Goal: Complete application form: Complete application form

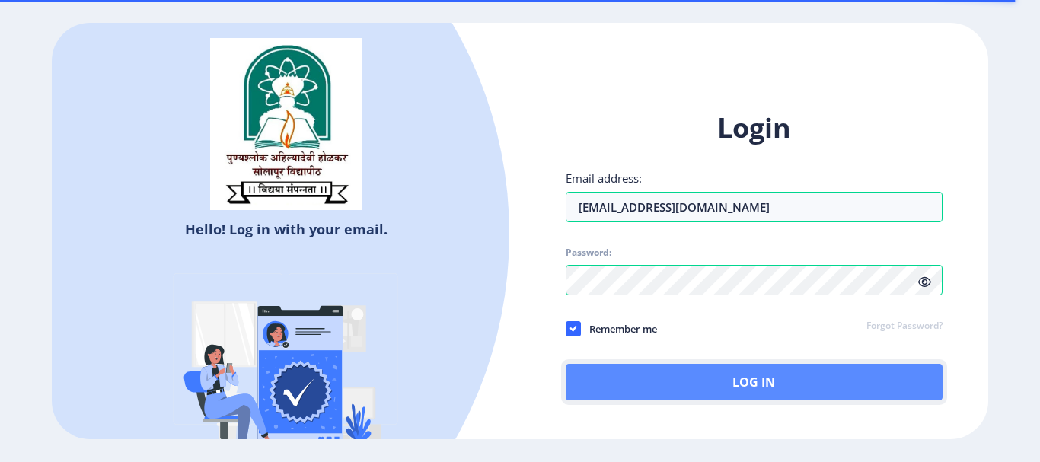
click at [763, 387] on button "Log In" at bounding box center [754, 382] width 377 height 37
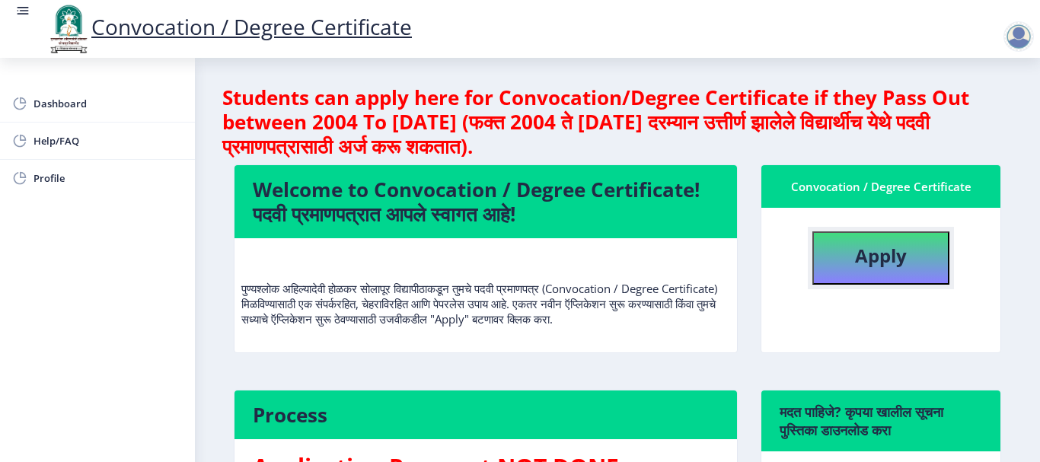
click at [869, 260] on b "Apply" at bounding box center [881, 255] width 52 height 25
select select
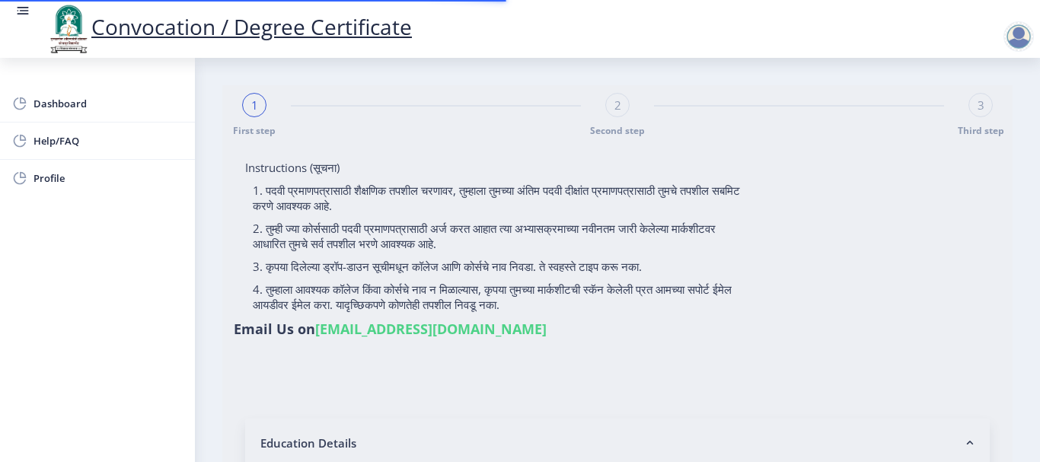
type input "Sidharam [PERSON_NAME]"
type input "Bhangarevva"
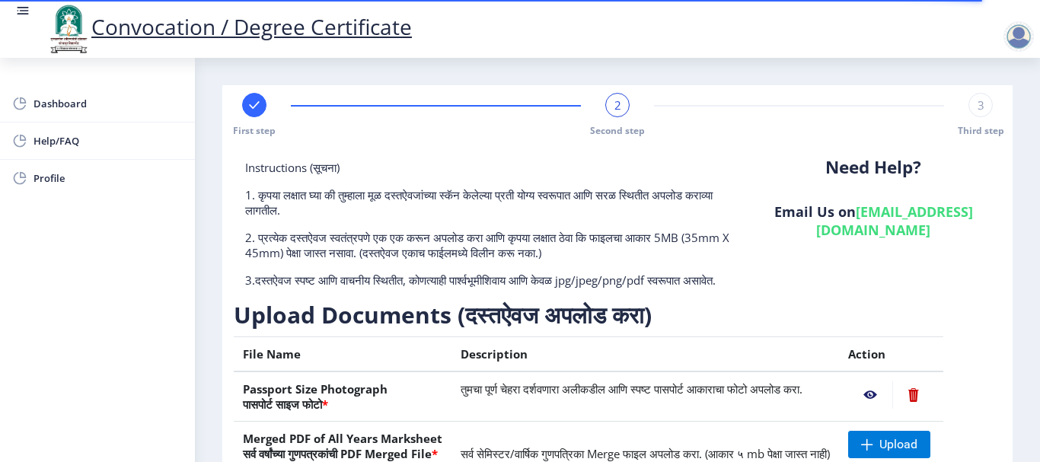
scroll to position [152, 0]
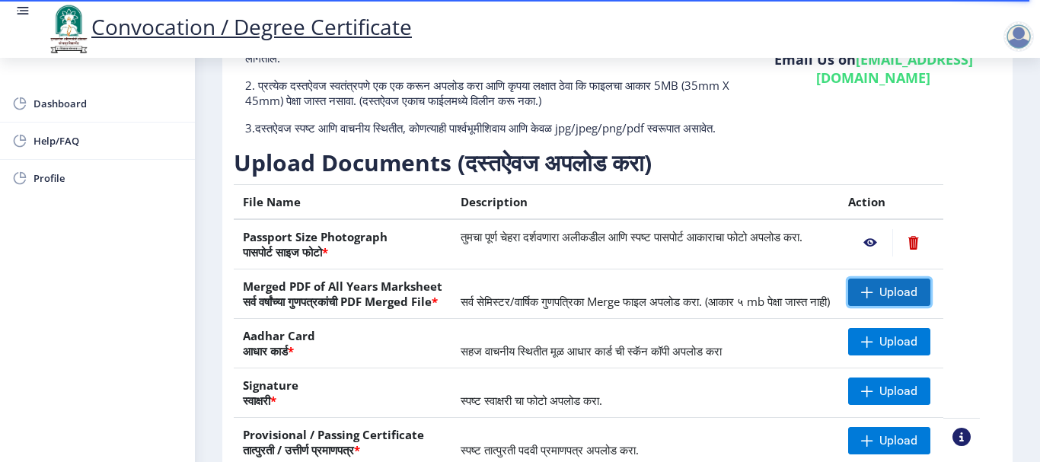
click at [873, 298] on span at bounding box center [867, 292] width 12 height 12
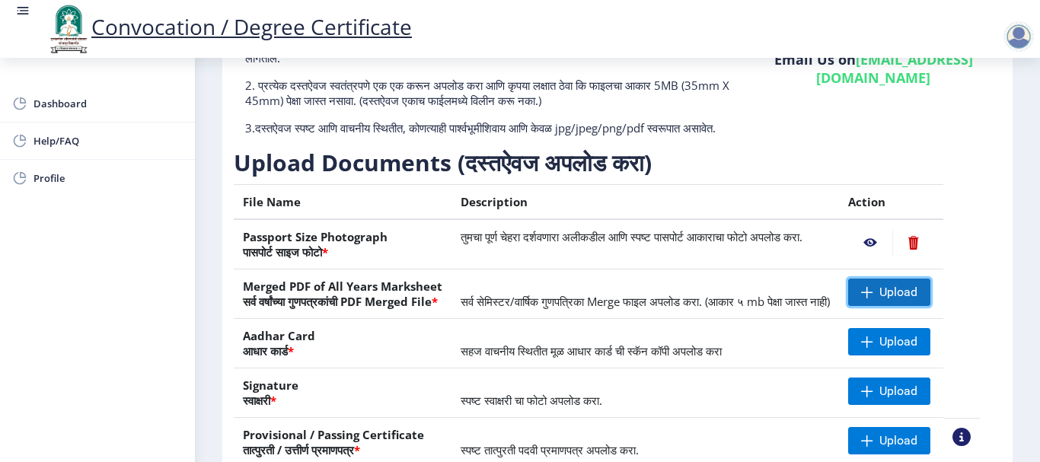
click at [894, 305] on span "Upload" at bounding box center [889, 292] width 82 height 27
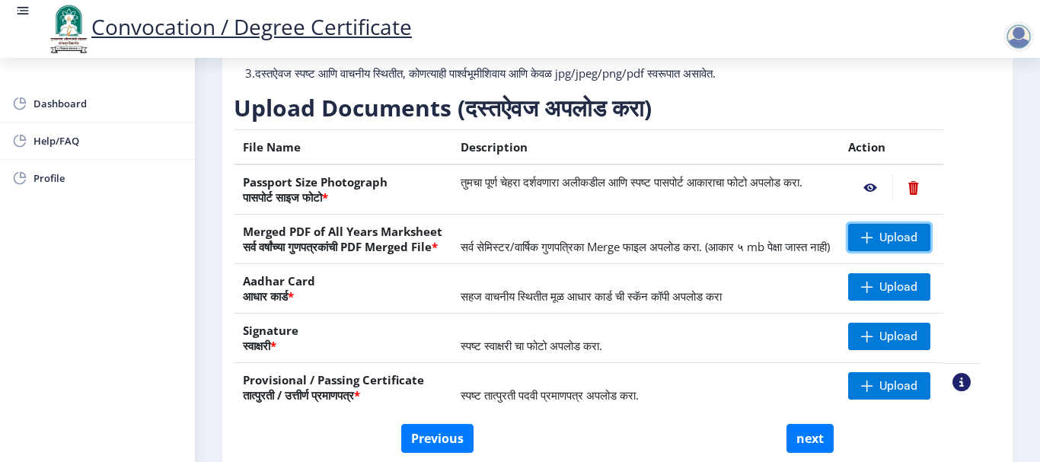
scroll to position [305, 0]
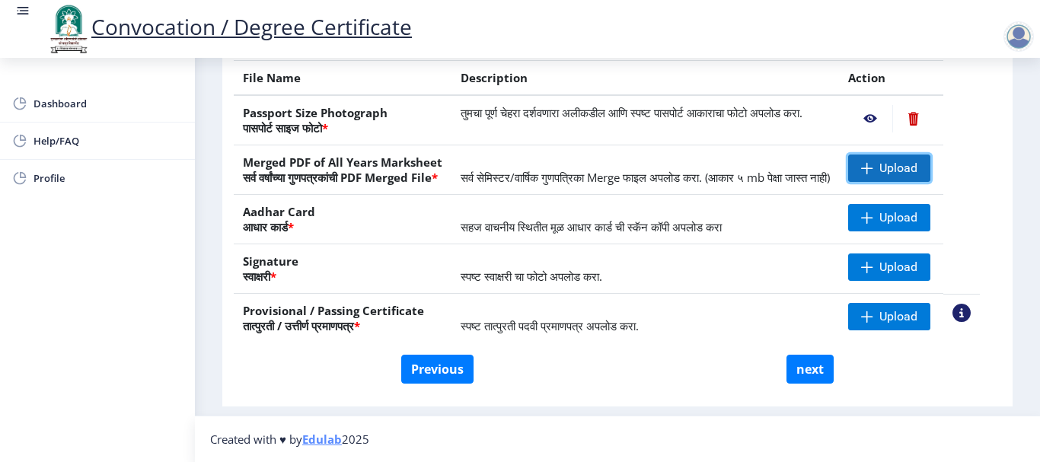
click at [893, 155] on span "Upload" at bounding box center [889, 168] width 82 height 27
click at [912, 161] on span "Upload" at bounding box center [898, 168] width 38 height 15
click at [873, 162] on span at bounding box center [867, 168] width 12 height 12
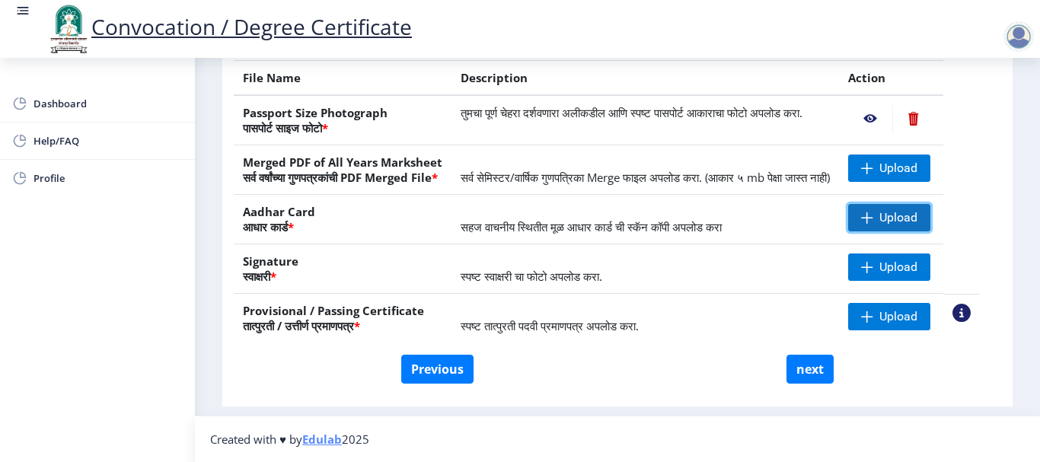
click at [895, 215] on span "Upload" at bounding box center [889, 217] width 82 height 27
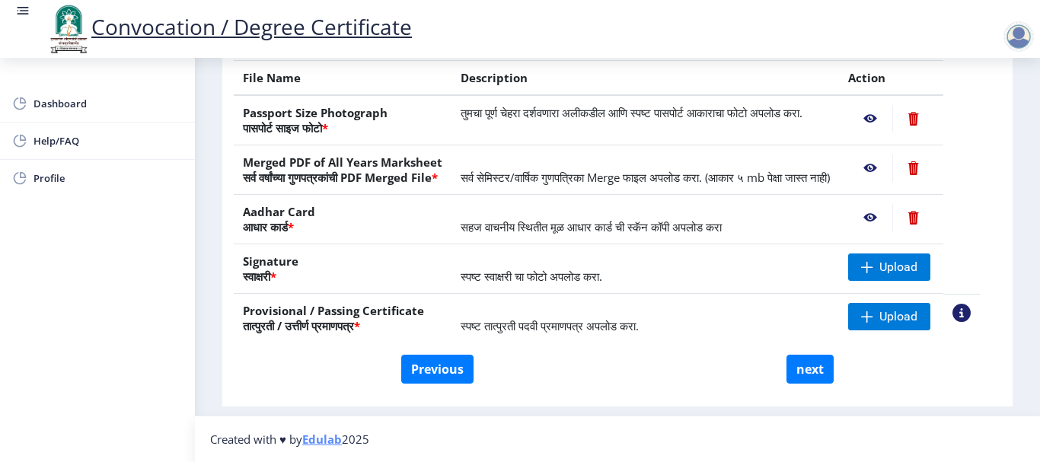
click at [885, 219] on nb-action at bounding box center [870, 217] width 44 height 27
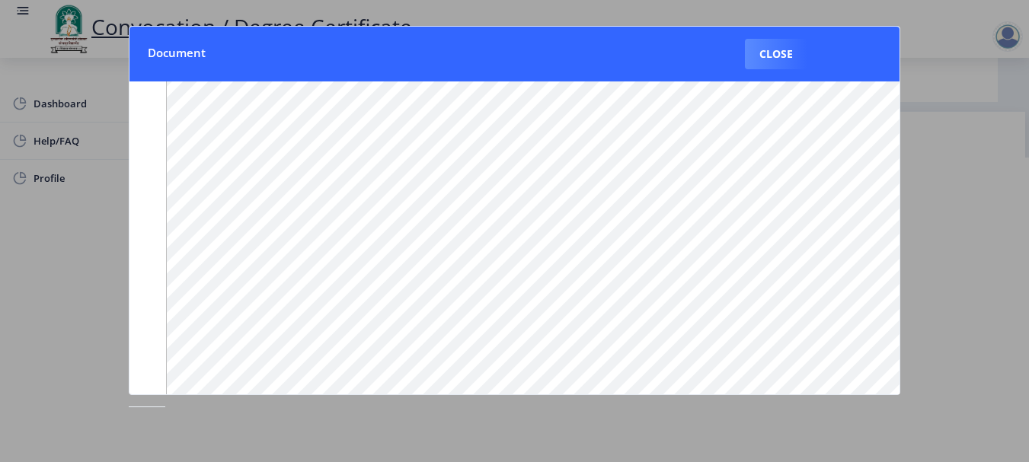
scroll to position [152, 0]
click at [764, 52] on button "Close" at bounding box center [776, 54] width 62 height 30
click at [764, 52] on div "Convocation / Degree Certificate" at bounding box center [529, 29] width 1029 height 52
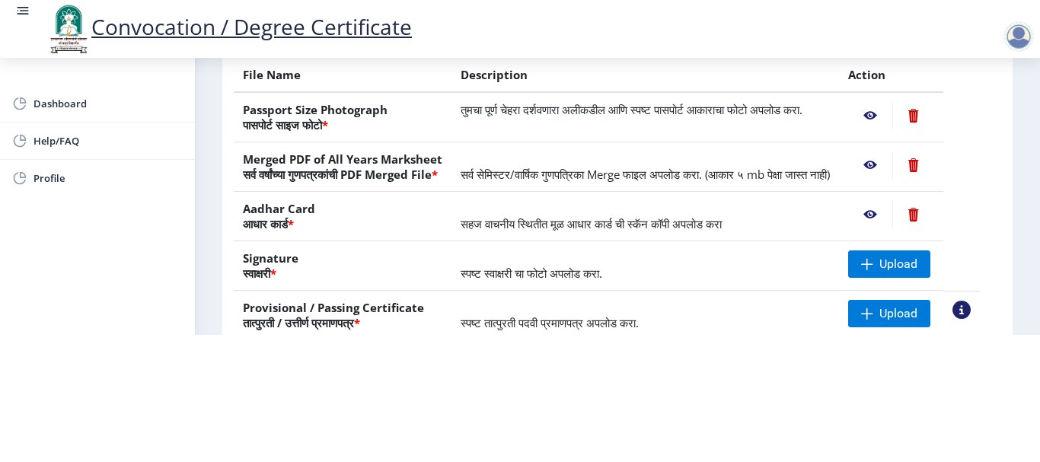
scroll to position [76, 0]
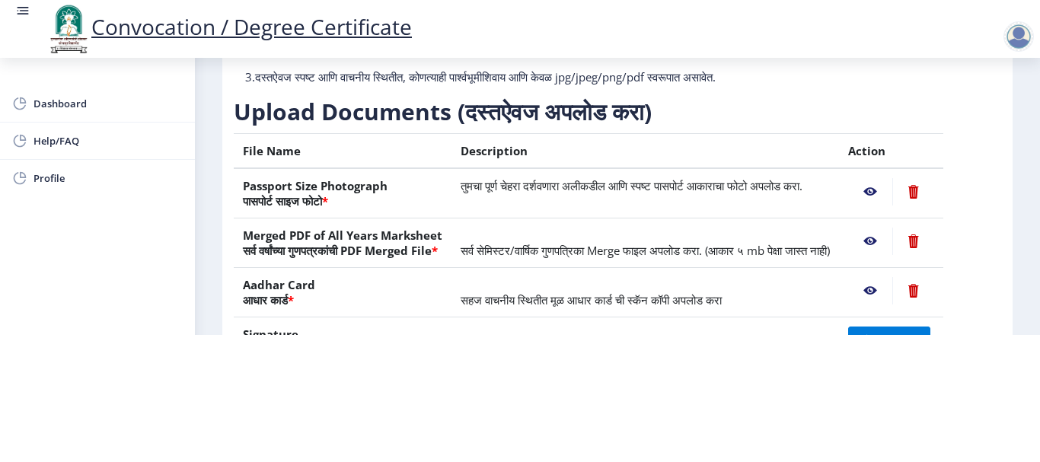
click at [885, 228] on nb-action at bounding box center [870, 241] width 44 height 27
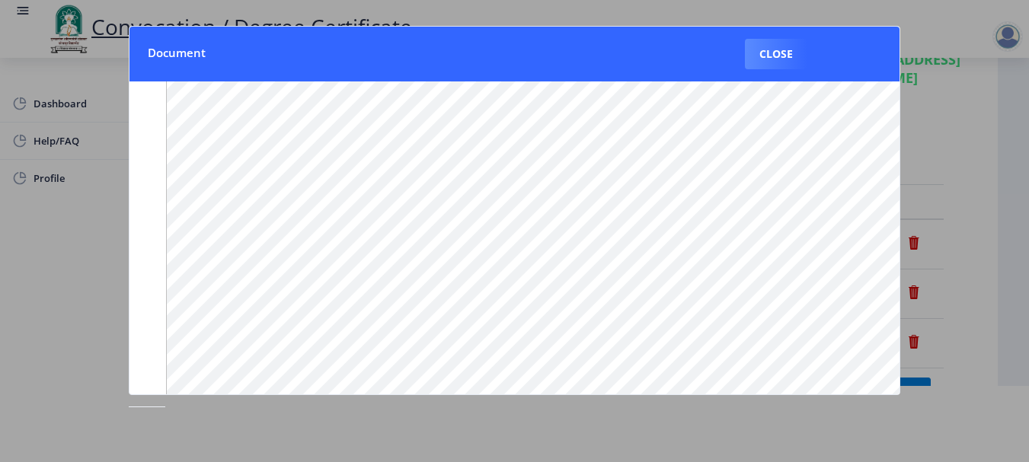
scroll to position [0, 0]
click at [777, 56] on button "Close" at bounding box center [776, 54] width 62 height 30
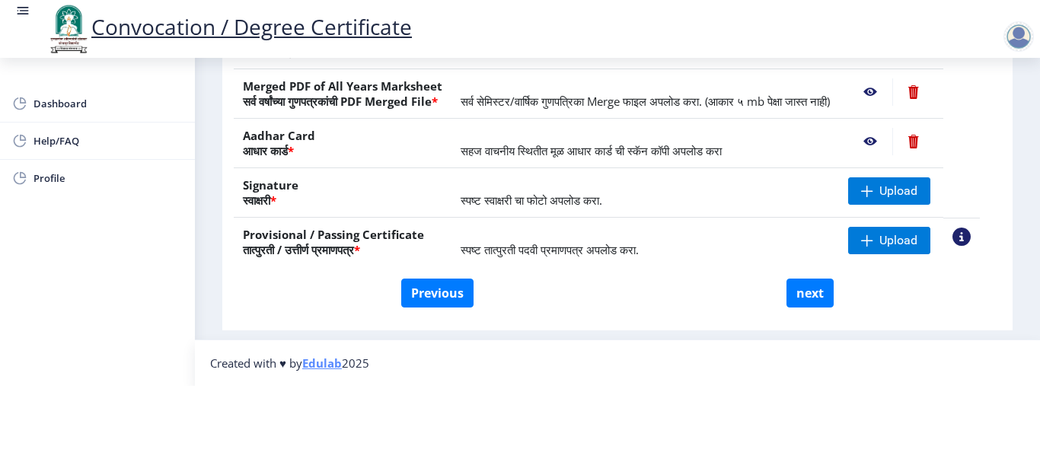
scroll to position [307, 0]
click at [906, 241] on span "Upload" at bounding box center [898, 240] width 38 height 15
click at [913, 231] on span "Upload" at bounding box center [889, 240] width 82 height 27
click at [873, 239] on span at bounding box center [867, 240] width 12 height 12
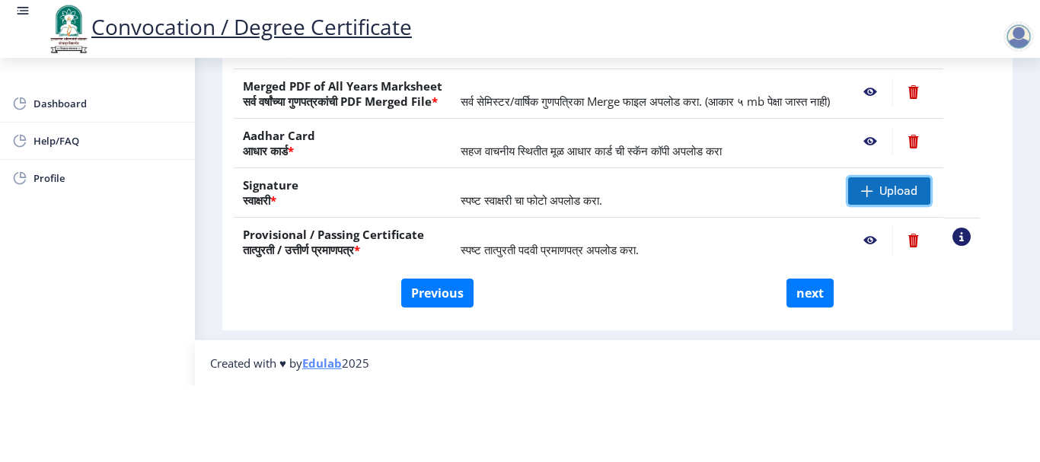
click at [873, 192] on span at bounding box center [867, 191] width 12 height 12
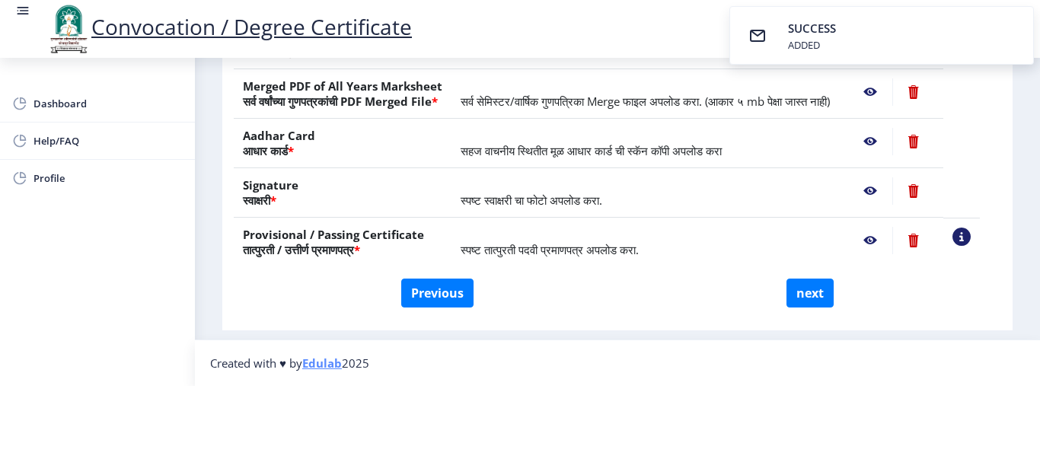
click at [692, 327] on div "First step 2 Second step 3 Third step Instructions (सूचना) 1. कृपया लक्षात घ्या…" at bounding box center [617, 32] width 790 height 598
click at [892, 243] on nb-action at bounding box center [870, 240] width 44 height 27
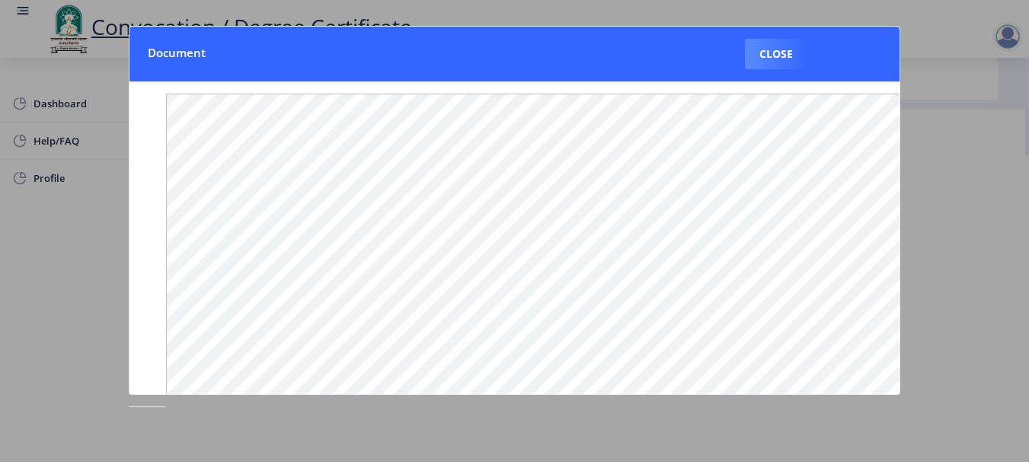
scroll to position [250, 0]
click at [771, 57] on button "Close" at bounding box center [776, 54] width 62 height 30
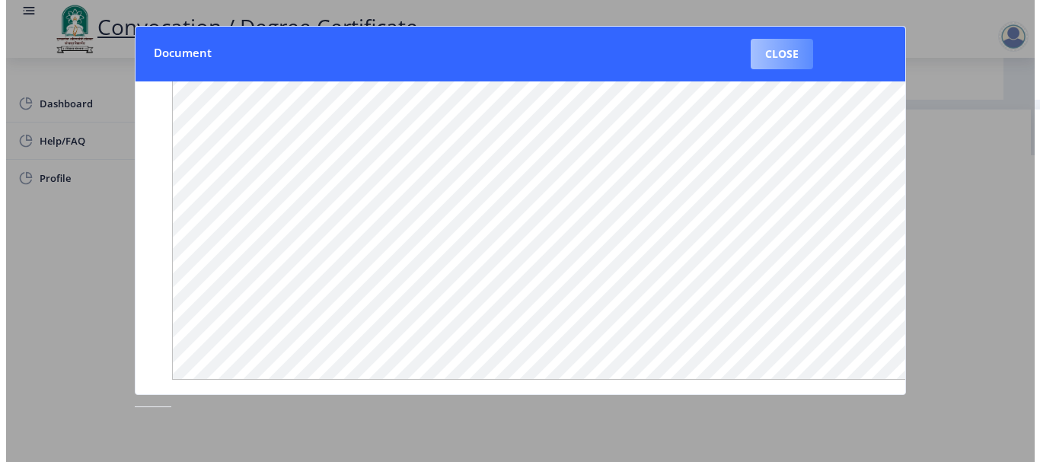
scroll to position [158, 0]
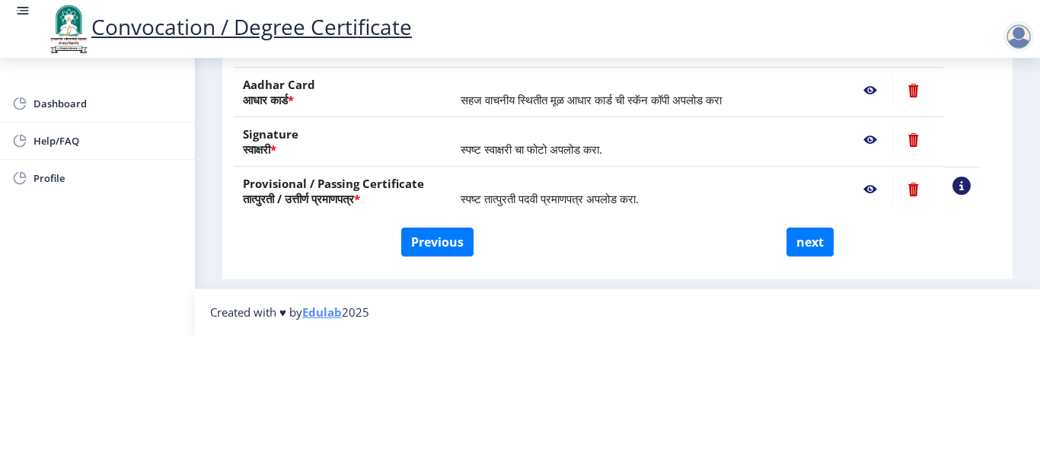
click at [888, 176] on nb-action at bounding box center [870, 189] width 44 height 27
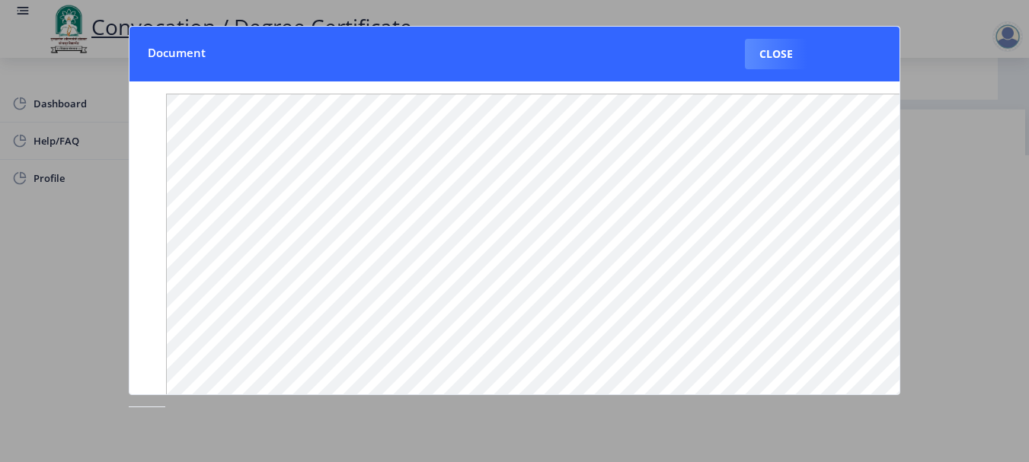
click at [779, 57] on button "Close" at bounding box center [776, 54] width 62 height 30
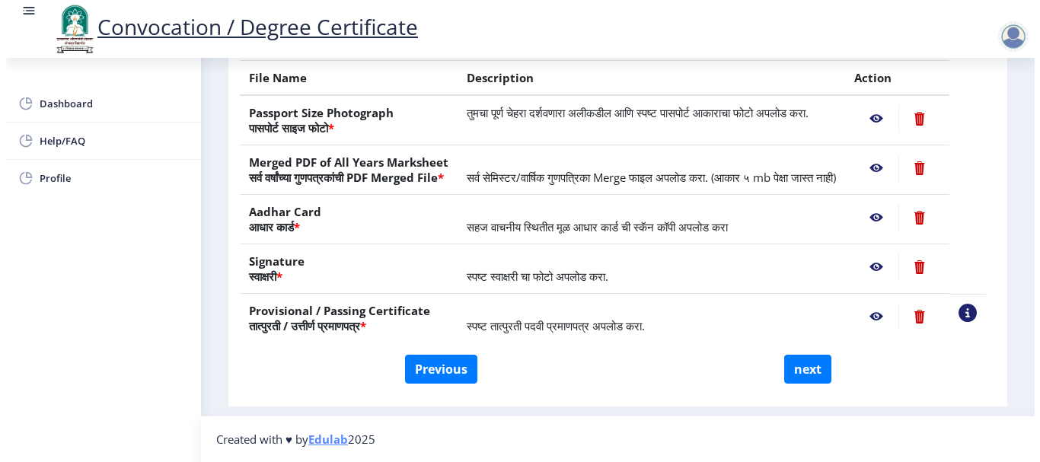
scroll to position [158, 0]
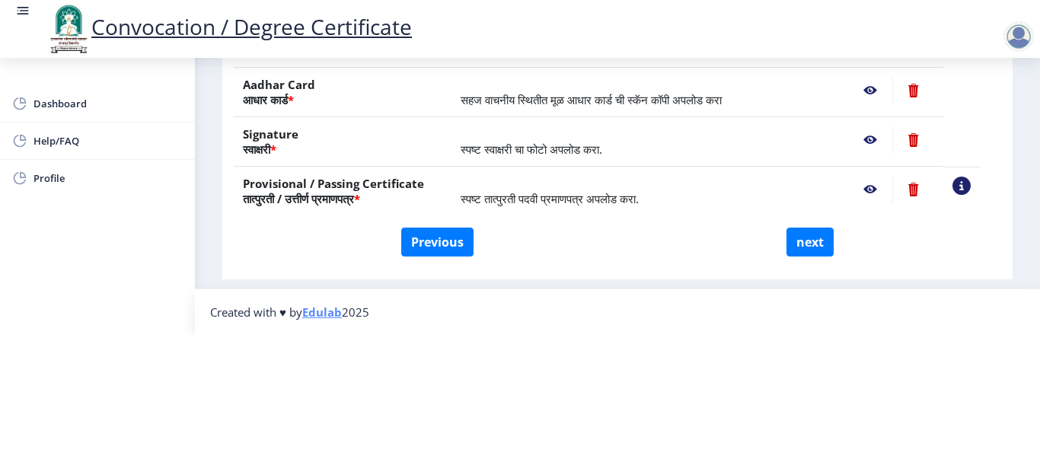
click at [892, 126] on nb-action at bounding box center [870, 139] width 44 height 27
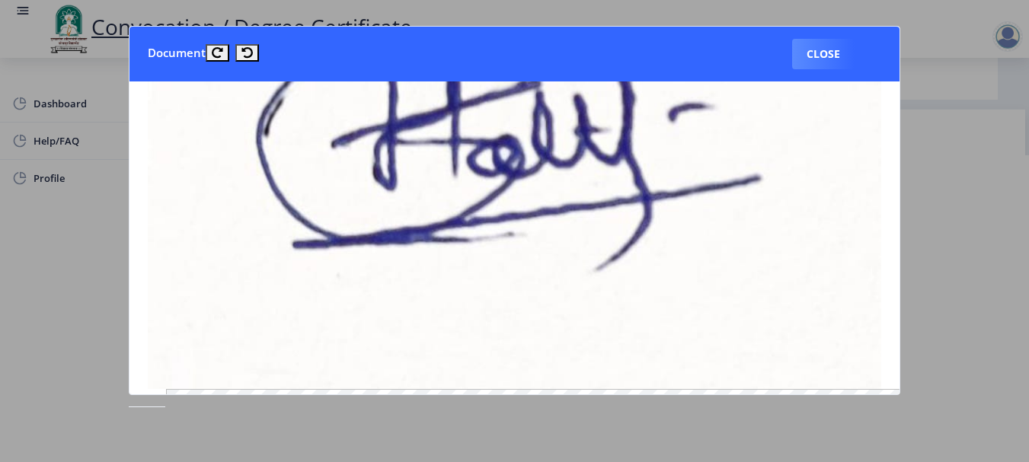
scroll to position [0, 0]
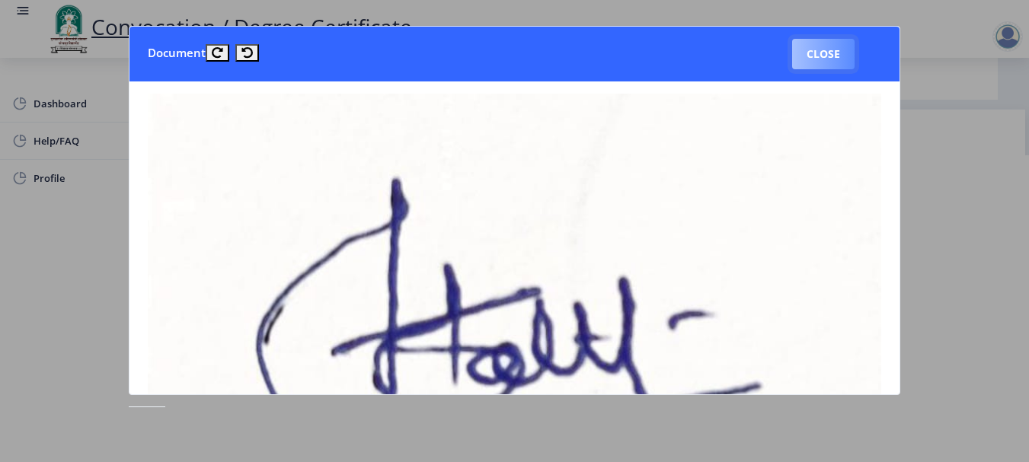
click at [827, 49] on button "Close" at bounding box center [823, 54] width 62 height 30
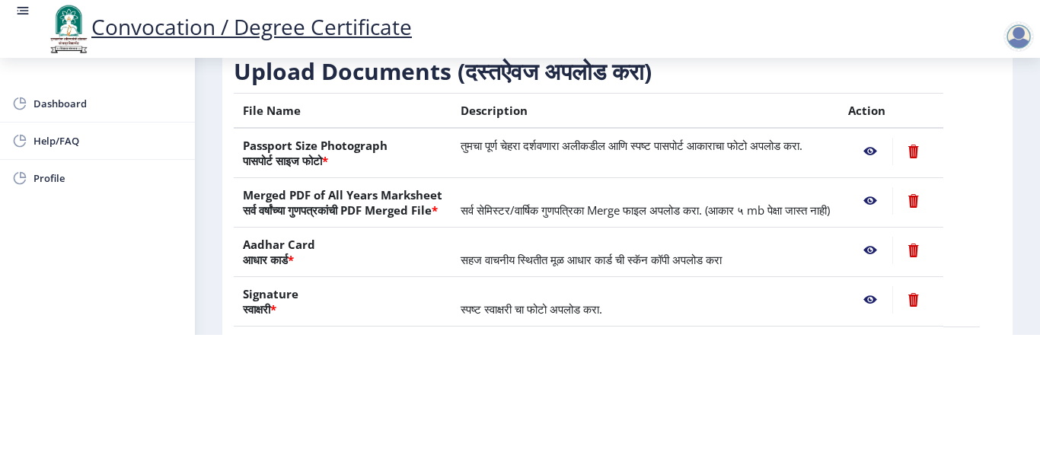
scroll to position [155, 0]
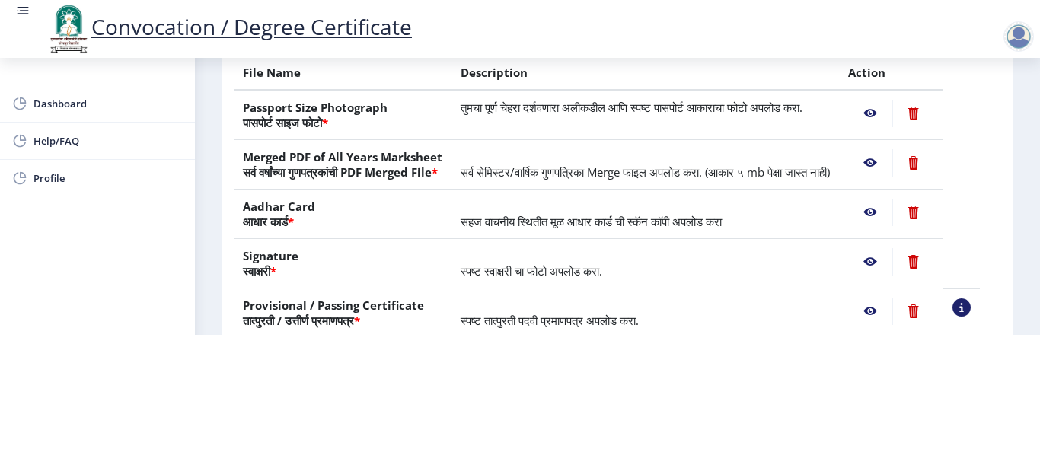
click at [886, 149] on nb-action at bounding box center [870, 162] width 44 height 27
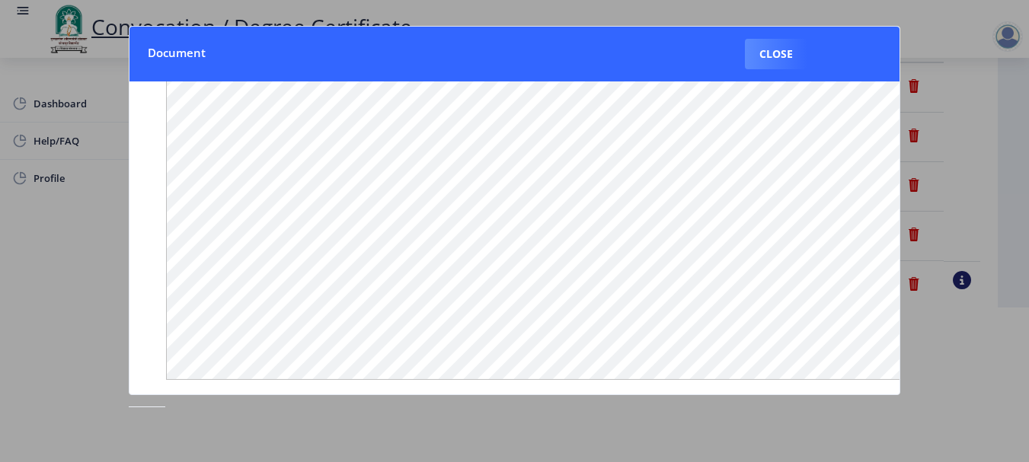
scroll to position [0, 0]
click at [776, 47] on button "Close" at bounding box center [776, 54] width 62 height 30
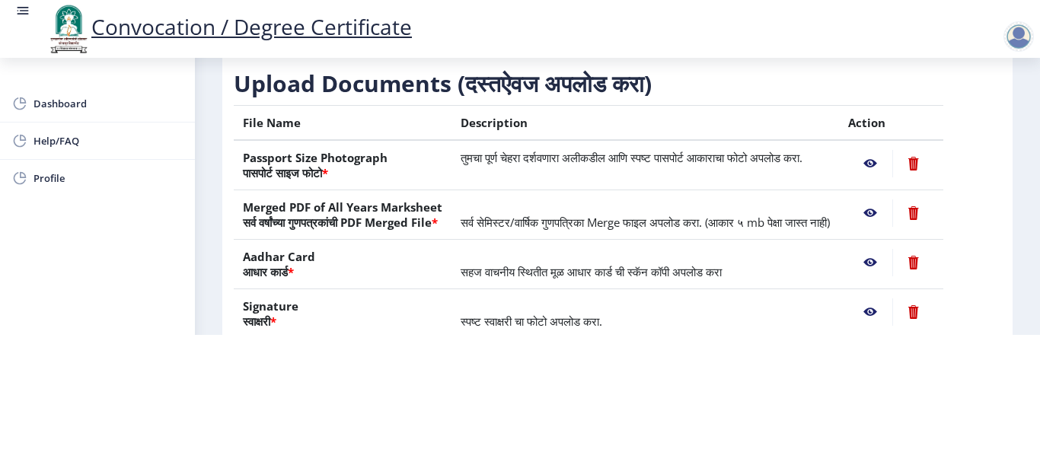
scroll to position [78, 0]
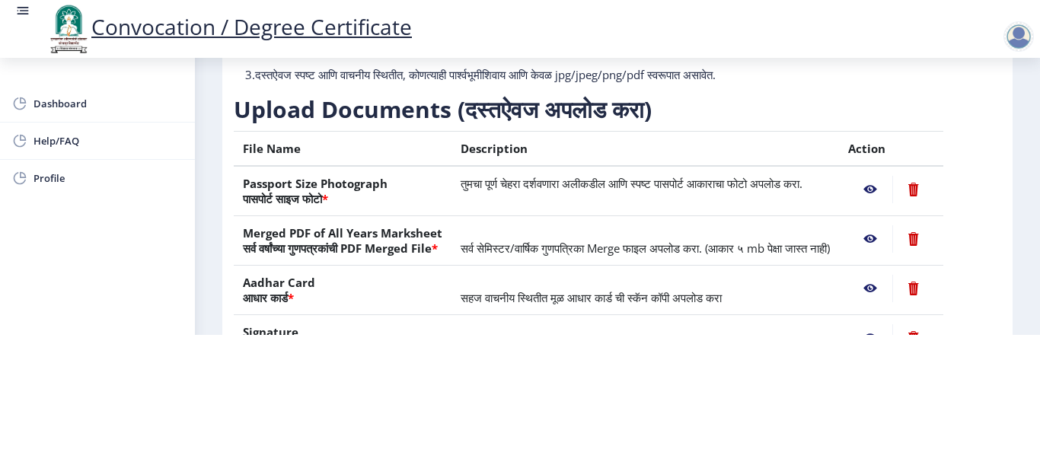
click at [930, 225] on nb-action at bounding box center [913, 238] width 42 height 27
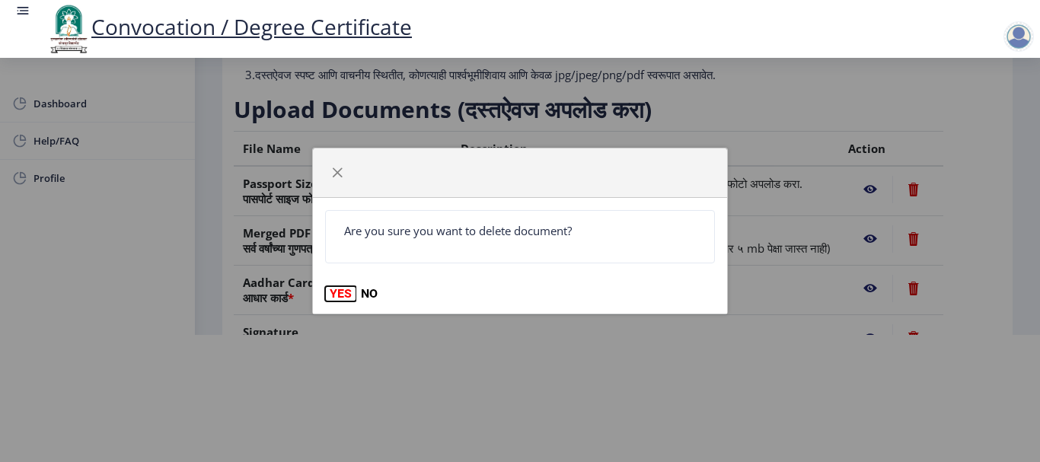
click at [335, 295] on button "YES" at bounding box center [340, 293] width 31 height 15
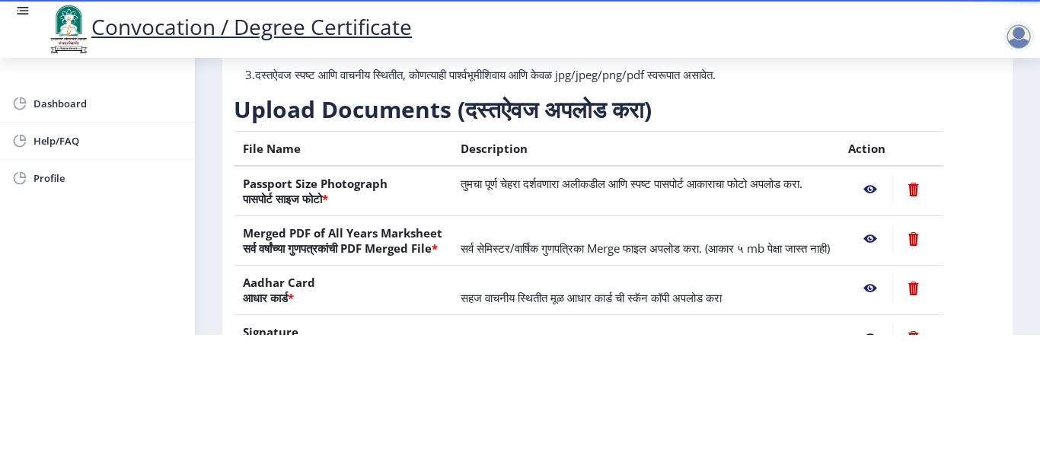
click at [930, 230] on nb-action at bounding box center [913, 238] width 42 height 27
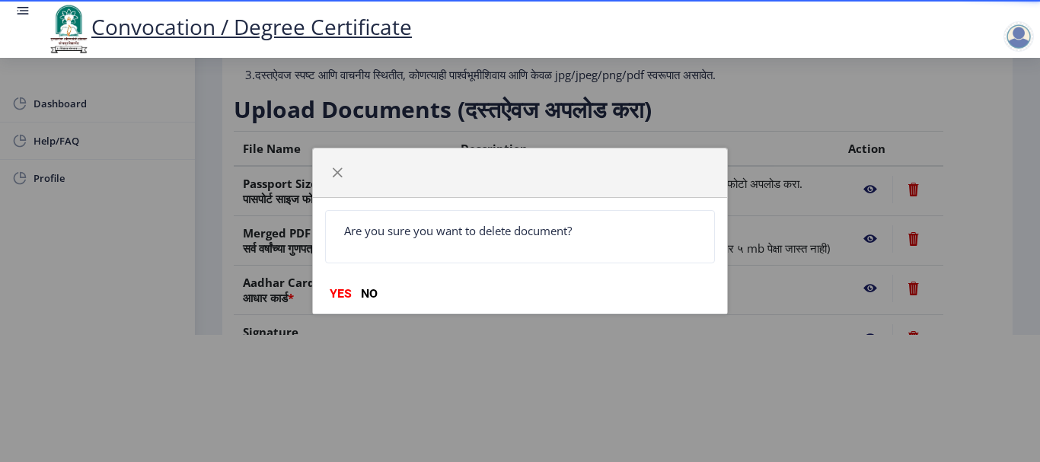
click at [829, 317] on div "Are you sure you want to delete document? YES NO" at bounding box center [520, 231] width 1040 height 462
click at [828, 317] on div "Are you sure you want to delete document? YES NO" at bounding box center [520, 231] width 1040 height 462
click at [364, 294] on button "NO" at bounding box center [369, 293] width 26 height 15
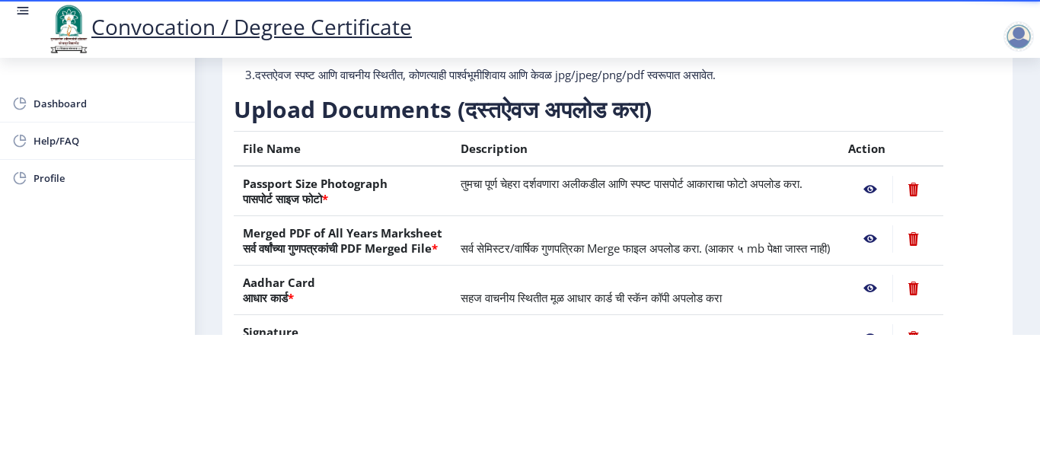
click at [930, 228] on nb-action at bounding box center [913, 238] width 42 height 27
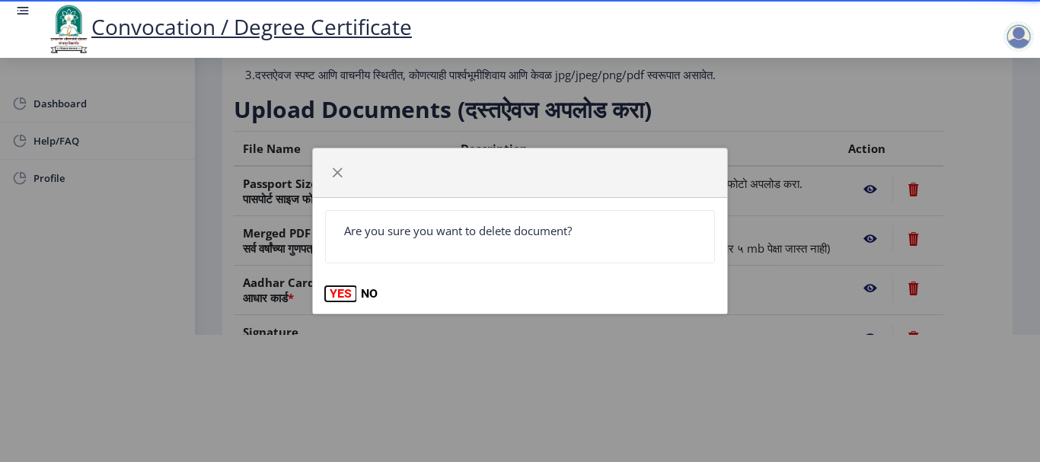
click at [333, 289] on button "YES" at bounding box center [340, 293] width 31 height 15
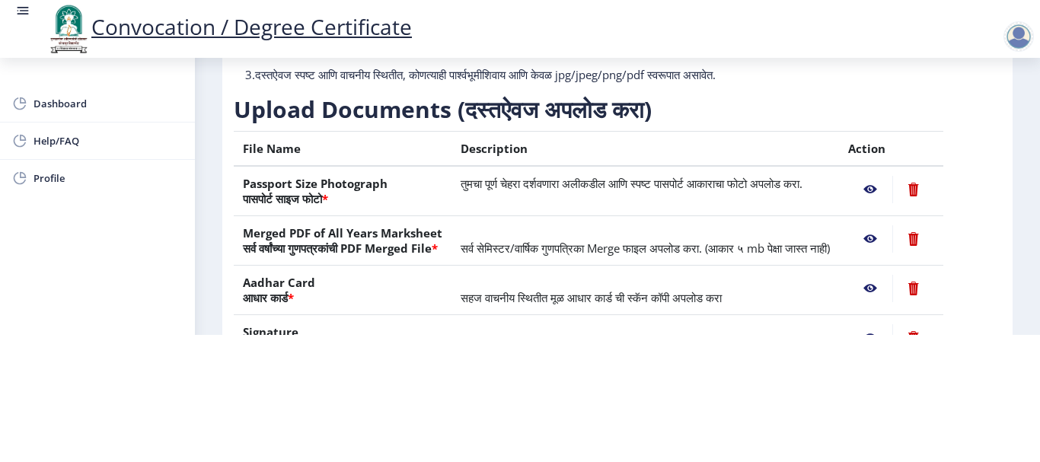
click at [890, 226] on nb-action at bounding box center [870, 238] width 44 height 27
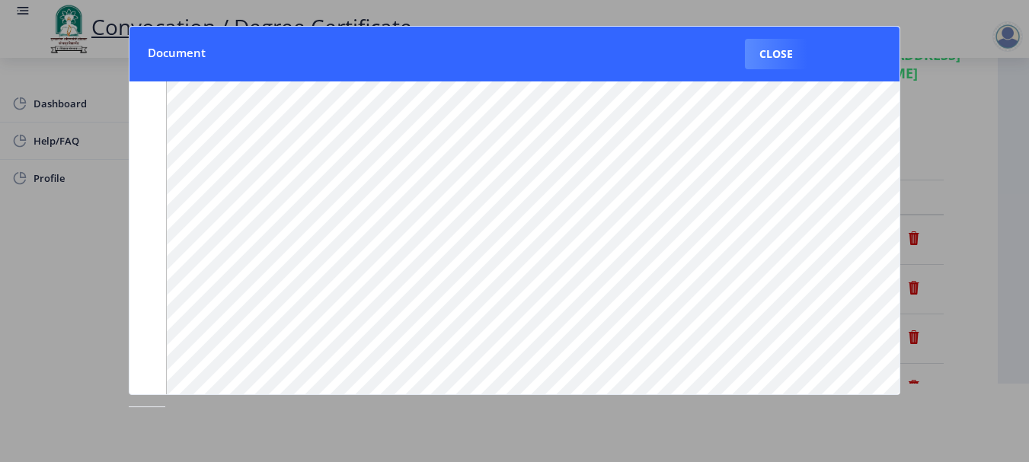
scroll to position [250, 0]
click at [778, 62] on button "Close" at bounding box center [776, 54] width 62 height 30
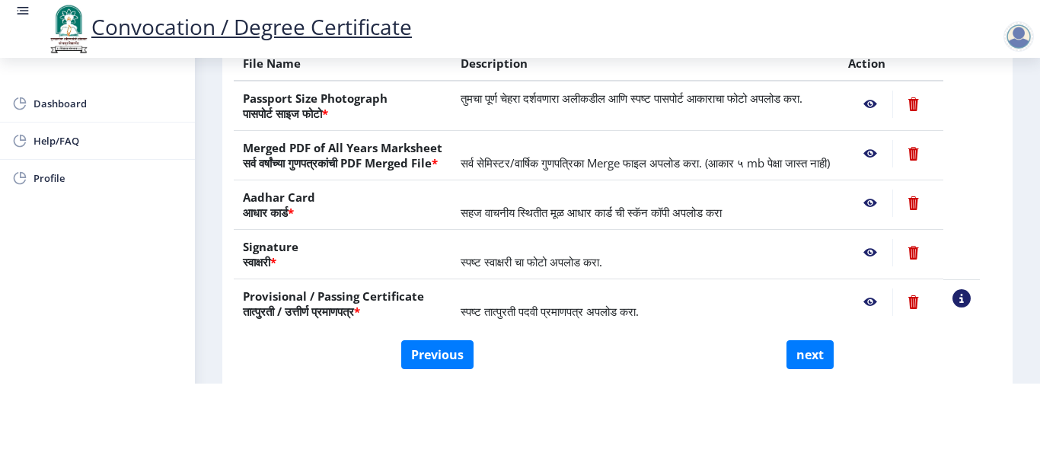
scroll to position [307, 0]
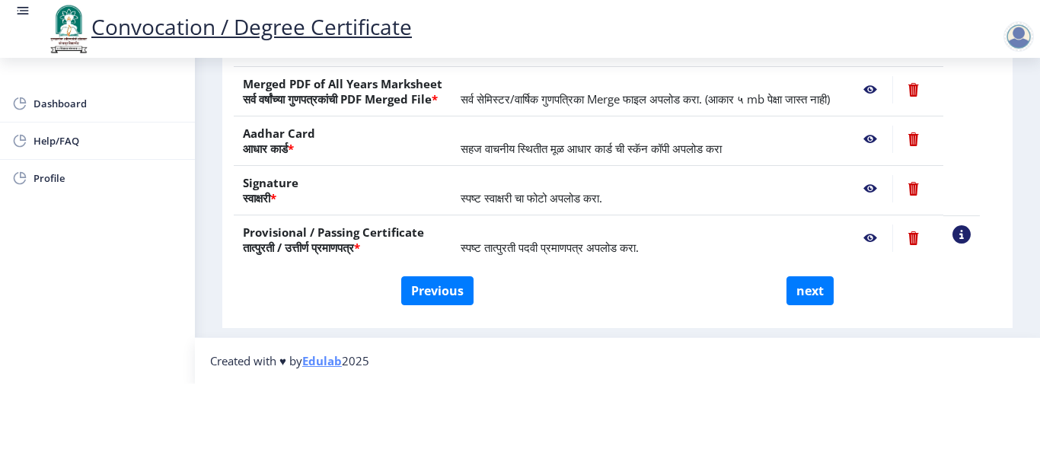
click at [971, 232] on nb-action at bounding box center [961, 234] width 18 height 18
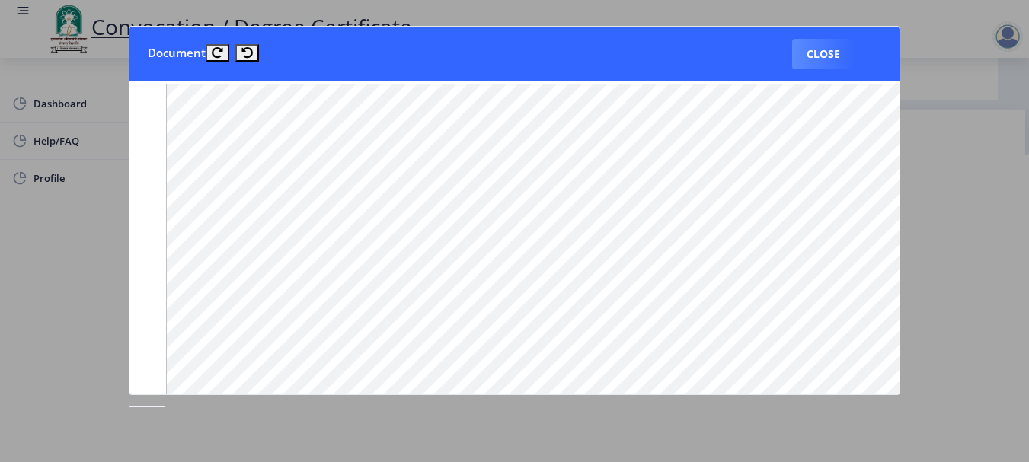
scroll to position [533, 0]
click at [823, 49] on button "Close" at bounding box center [823, 54] width 62 height 30
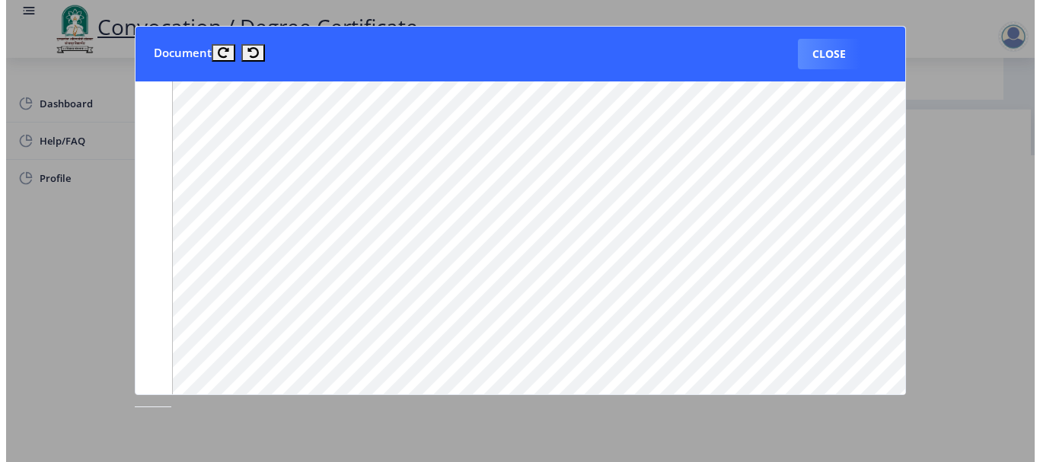
scroll to position [158, 0]
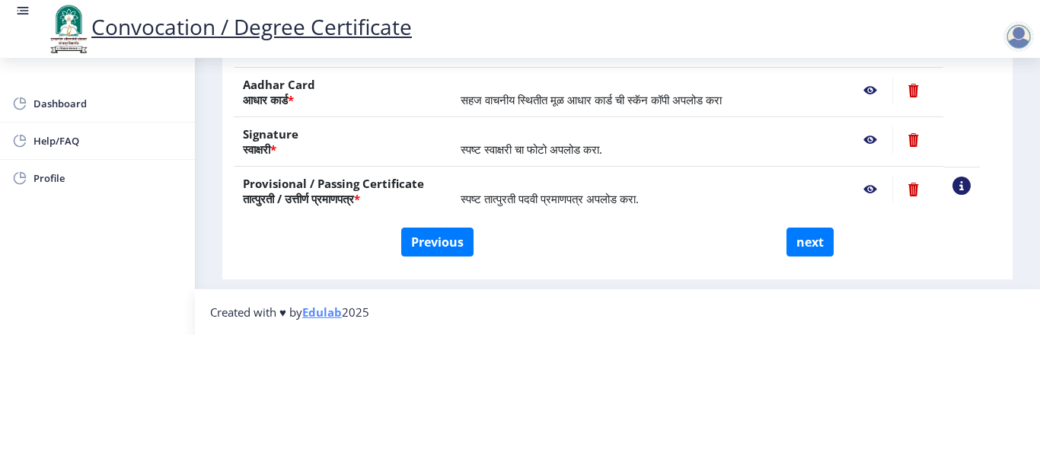
click at [885, 176] on nb-action at bounding box center [870, 189] width 44 height 27
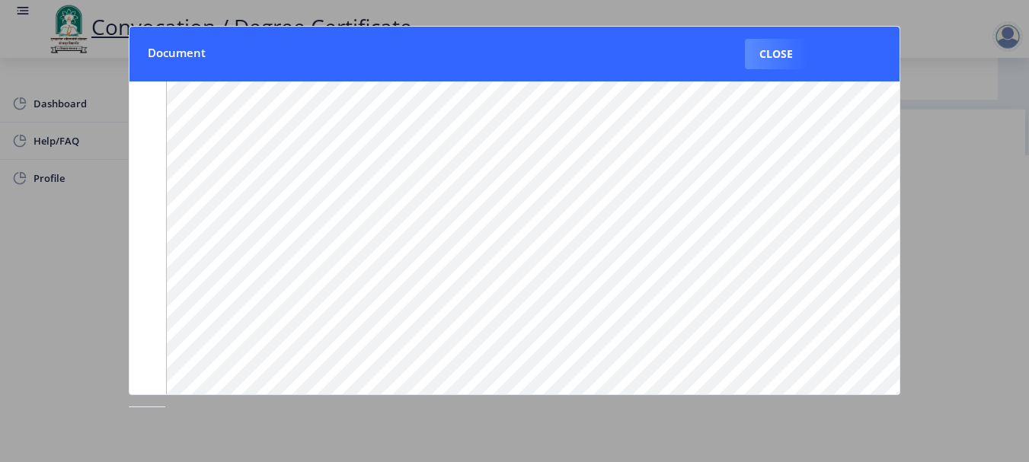
scroll to position [152, 0]
click at [778, 57] on button "Close" at bounding box center [776, 54] width 62 height 30
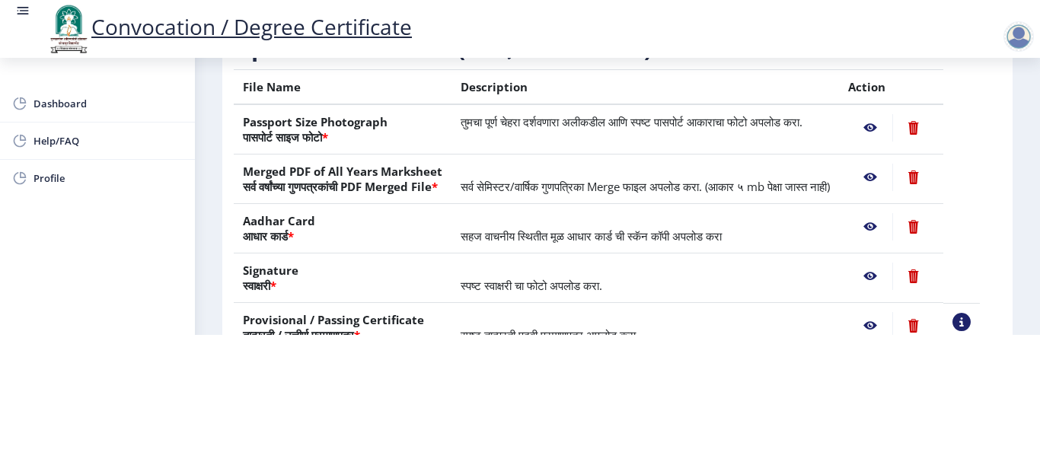
scroll to position [231, 0]
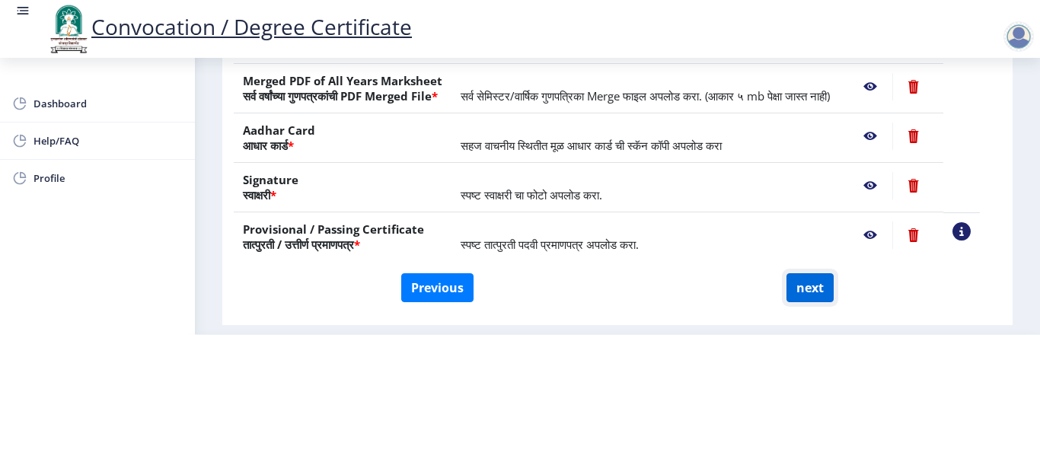
click at [809, 282] on button "next" at bounding box center [809, 287] width 47 height 29
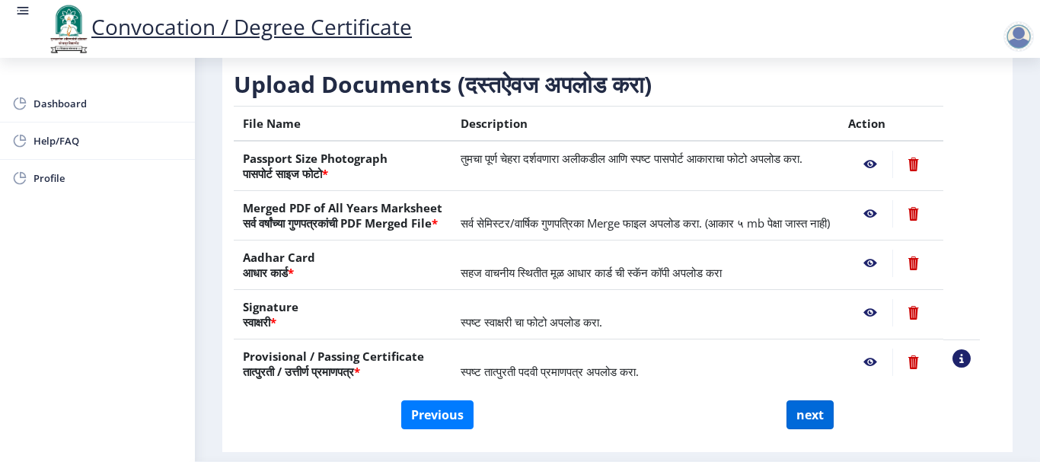
select select
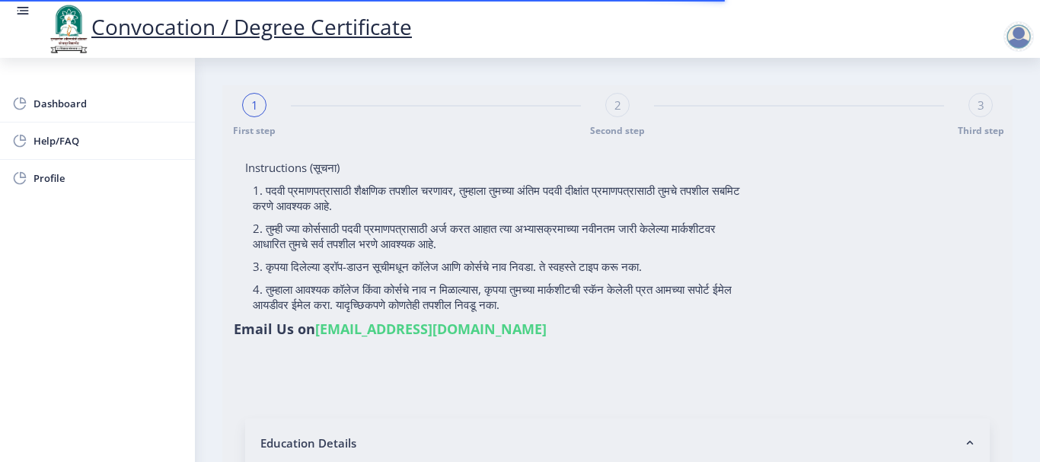
select select
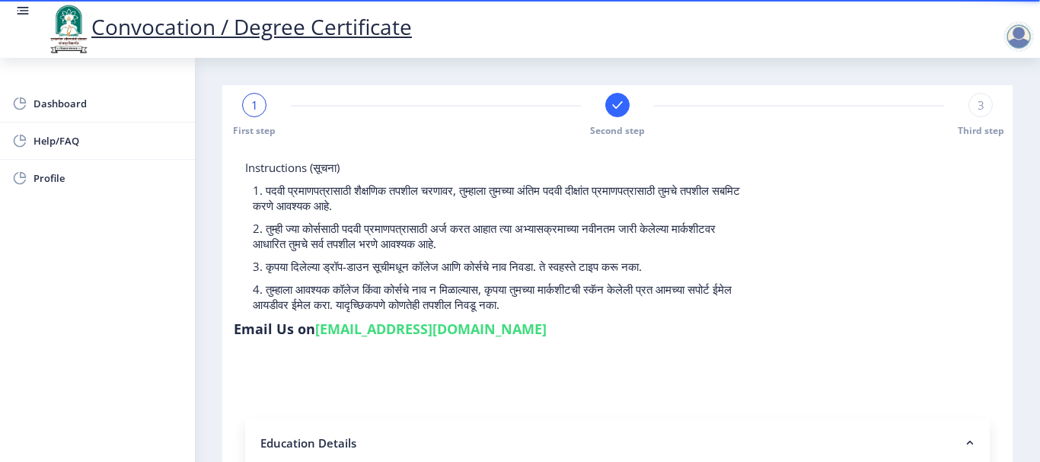
select select
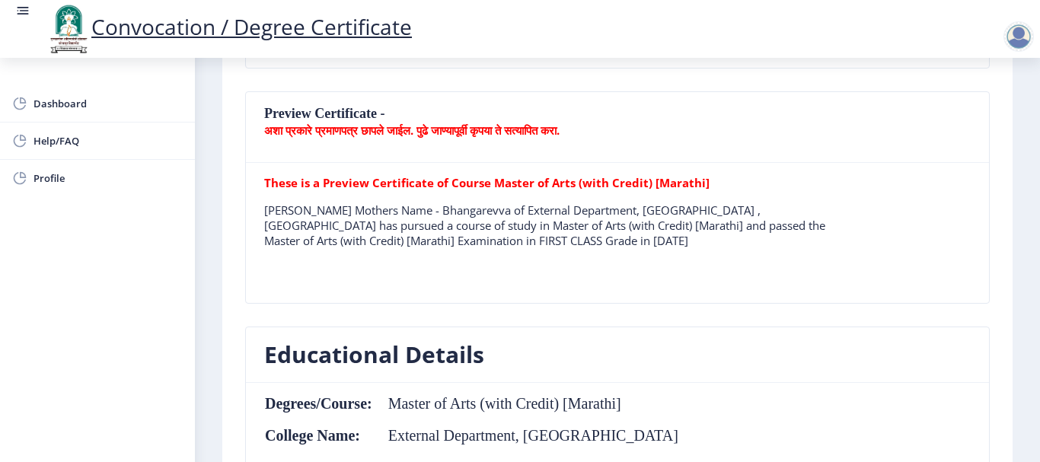
scroll to position [381, 0]
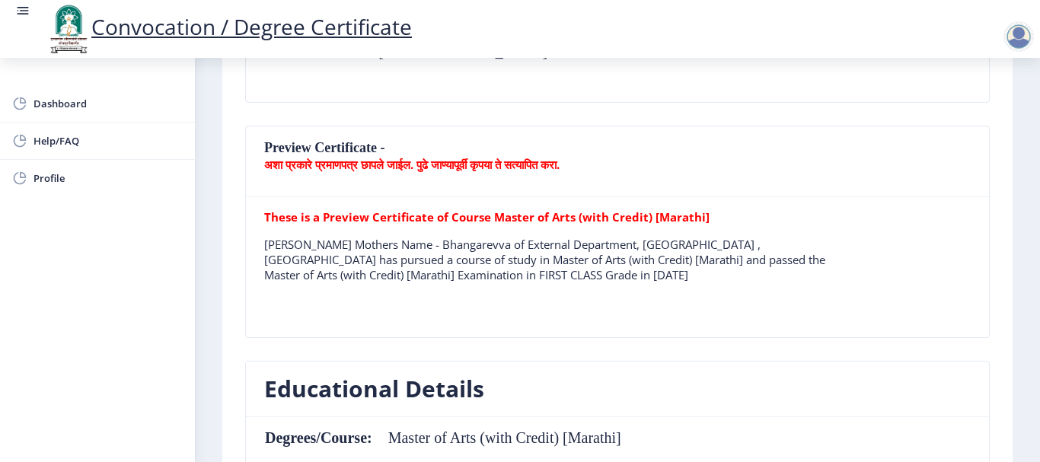
click at [481, 168] on b "अशा प्रकारे प्रमाणपत्र छापले जाईल. पुढे जाण्यापूर्वी कृपया ते सत्यापित करा." at bounding box center [411, 164] width 295 height 15
click at [560, 171] on b "अशा प्रकारे प्रमाणपत्र छापले जाईल. पुढे जाण्यापूर्वी कृपया ते सत्यापित करा." at bounding box center [411, 164] width 295 height 15
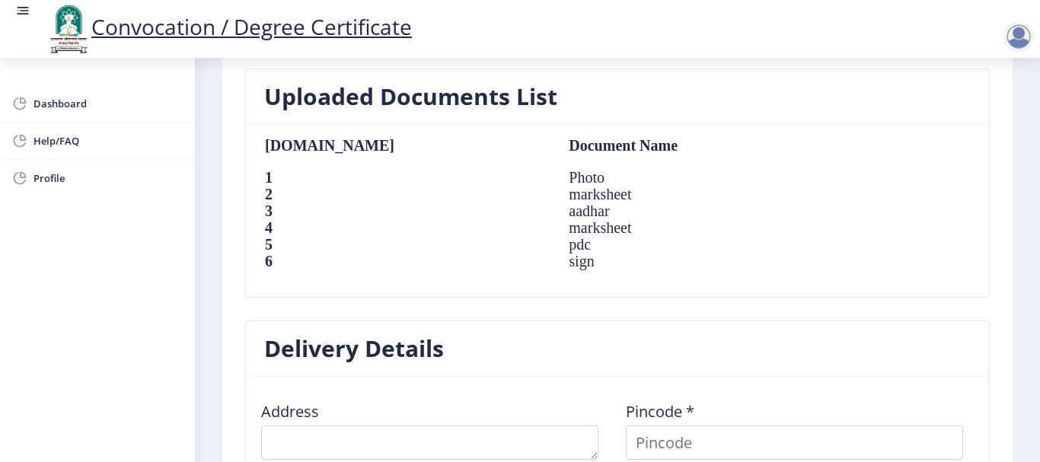
scroll to position [1294, 0]
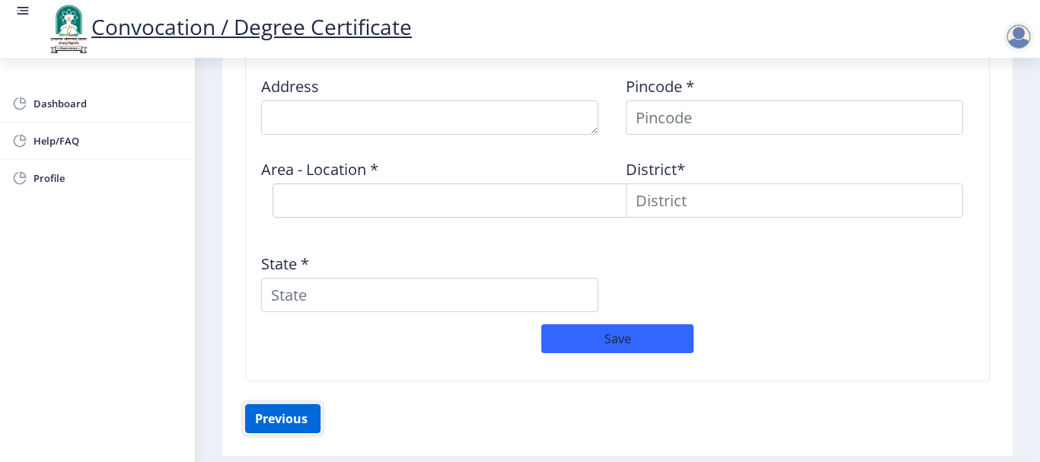
click at [275, 414] on button "Previous ‍" at bounding box center [282, 418] width 75 height 29
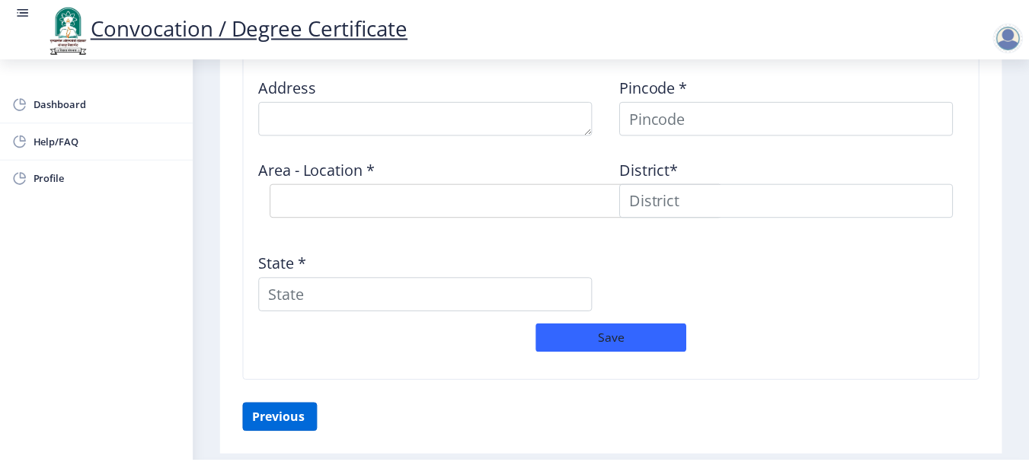
scroll to position [307, 0]
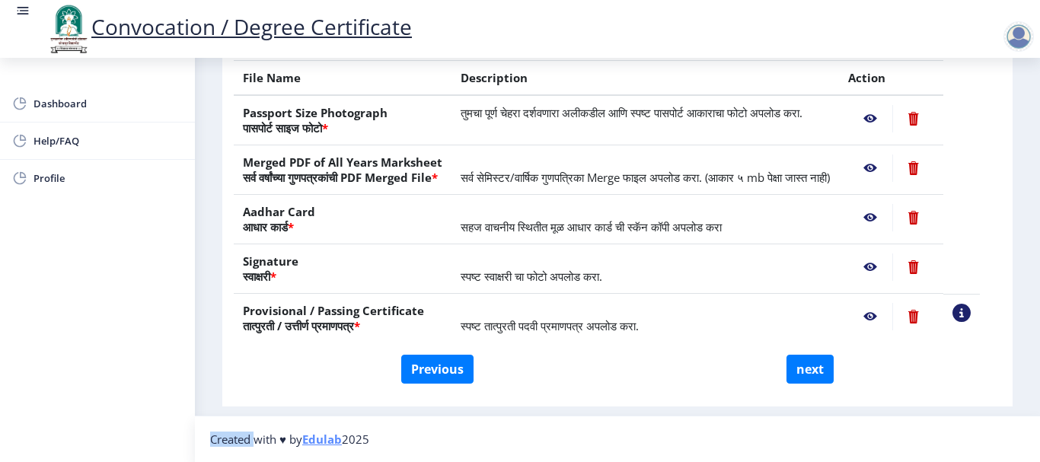
click at [888, 155] on nb-action at bounding box center [870, 168] width 44 height 27
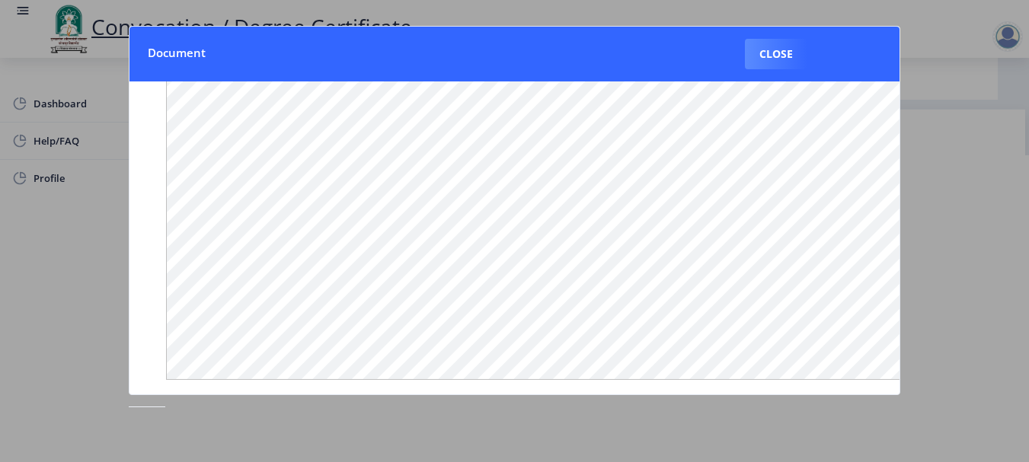
scroll to position [0, 0]
click at [770, 52] on button "Close" at bounding box center [776, 54] width 62 height 30
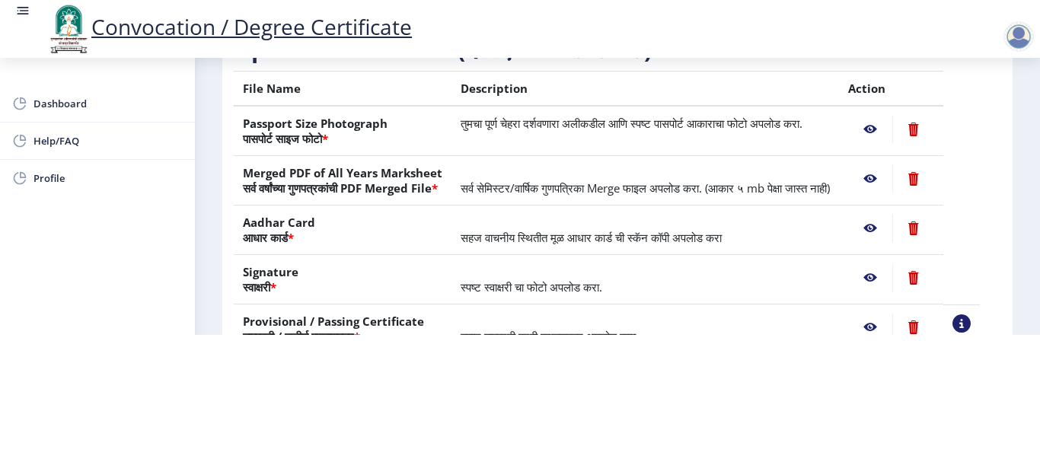
scroll to position [305, 0]
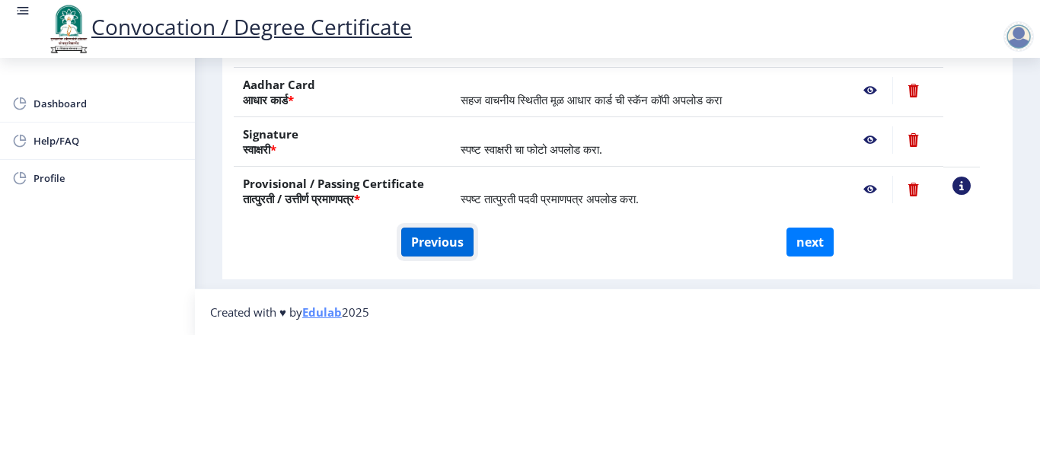
click at [439, 228] on button "Previous" at bounding box center [437, 242] width 72 height 29
select select "External"
select select "Marathi"
select select "2014"
select select "March"
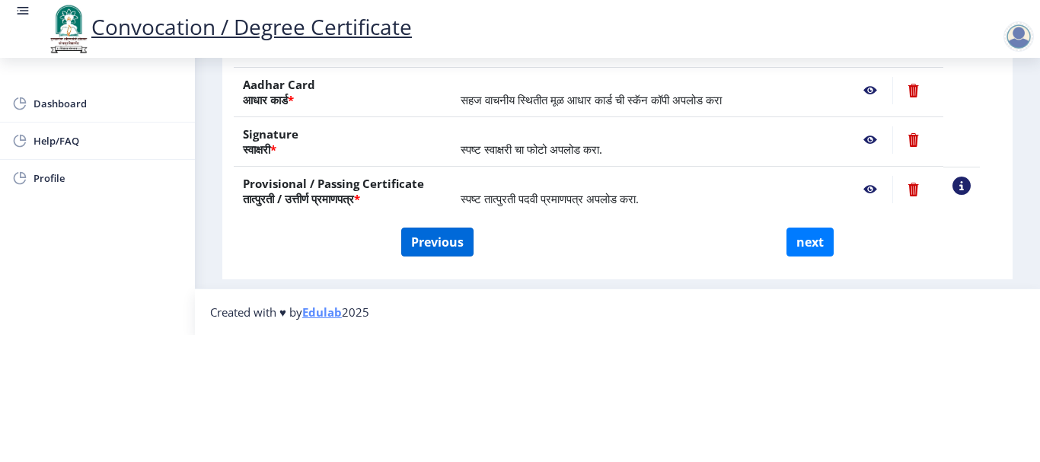
select select "FIRST CLASS"
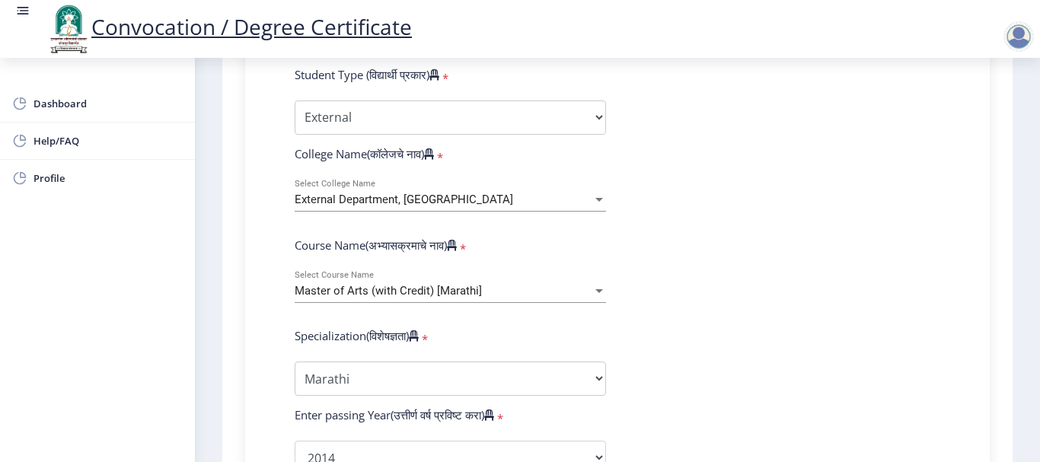
scroll to position [533, 0]
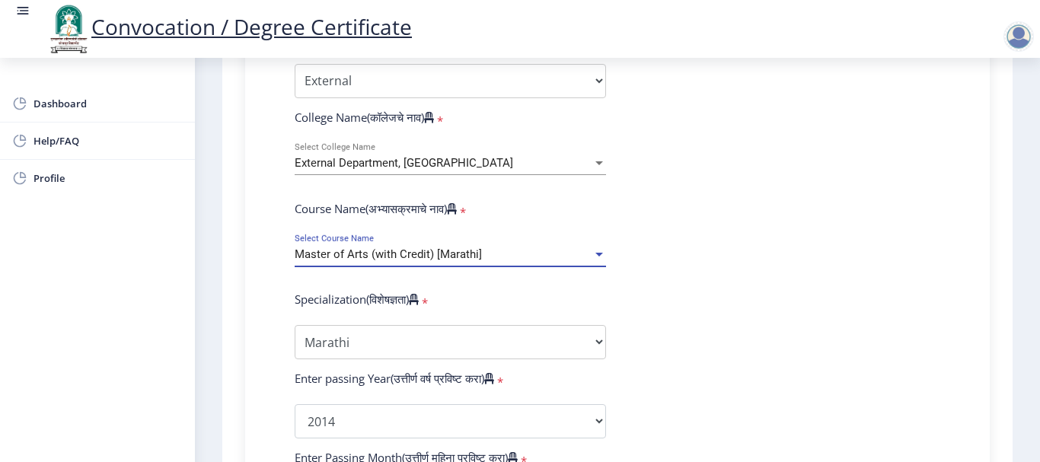
click at [499, 254] on div "Master of Arts (with Credit) [Marathi]" at bounding box center [444, 254] width 298 height 13
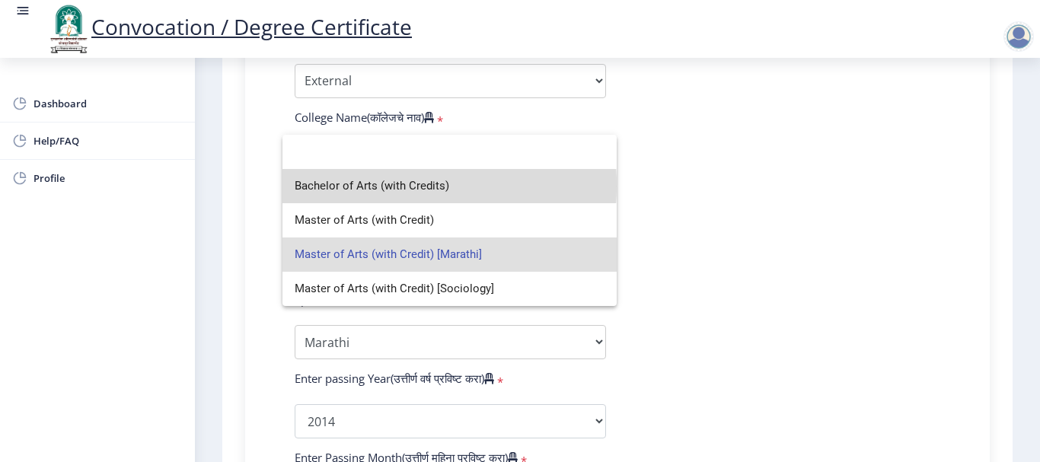
click at [405, 186] on span "Bachelor of Arts (with Credits)" at bounding box center [450, 186] width 310 height 34
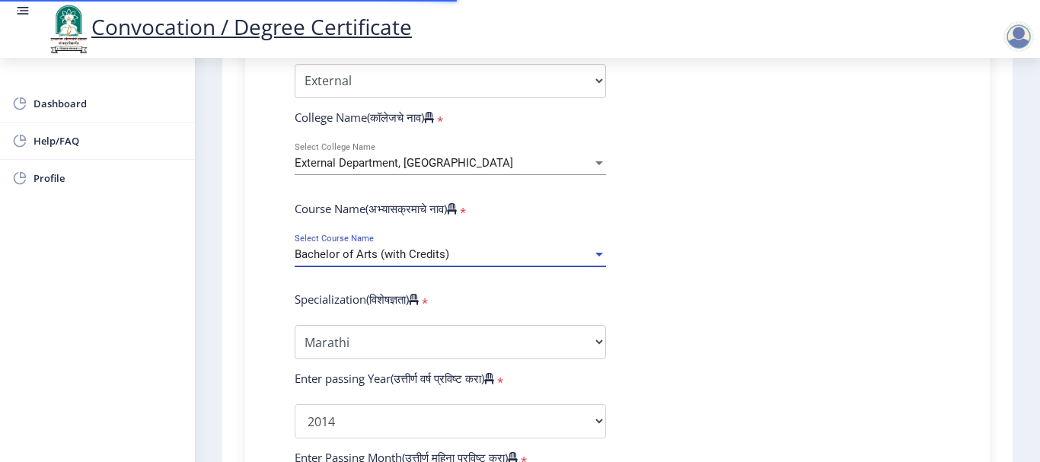
select select "Marathi"
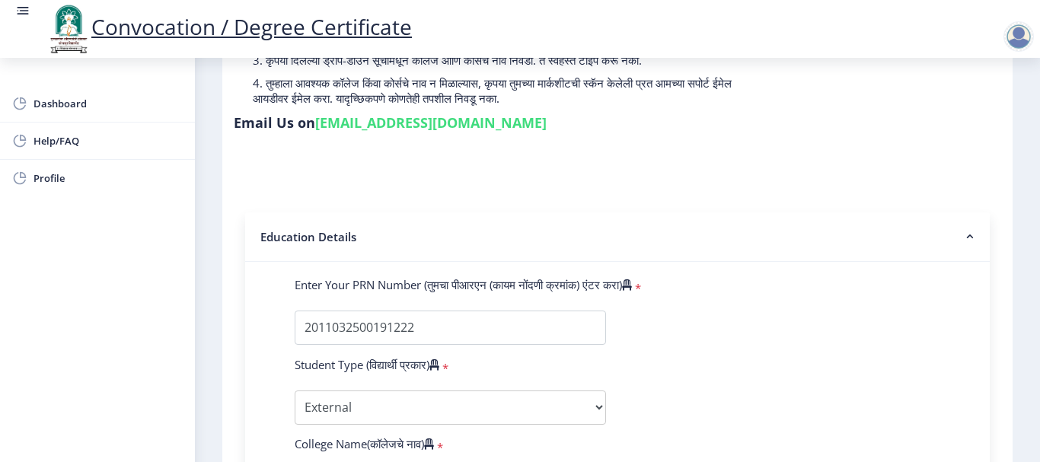
scroll to position [305, 0]
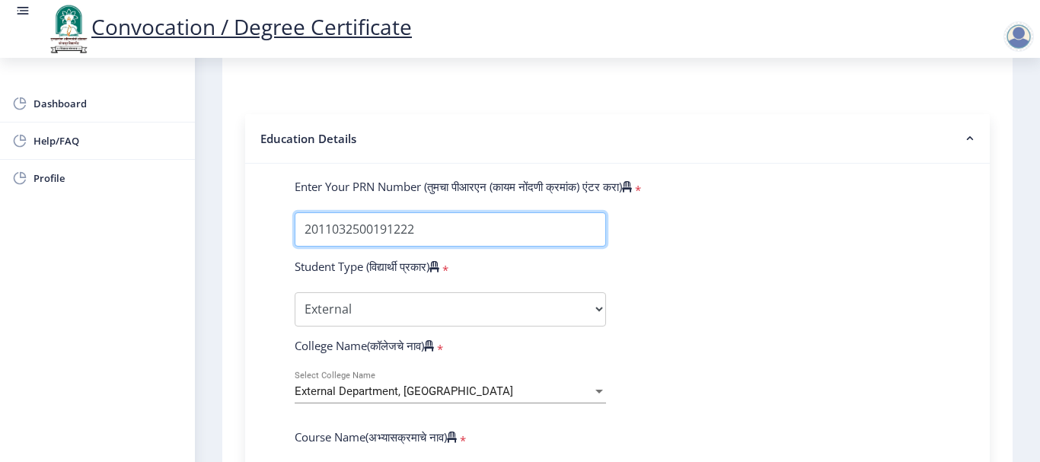
click at [530, 234] on input "Enter Your PRN Number (तुमचा पीआरएन (कायम नोंदणी क्रमांक) एंटर करा)" at bounding box center [450, 229] width 311 height 34
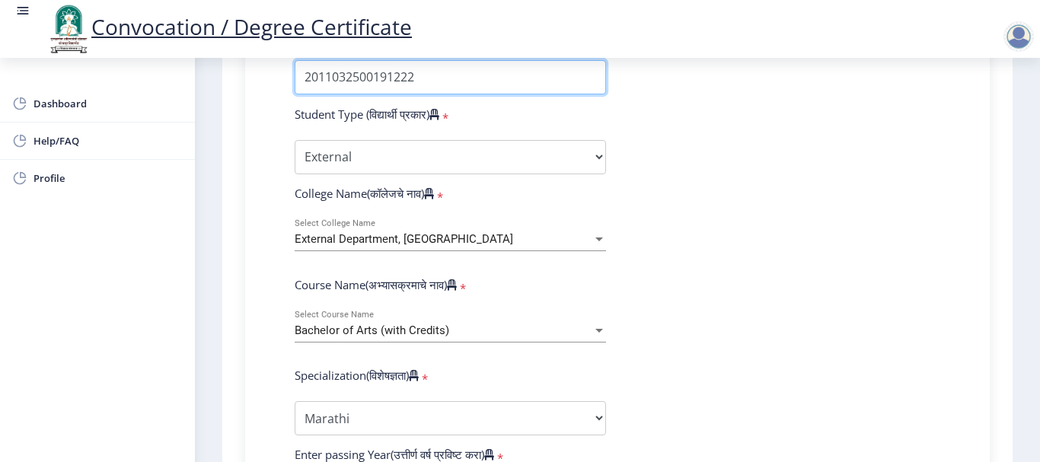
scroll to position [533, 0]
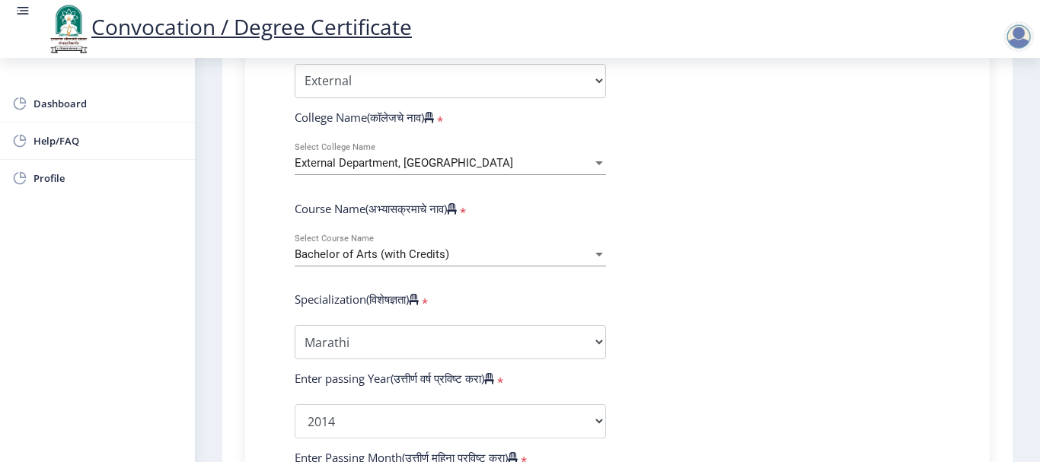
click at [449, 261] on div "Bachelor of Arts (with Credits) Select Course Name" at bounding box center [450, 250] width 311 height 32
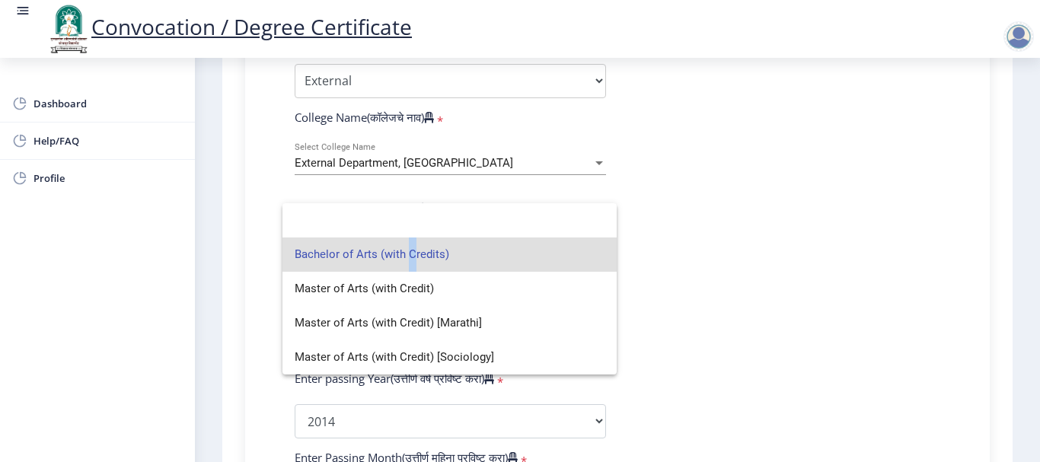
click at [407, 254] on span "Bachelor of Arts (with Credits)" at bounding box center [450, 255] width 310 height 34
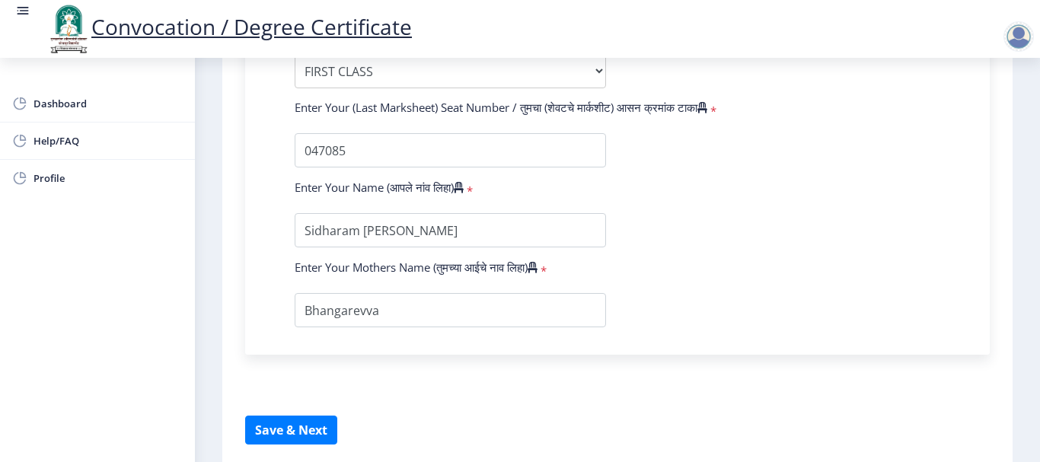
scroll to position [1102, 0]
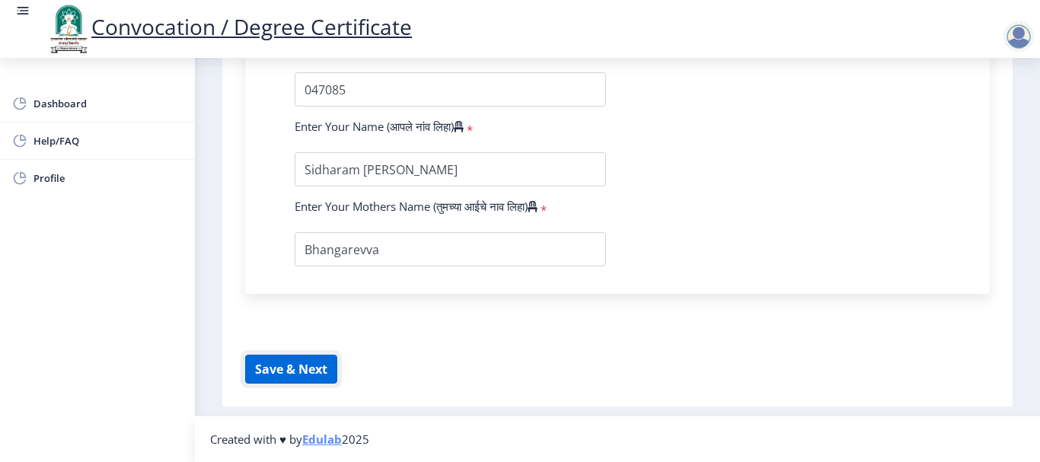
click at [292, 370] on button "Save & Next" at bounding box center [291, 369] width 92 height 29
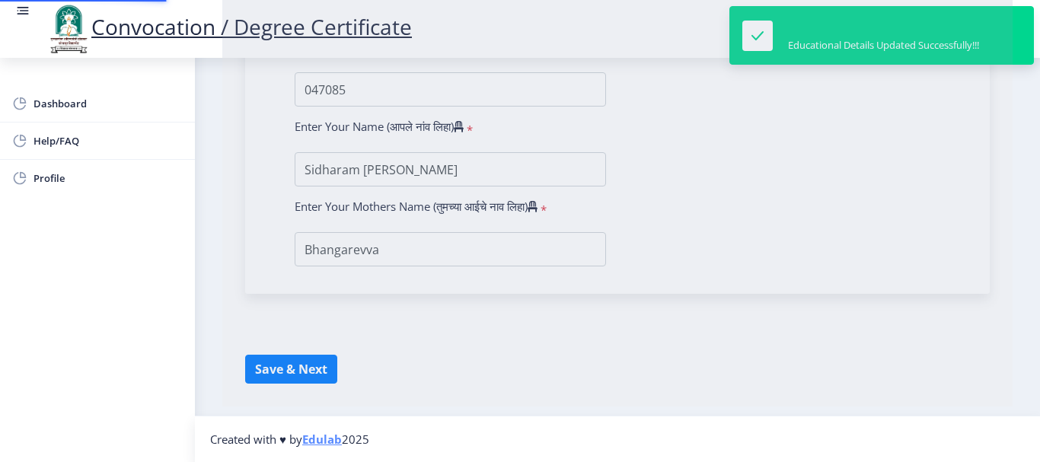
select select
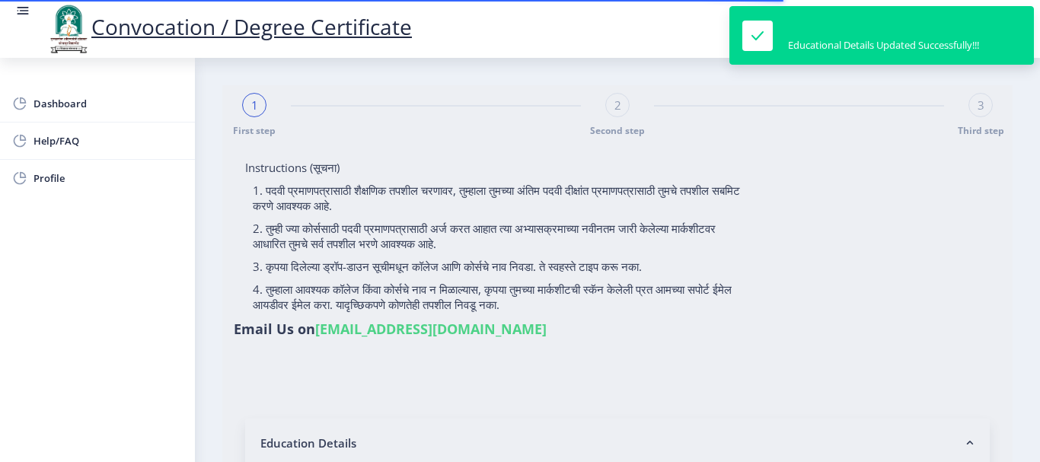
type input "Sidharam [PERSON_NAME]"
type input "Bhangarevva"
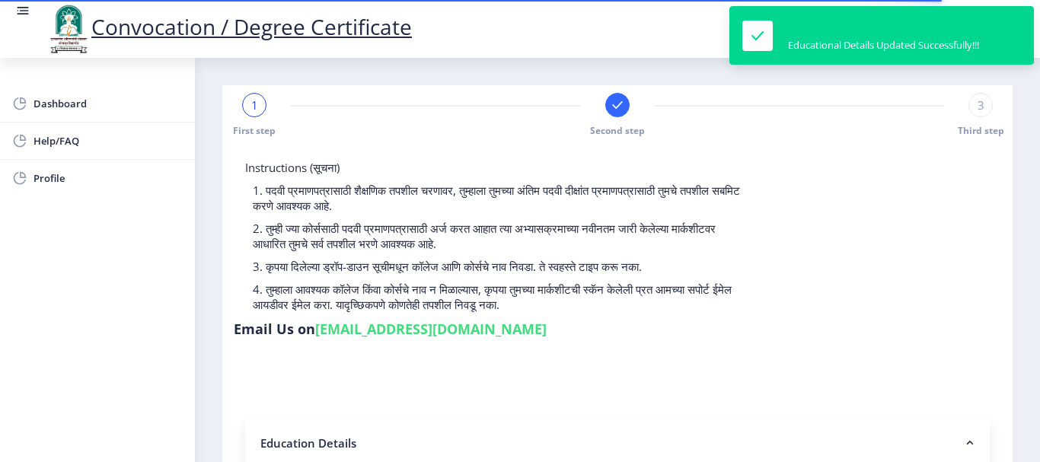
select select
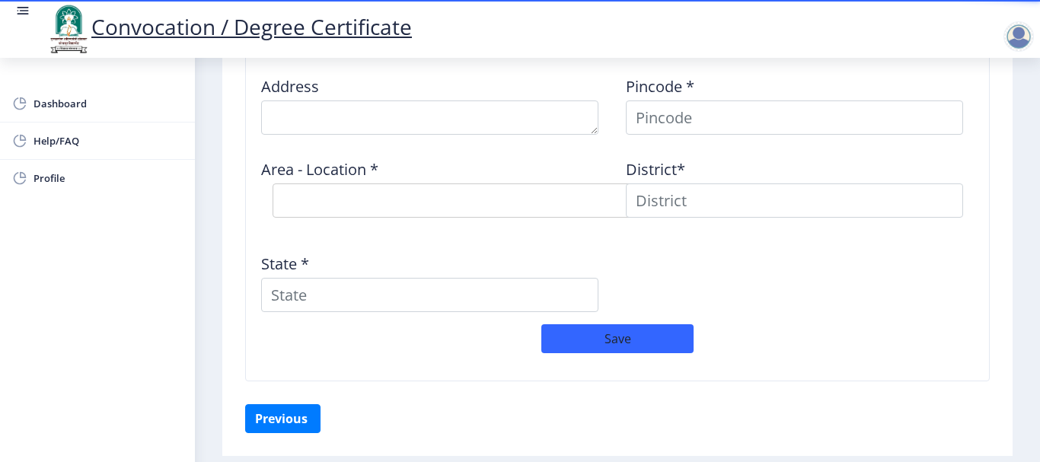
scroll to position [1344, 0]
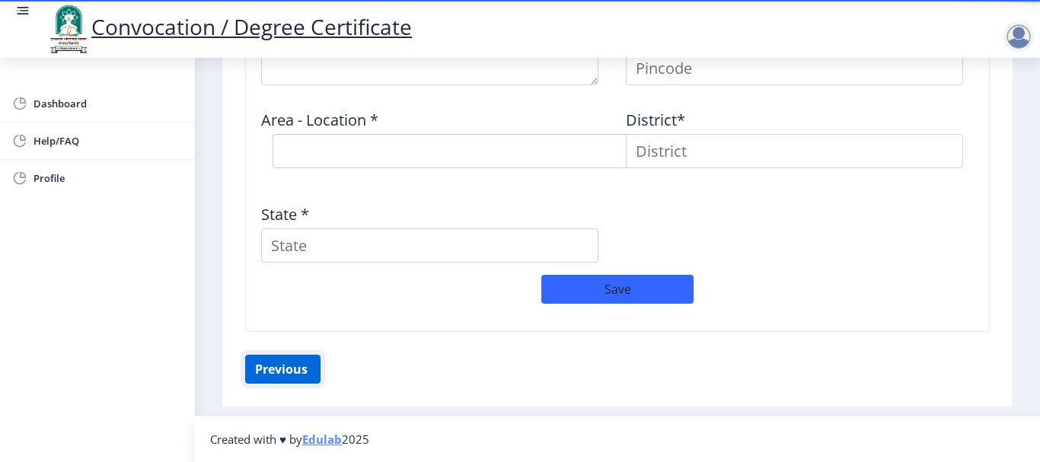
click at [263, 366] on button "Previous ‍" at bounding box center [282, 369] width 75 height 29
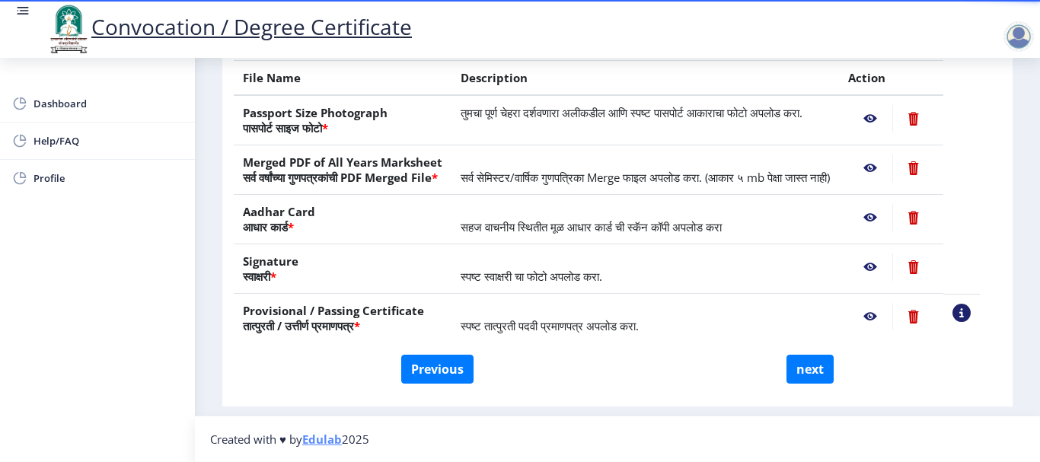
scroll to position [307, 0]
click at [932, 155] on nb-action at bounding box center [913, 168] width 42 height 27
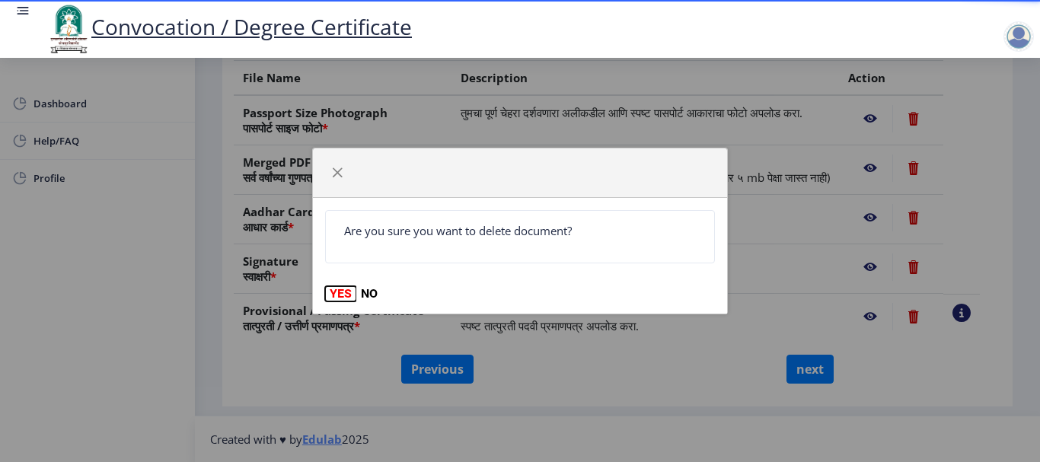
click at [343, 292] on button "YES" at bounding box center [340, 293] width 31 height 15
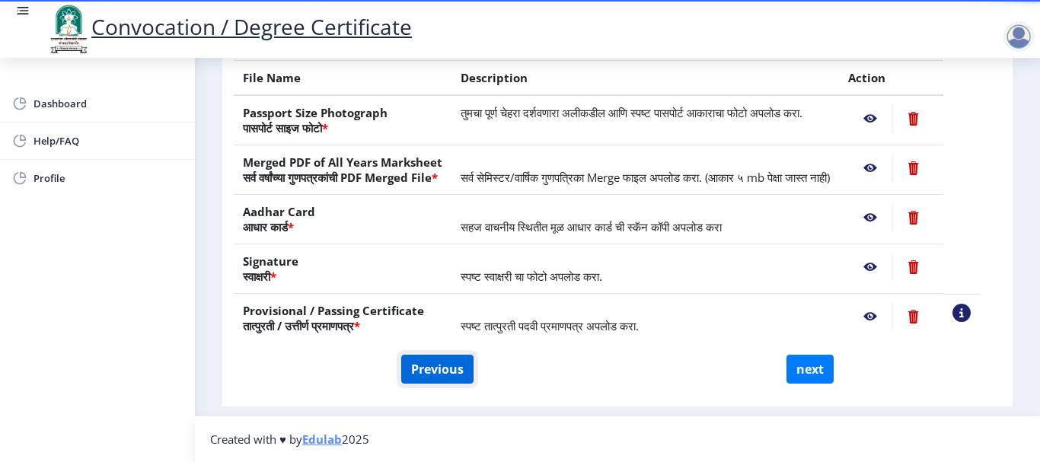
click at [442, 363] on button "Previous" at bounding box center [437, 369] width 72 height 29
select select "External"
select select "Marathi"
select select "2014"
select select "March"
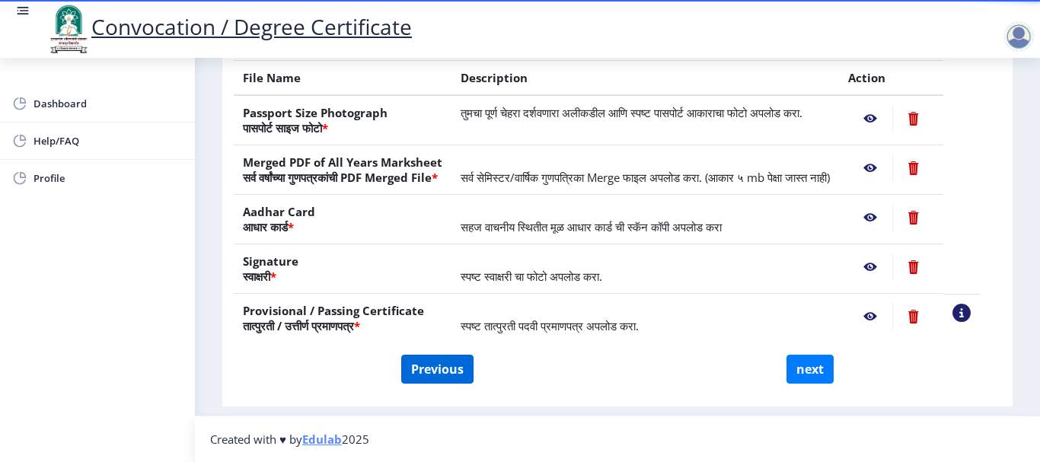
select select "FIRST CLASS"
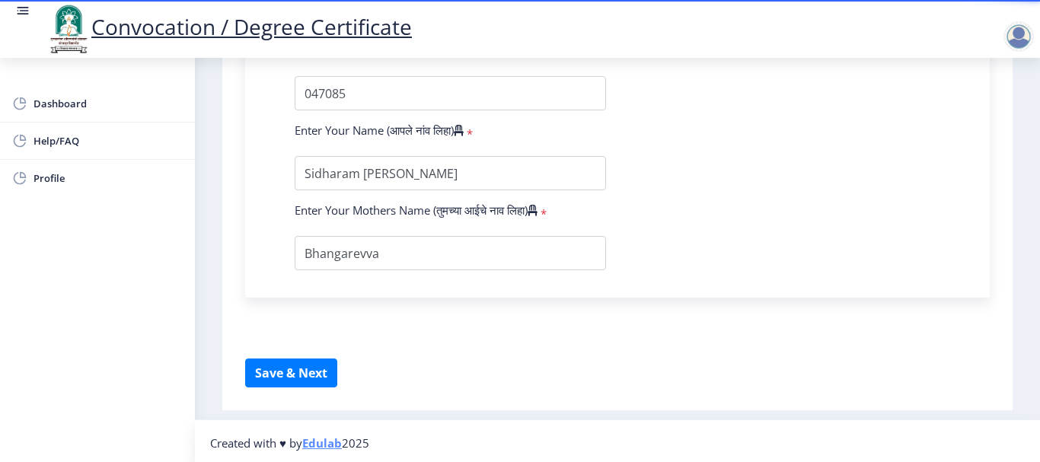
scroll to position [1102, 0]
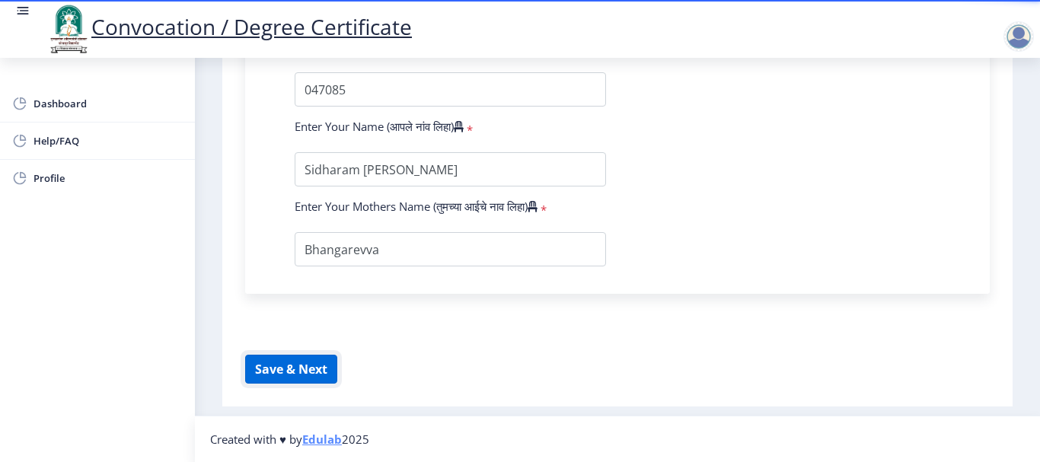
click at [280, 365] on button "Save & Next" at bounding box center [291, 369] width 92 height 29
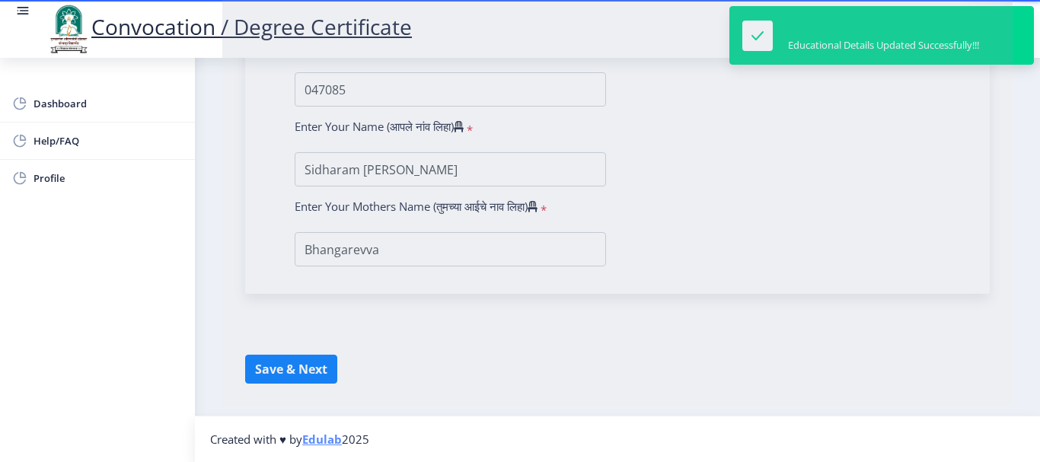
select select
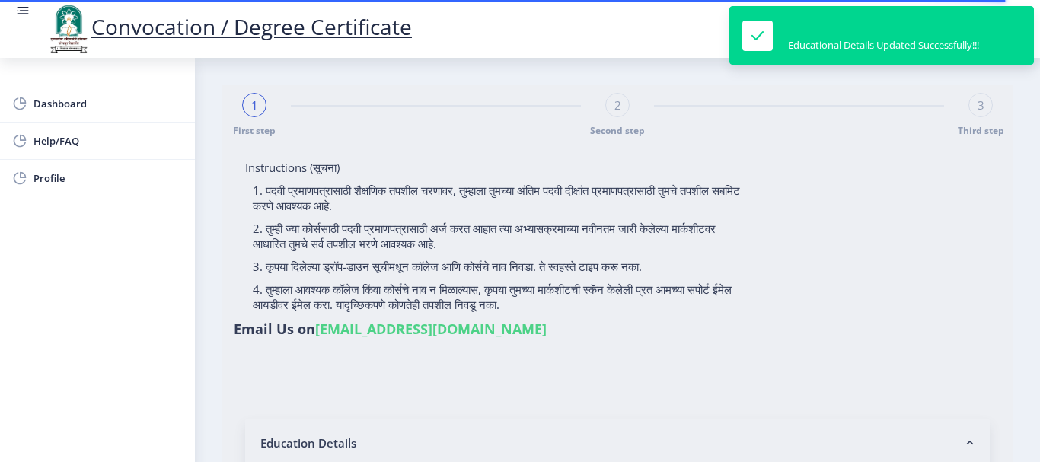
type input "Sidharam [PERSON_NAME]"
type input "Bhangarevva"
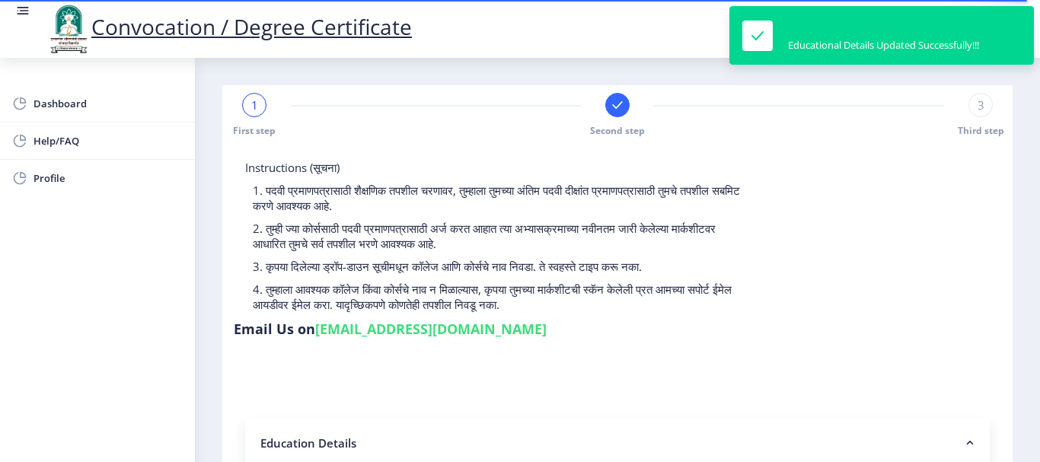
select select
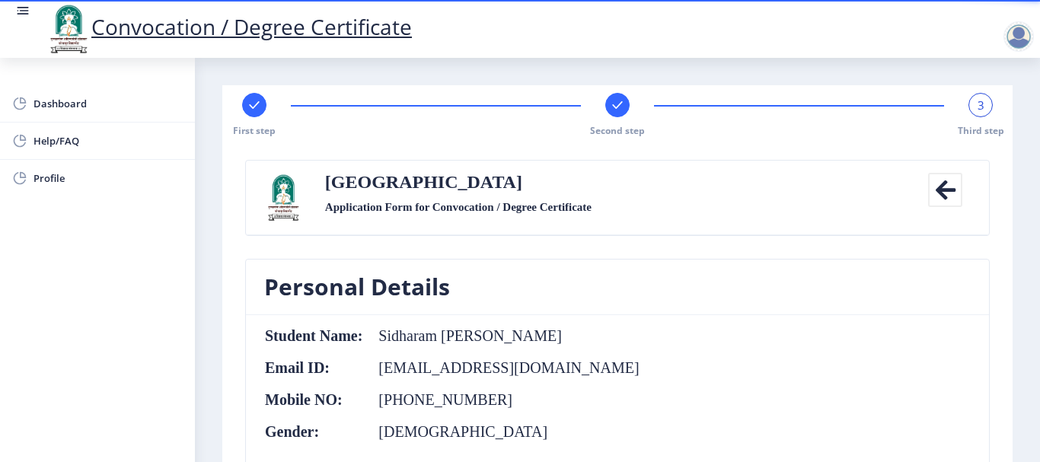
click at [1018, 43] on div at bounding box center [1018, 36] width 30 height 30
click at [962, 120] on span "Log out" at bounding box center [978, 119] width 97 height 18
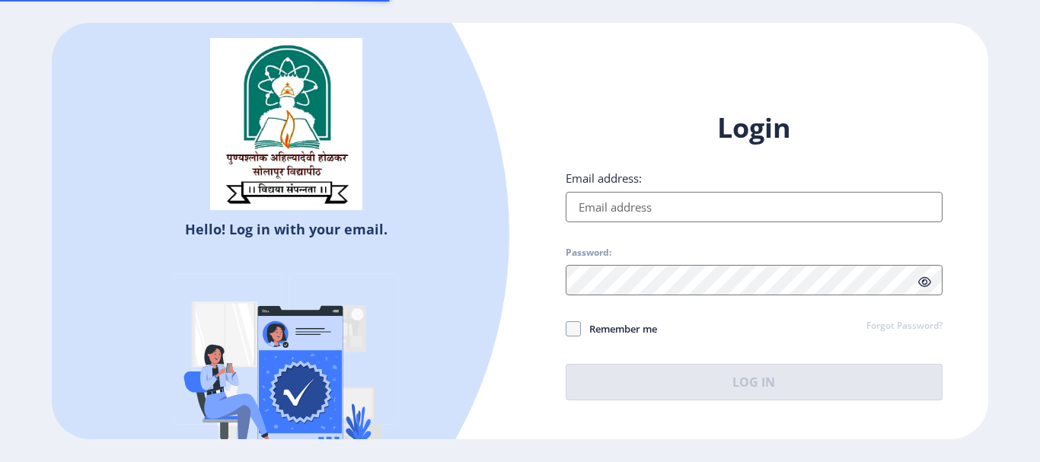
type input "[EMAIL_ADDRESS][DOMAIN_NAME]"
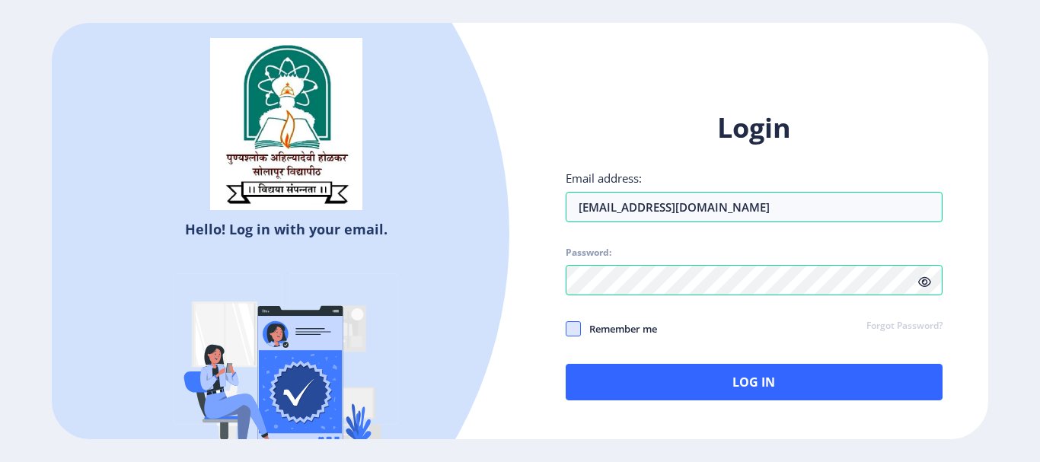
click at [572, 330] on span at bounding box center [573, 328] width 15 height 15
click at [566, 329] on input "Remember me" at bounding box center [566, 328] width 1 height 1
checkbox input "true"
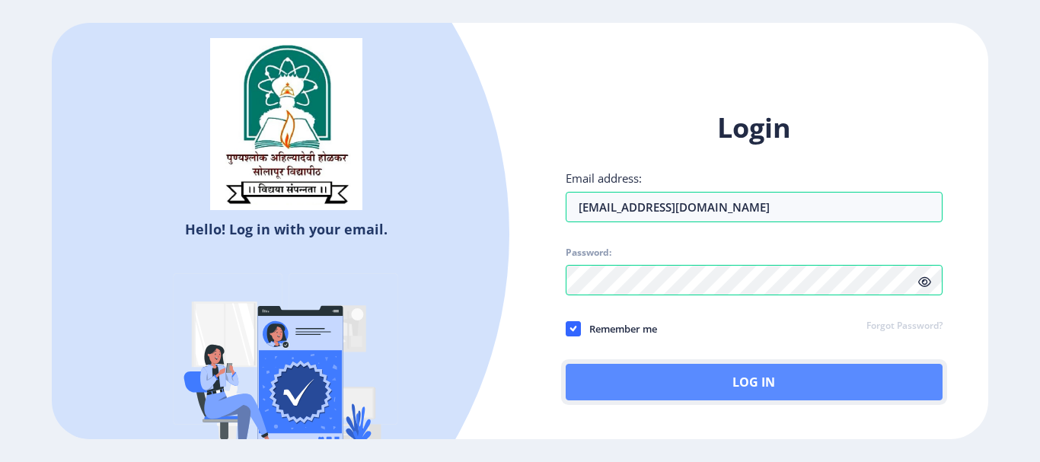
click at [787, 381] on button "Log In" at bounding box center [754, 382] width 377 height 37
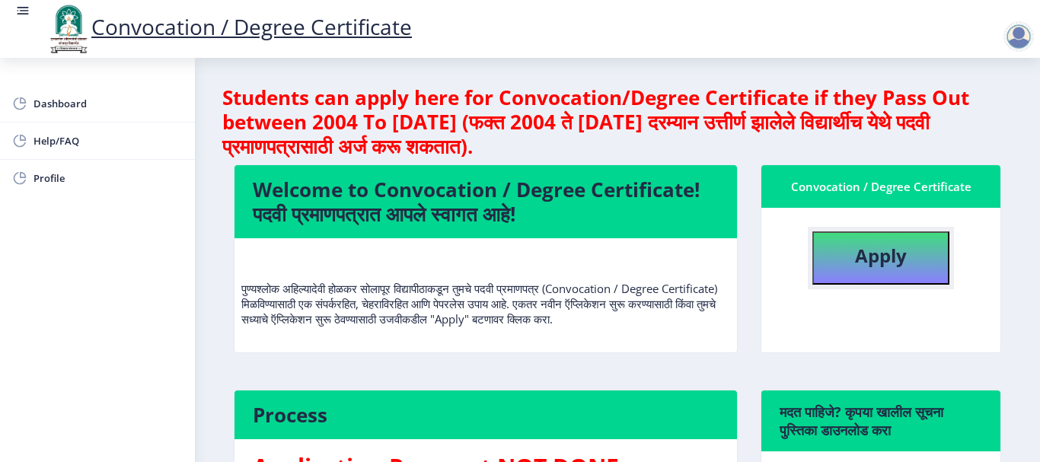
click at [868, 256] on b "Apply" at bounding box center [881, 255] width 52 height 25
select select
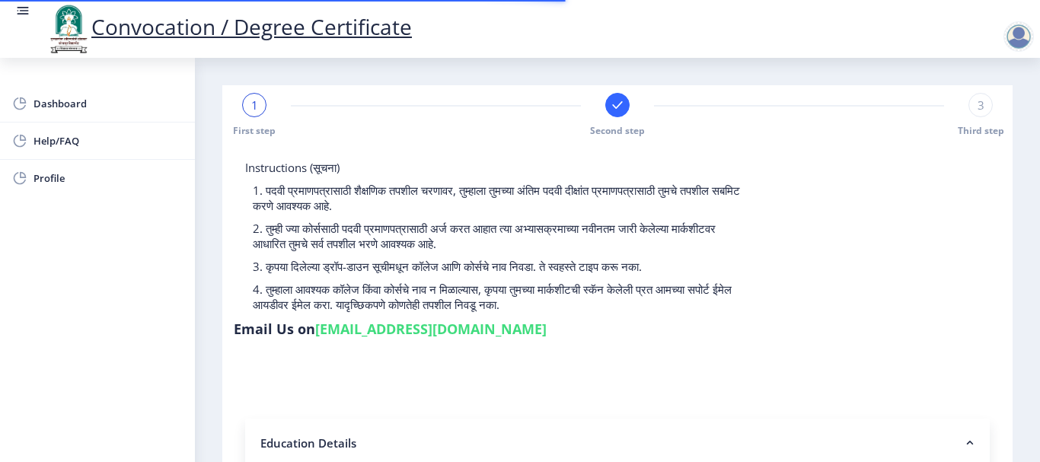
type input "Sidharam [PERSON_NAME]"
type input "Bhangarevva"
select select
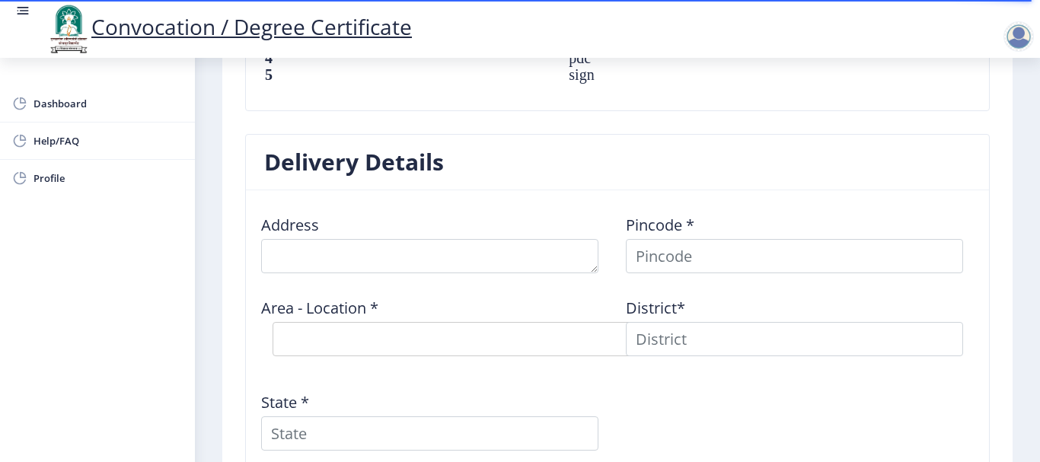
scroll to position [1218, 0]
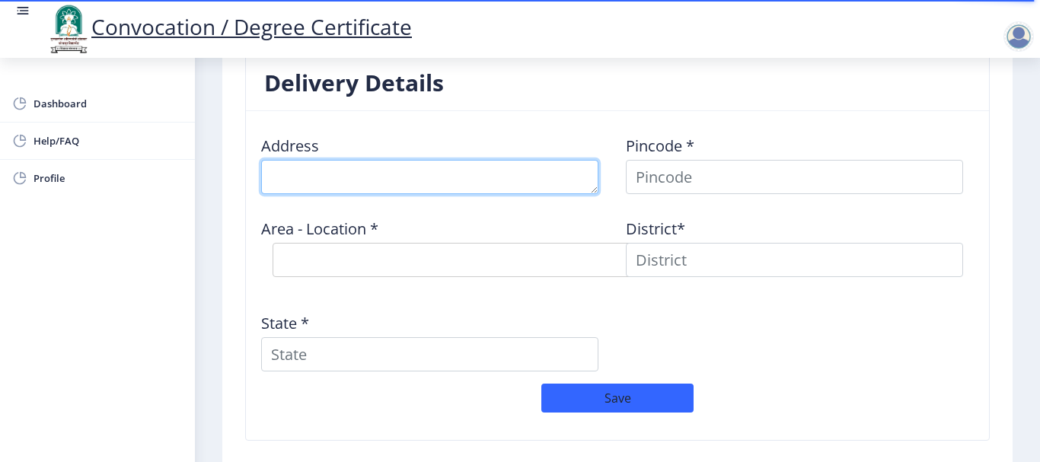
click at [379, 177] on textarea at bounding box center [429, 177] width 337 height 34
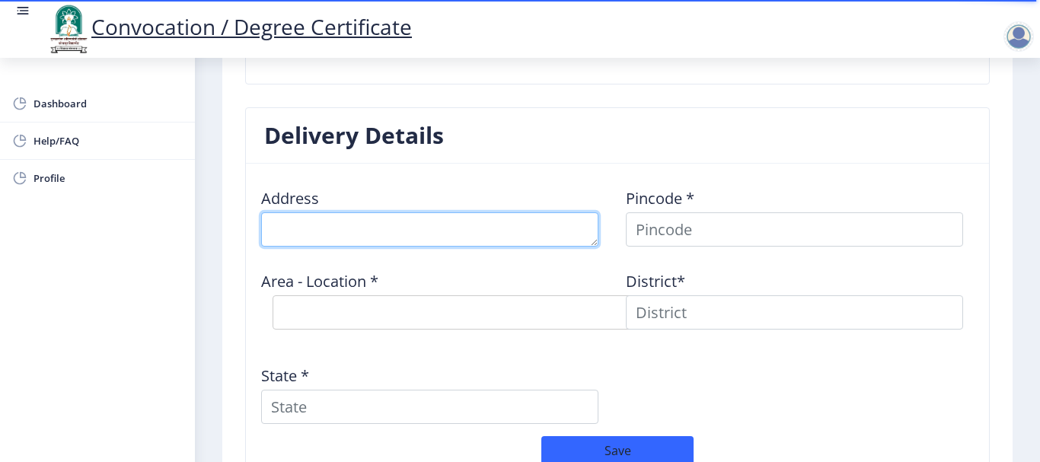
scroll to position [1142, 0]
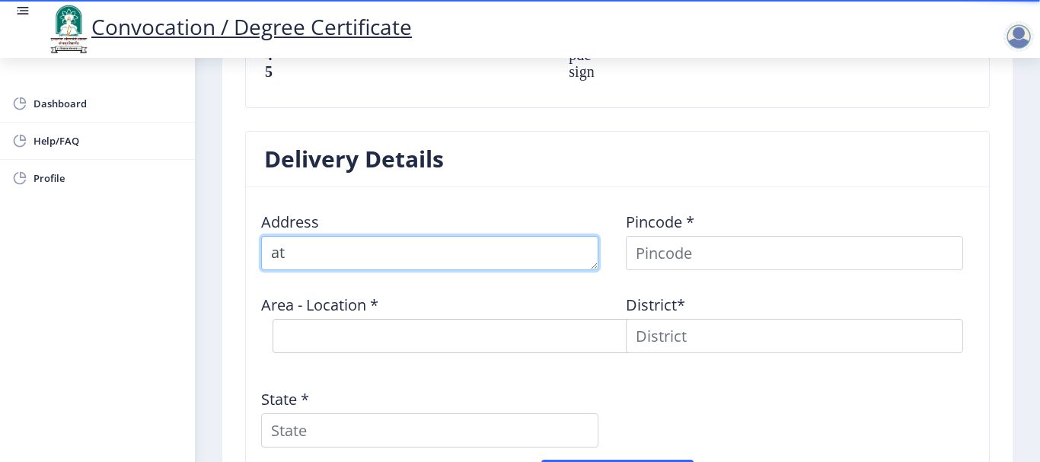
type textarea "a"
type textarea "A"
type textarea "1"
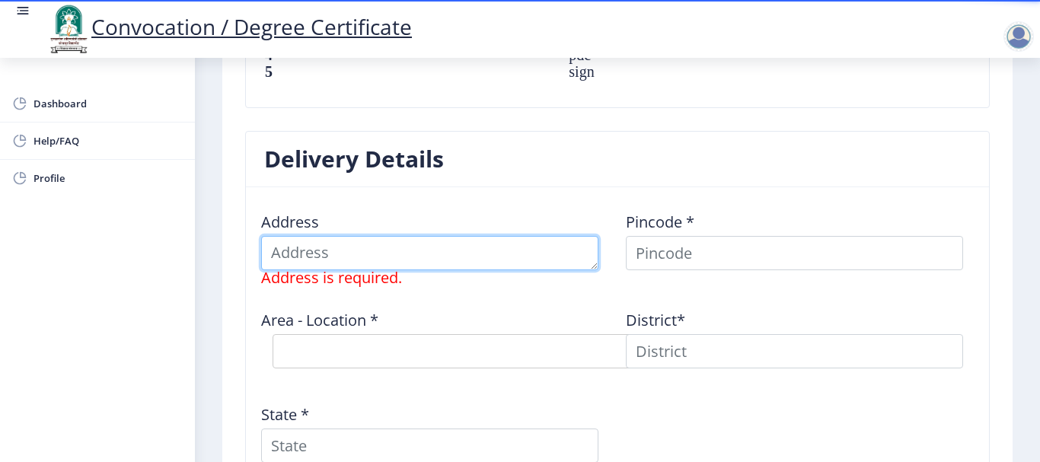
type textarea "R"
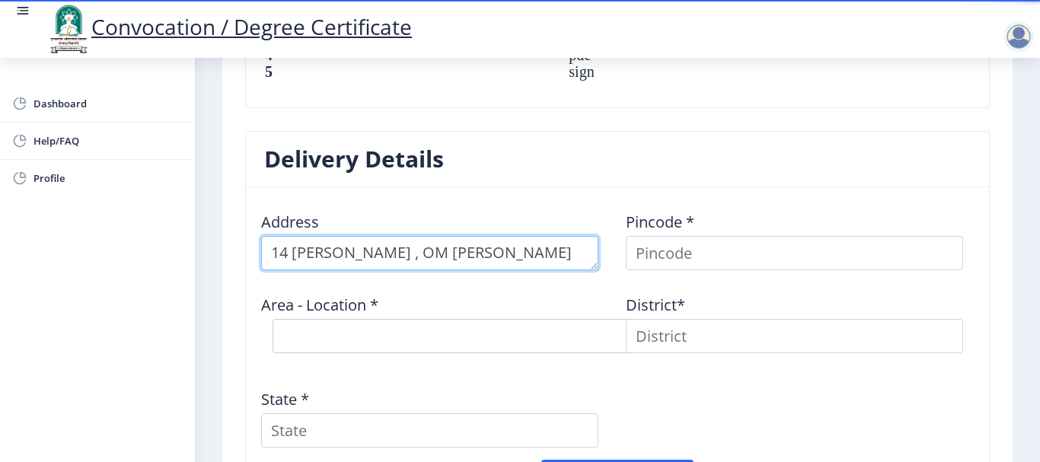
scroll to position [16, 0]
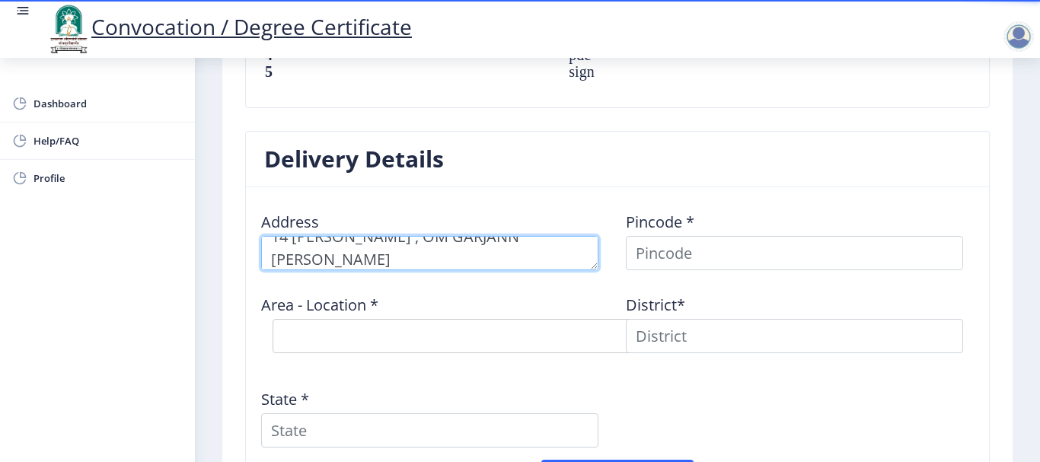
type textarea "14 [PERSON_NAME] , OM GARJANN [PERSON_NAME]"
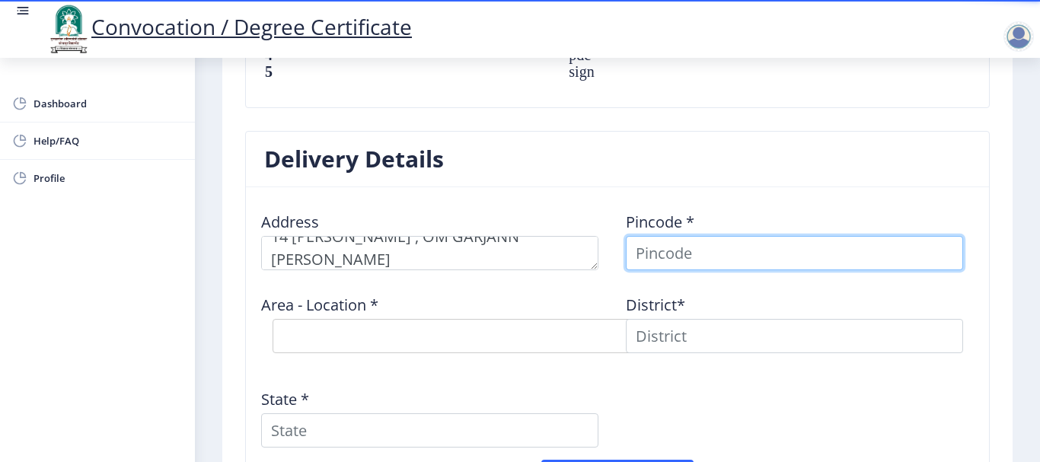
click at [707, 244] on input at bounding box center [794, 253] width 337 height 34
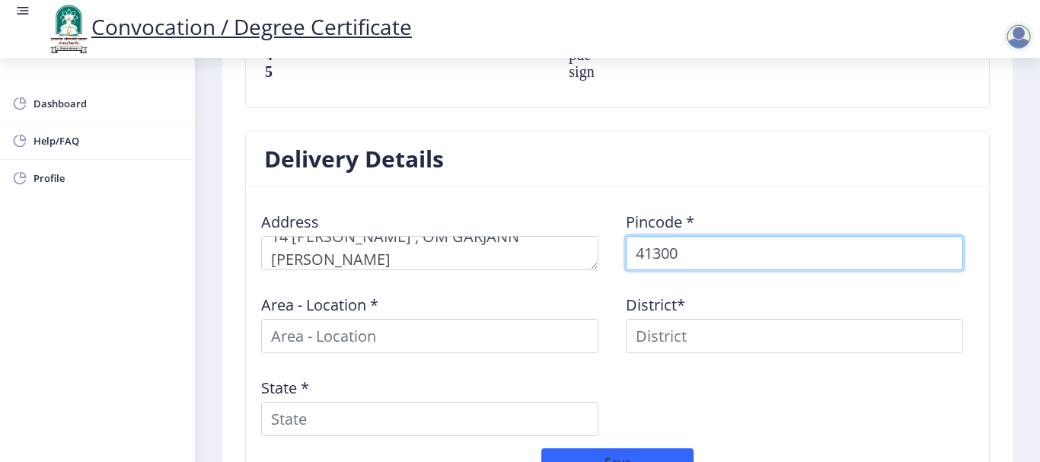
type input "413008"
select select
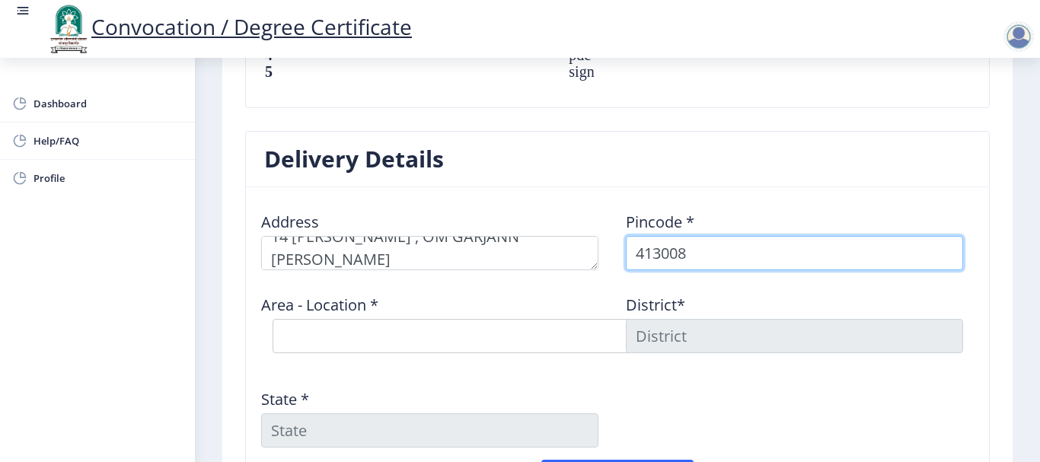
type input "413008"
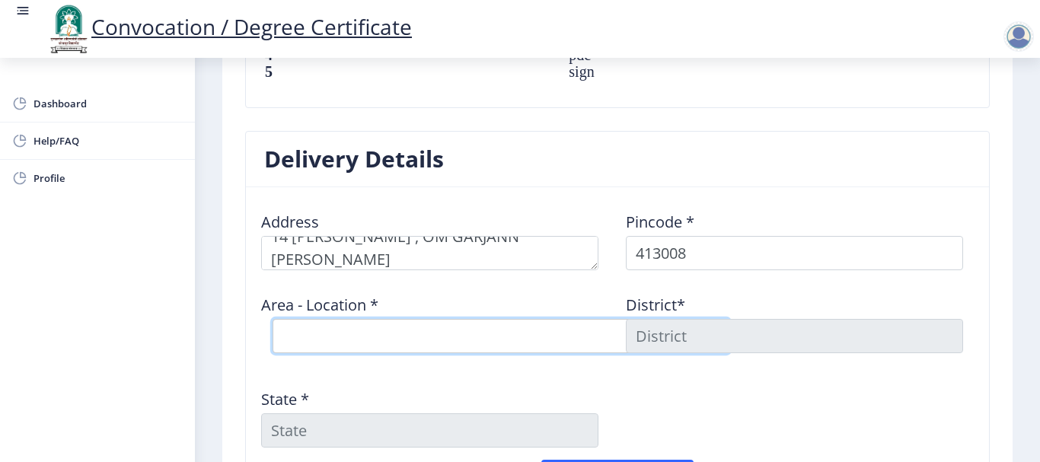
click at [373, 330] on select "Select Area Location Aurad B.O Barur B.O Hattur B.O Honmurgi [PERSON_NAME] B.O …" at bounding box center [501, 336] width 457 height 34
select select "6: Object"
click at [273, 319] on select "Select Area Location Aurad B.O Barur B.O Hattur B.O Honmurgi [PERSON_NAME] B.O …" at bounding box center [501, 336] width 457 height 34
type input "SOLAPUR"
type input "[GEOGRAPHIC_DATA]"
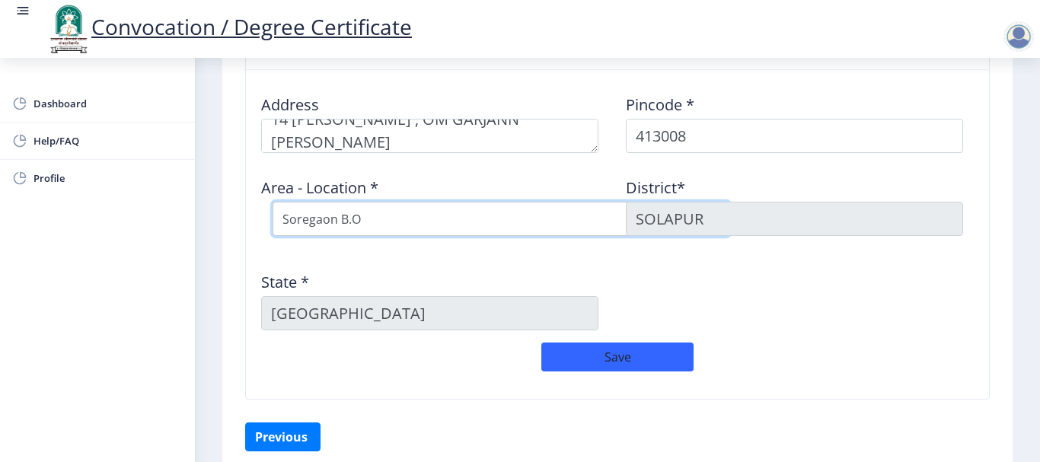
scroll to position [1327, 0]
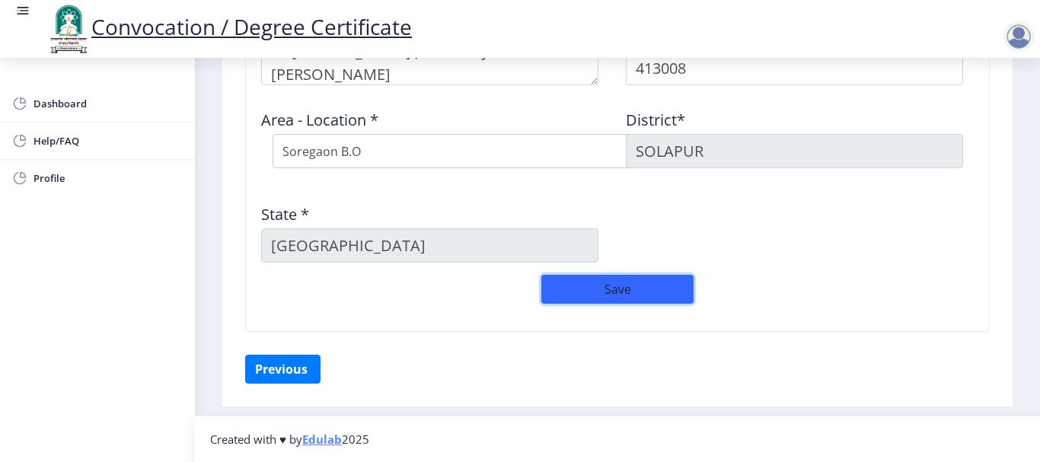
click at [619, 289] on button "Save" at bounding box center [617, 289] width 152 height 29
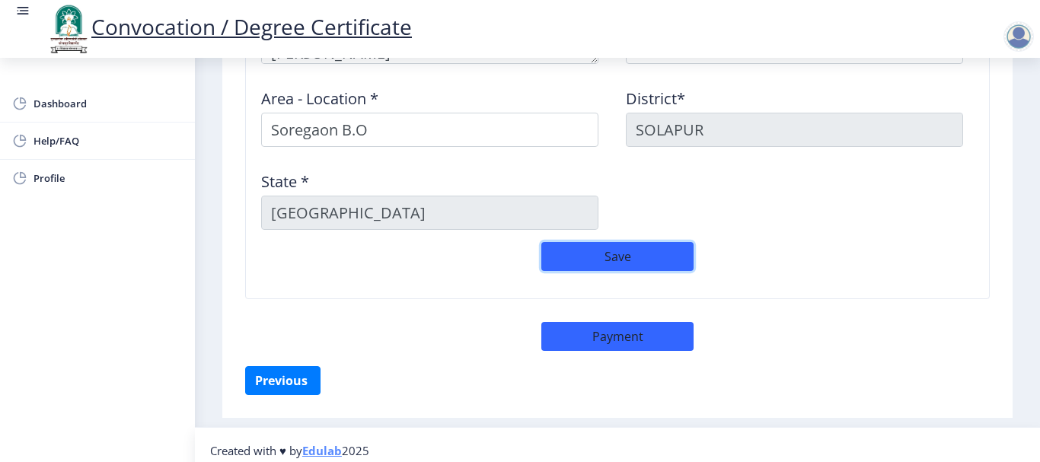
scroll to position [1360, 0]
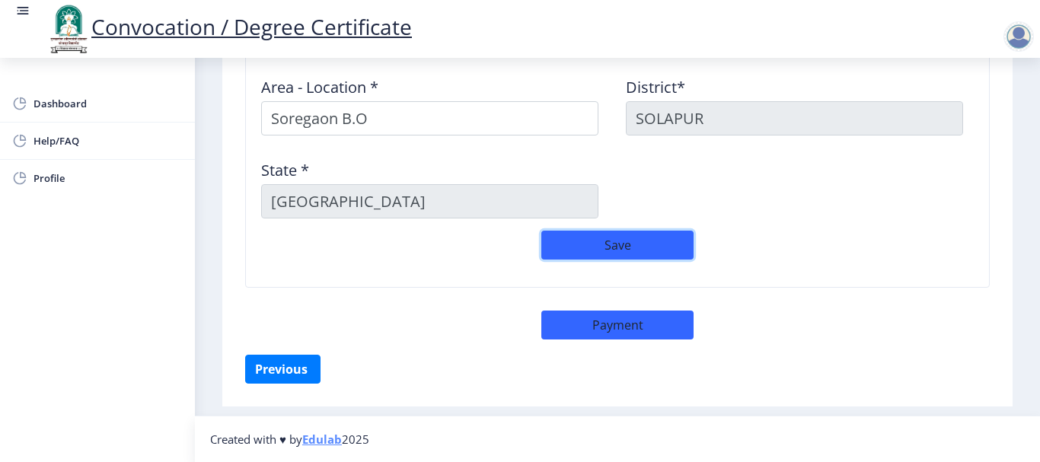
click at [616, 241] on button "Save" at bounding box center [617, 245] width 152 height 29
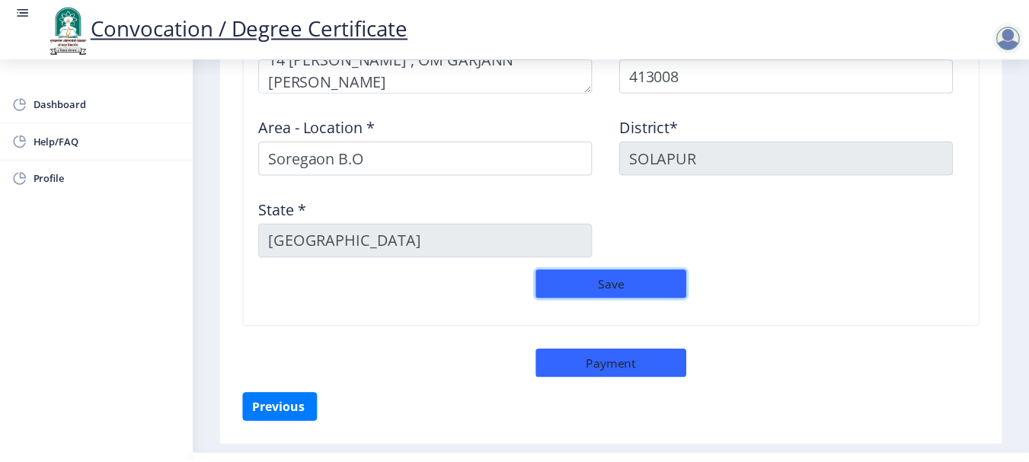
scroll to position [1284, 0]
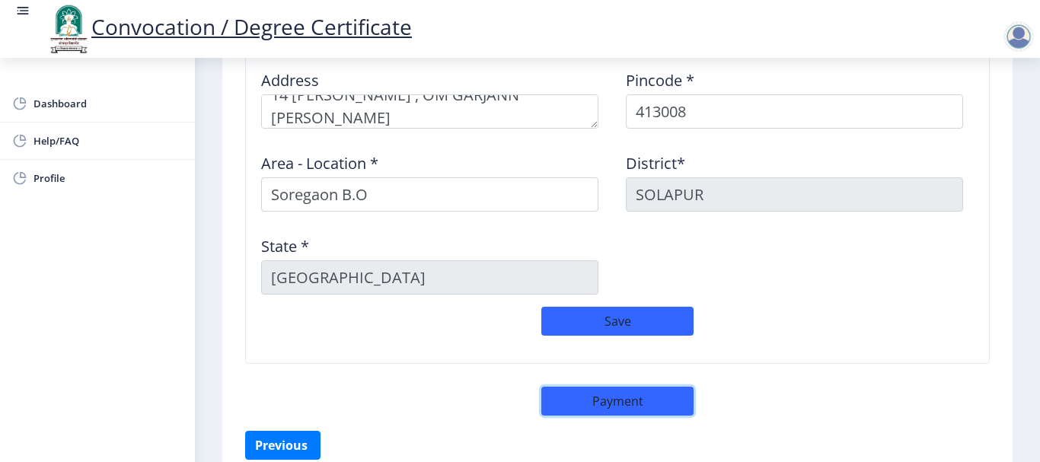
click at [615, 399] on button "Payment" at bounding box center [617, 401] width 152 height 29
select select "sealed"
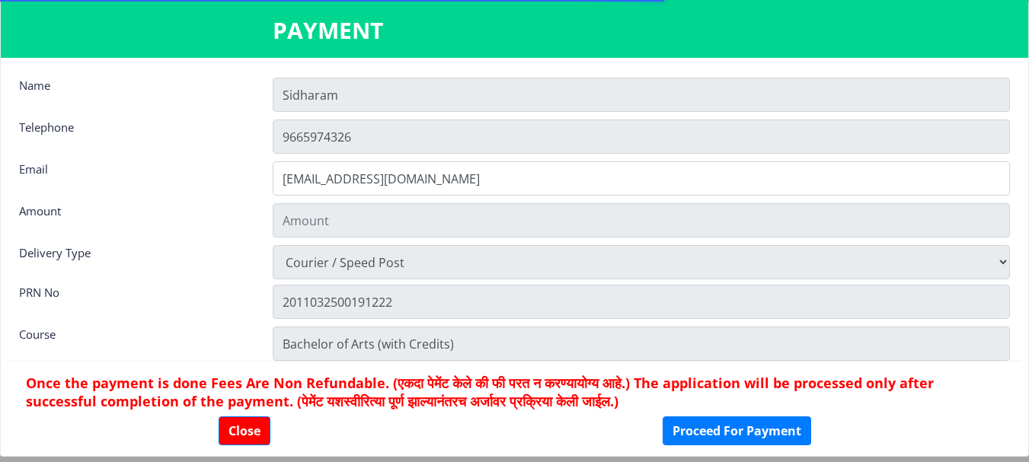
type input "1885"
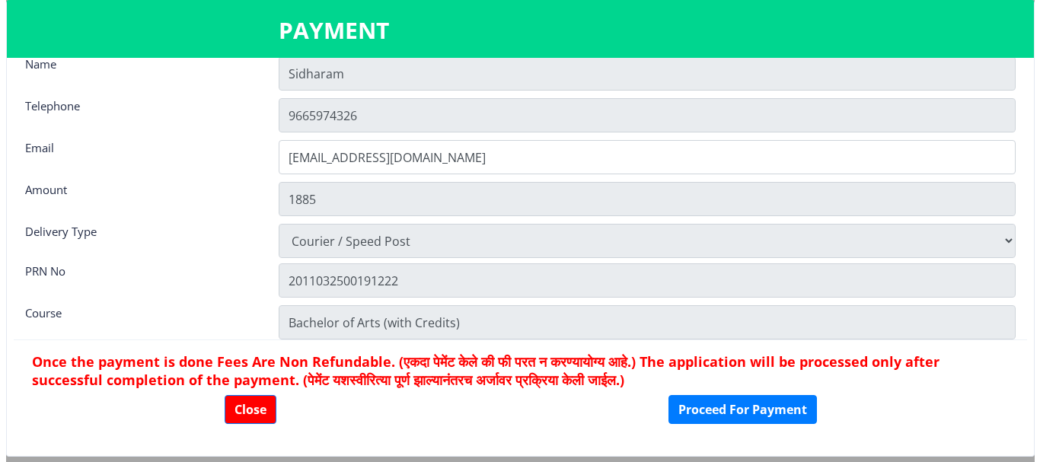
scroll to position [0, 0]
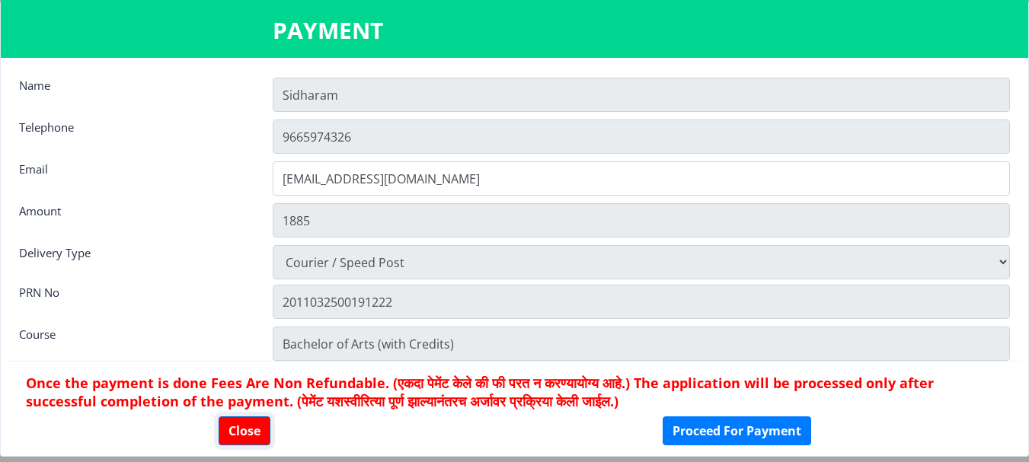
click at [241, 431] on button "Close" at bounding box center [245, 430] width 52 height 29
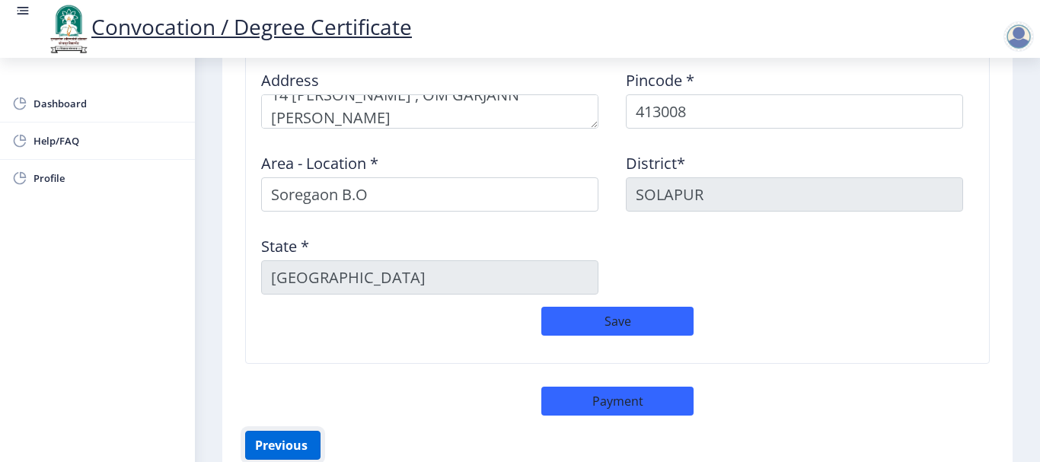
click at [281, 447] on button "Previous ‍" at bounding box center [282, 445] width 75 height 29
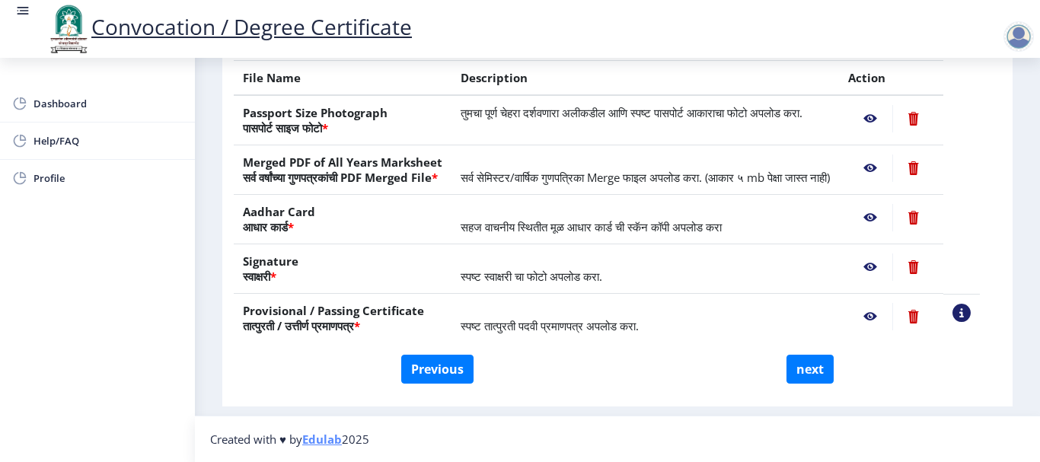
scroll to position [307, 0]
click at [443, 375] on button "Previous" at bounding box center [437, 369] width 72 height 29
select select "External"
select select "Marathi"
select select "2014"
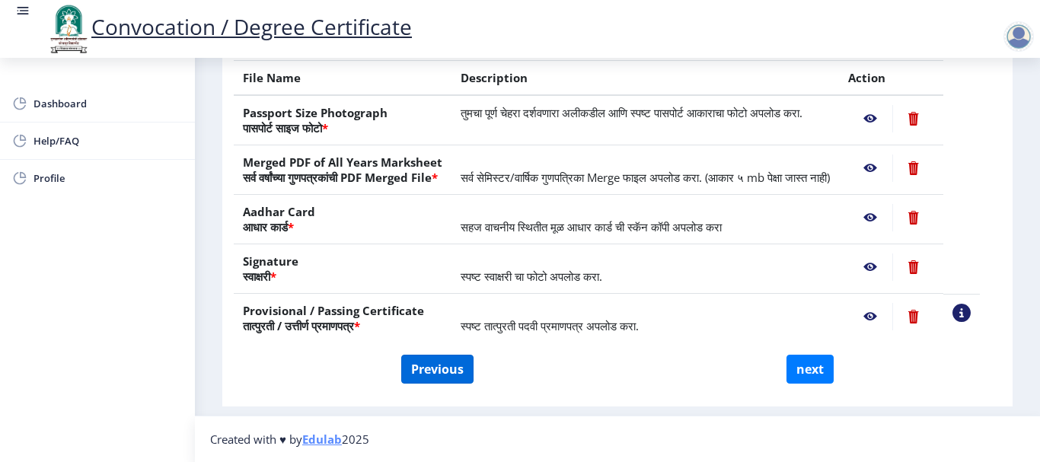
select select "March"
select select "FIRST CLASS"
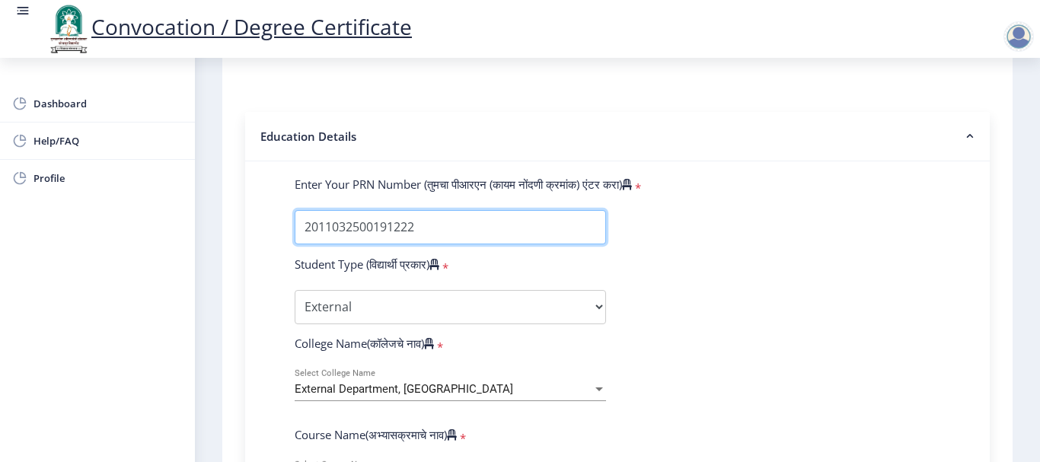
click at [457, 230] on input "Enter Your PRN Number (तुमचा पीआरएन (कायम नोंदणी क्रमांक) एंटर करा)" at bounding box center [450, 227] width 311 height 34
type input "2"
type input "2015032500245276"
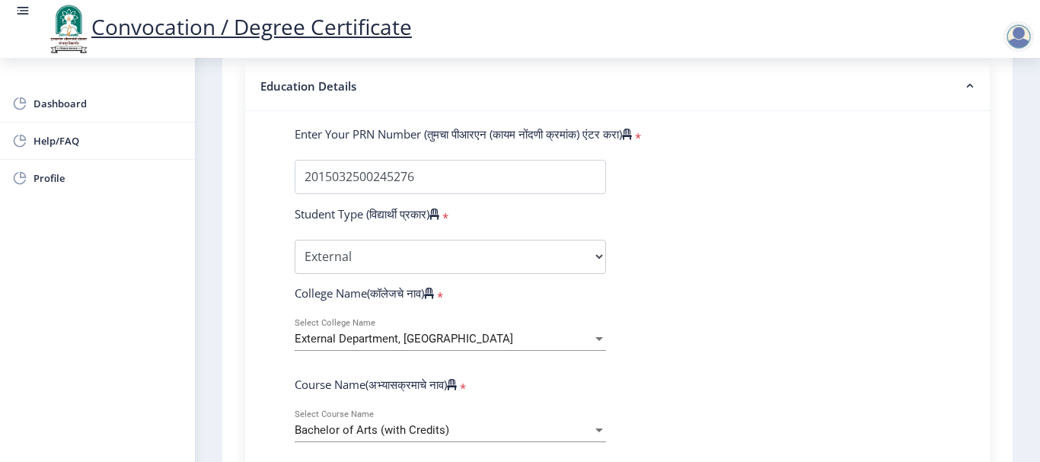
scroll to position [383, 0]
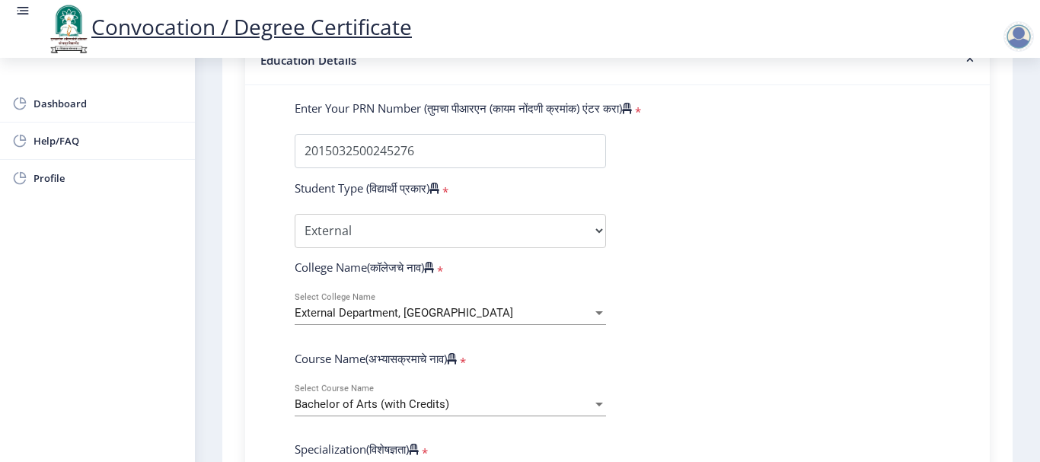
click at [481, 317] on span "External Department, [GEOGRAPHIC_DATA]" at bounding box center [404, 313] width 219 height 14
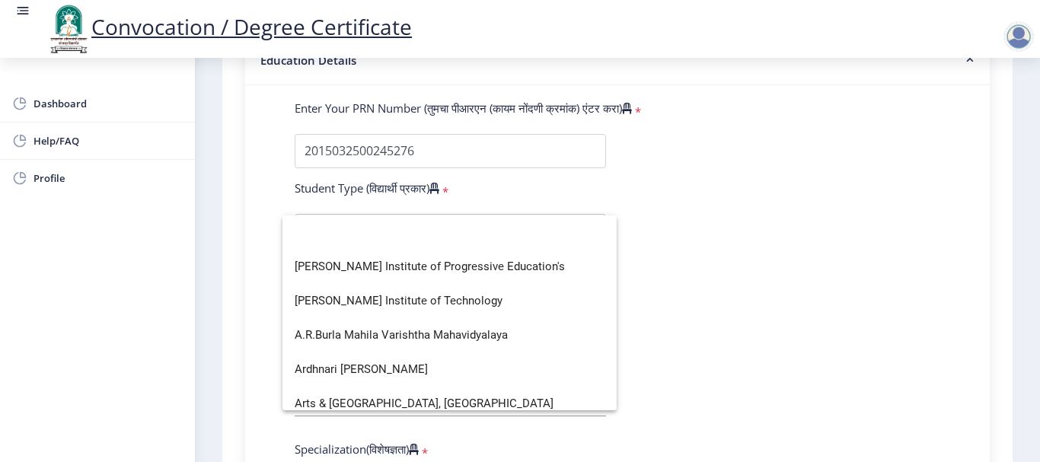
scroll to position [0, 0]
click at [826, 292] on div at bounding box center [520, 231] width 1040 height 462
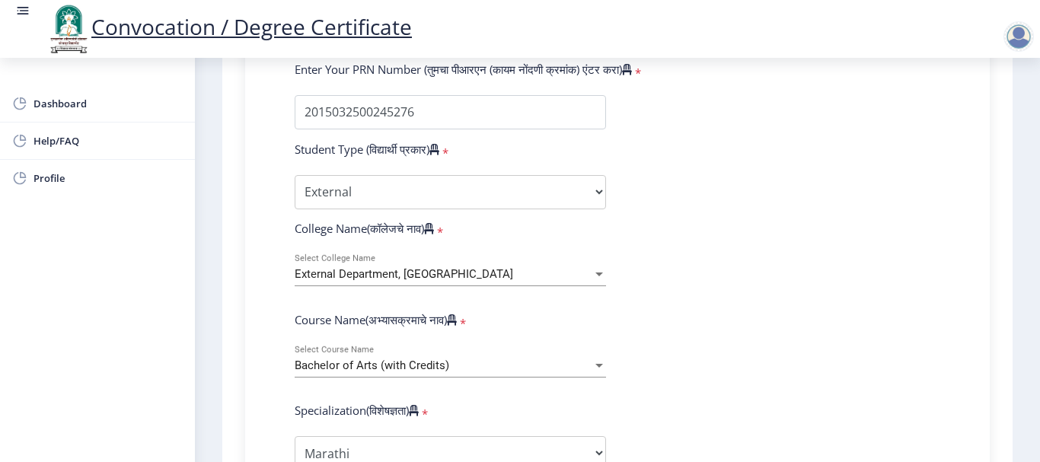
scroll to position [459, 0]
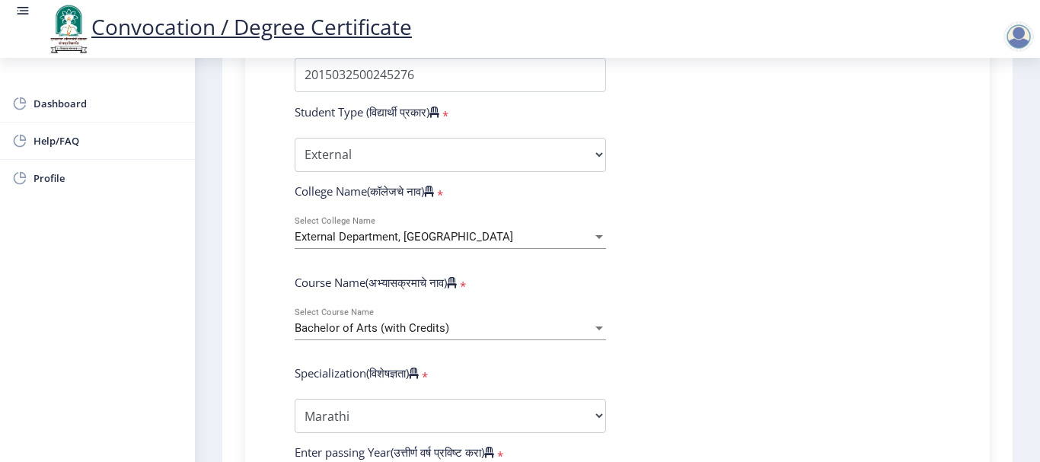
click at [416, 330] on span "Bachelor of Arts (with Credits)" at bounding box center [372, 328] width 155 height 14
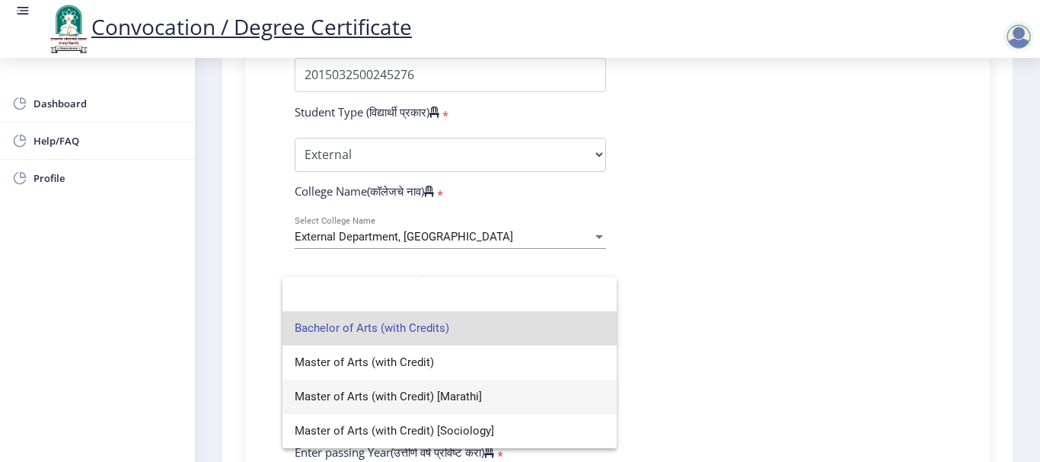
click at [435, 401] on span "Master of Arts (with Credit) [Marathi]" at bounding box center [450, 397] width 310 height 34
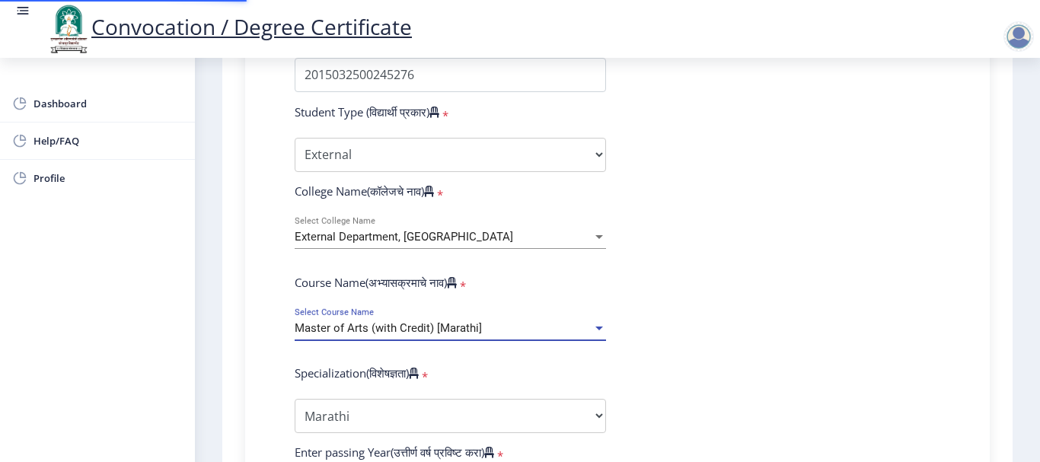
scroll to position [535, 0]
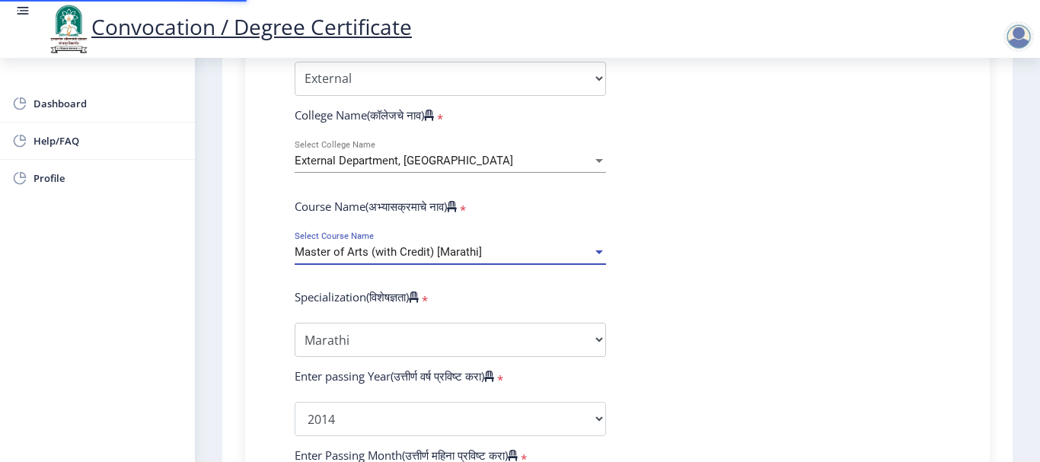
select select "Marathi"
click at [421, 340] on select "Specialization English Hindi Marathi Urdu Ancient Indian History Culture & Arch…" at bounding box center [450, 340] width 311 height 34
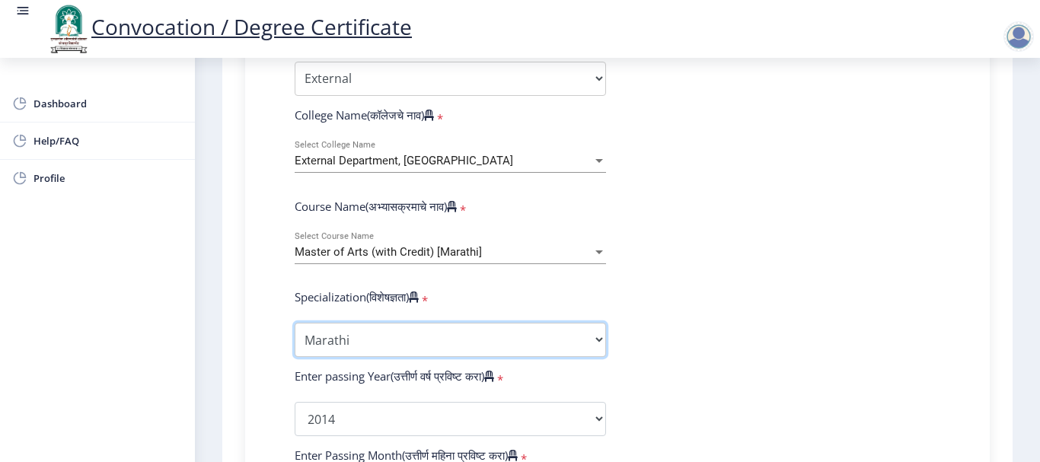
click at [295, 323] on select "Specialization English Hindi Marathi Urdu Ancient Indian History Culture & Arch…" at bounding box center [450, 340] width 311 height 34
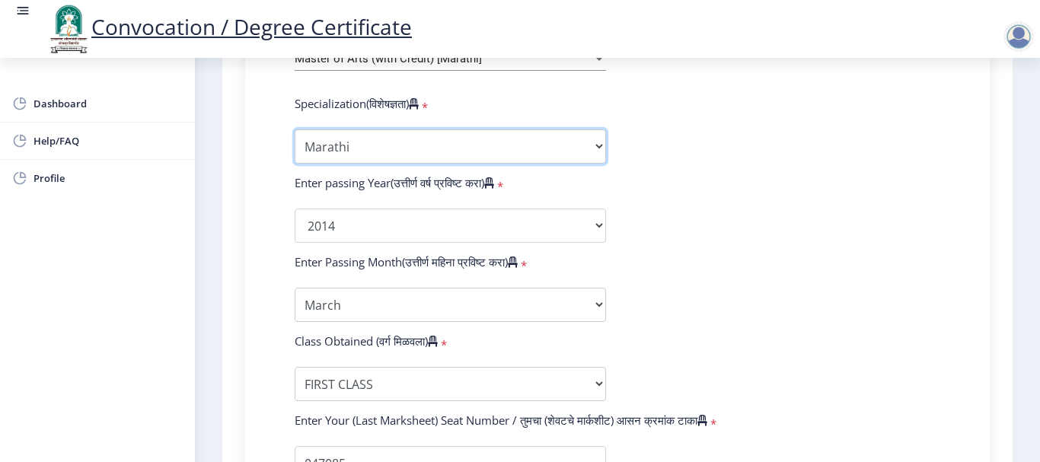
scroll to position [764, 0]
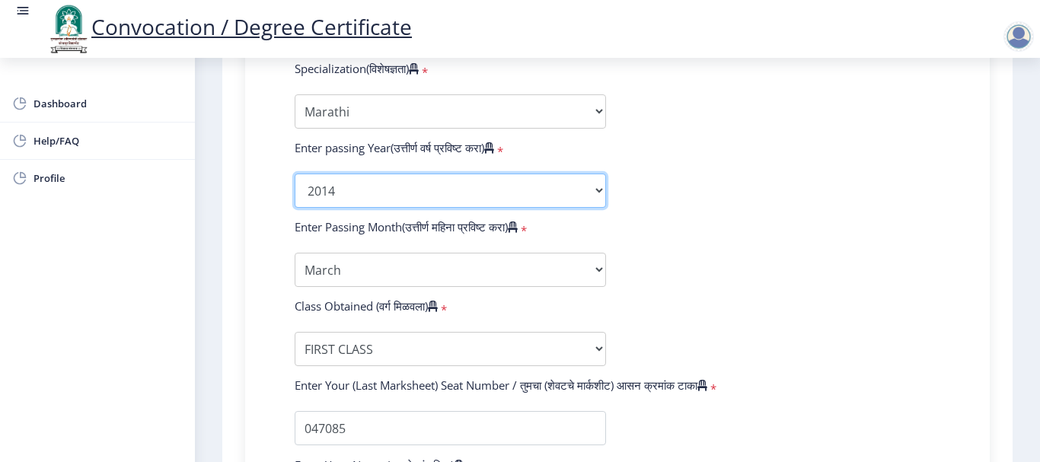
click at [433, 187] on select "2025 2024 2023 2022 2021 2020 2019 2018 2017 2016 2015 2014 2013 2012 2011 2010…" at bounding box center [450, 191] width 311 height 34
select select "2017"
click at [295, 174] on select "2025 2024 2023 2022 2021 2020 2019 2018 2017 2016 2015 2014 2013 2012 2011 2010…" at bounding box center [450, 191] width 311 height 34
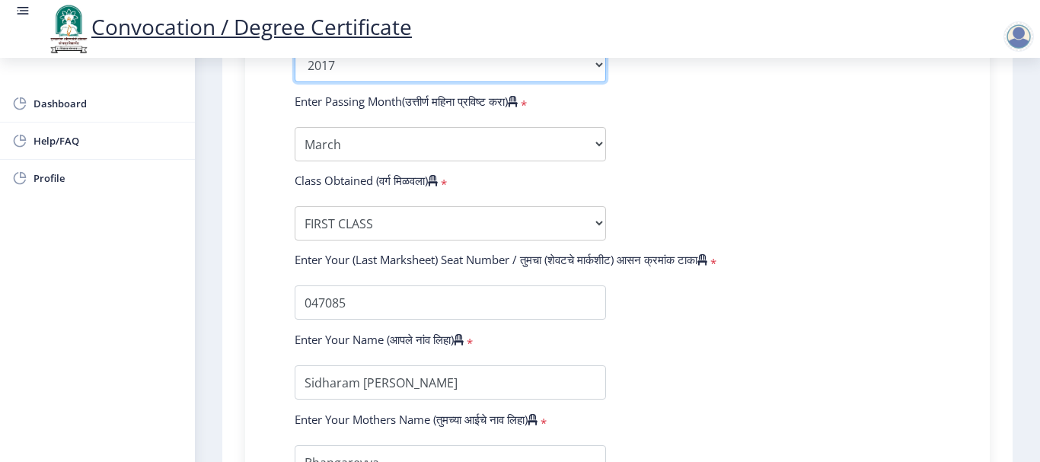
scroll to position [916, 0]
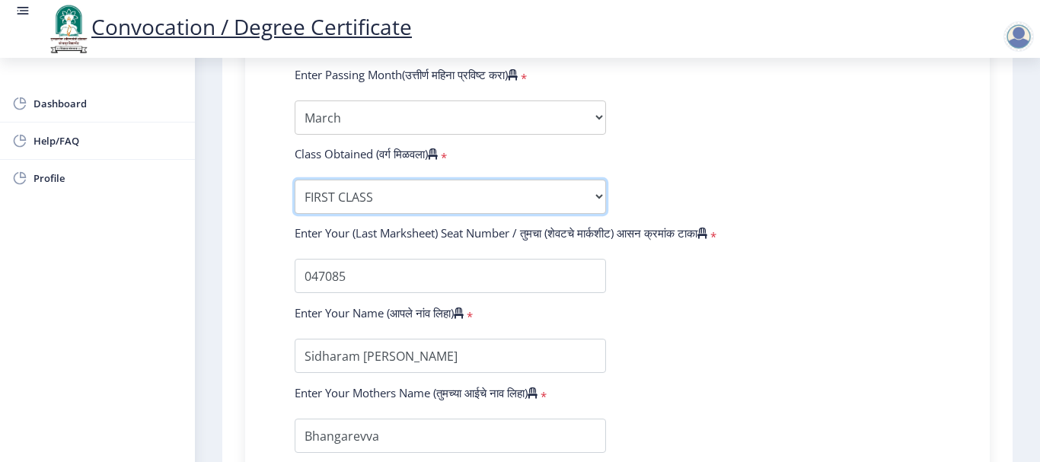
click at [400, 199] on select "Enter Class Obtained FIRST CLASS WITH DISTINCTION FIRST CLASS HIGHER SECOND CLA…" at bounding box center [450, 197] width 311 height 34
select select "Grade B+"
click at [295, 180] on select "Enter Class Obtained FIRST CLASS WITH DISTINCTION FIRST CLASS HIGHER SECOND CLA…" at bounding box center [450, 197] width 311 height 34
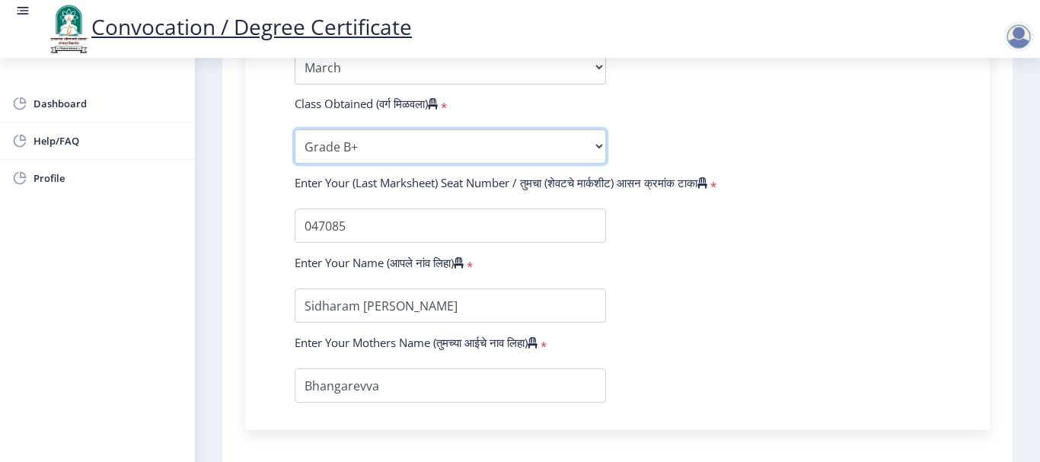
scroll to position [992, 0]
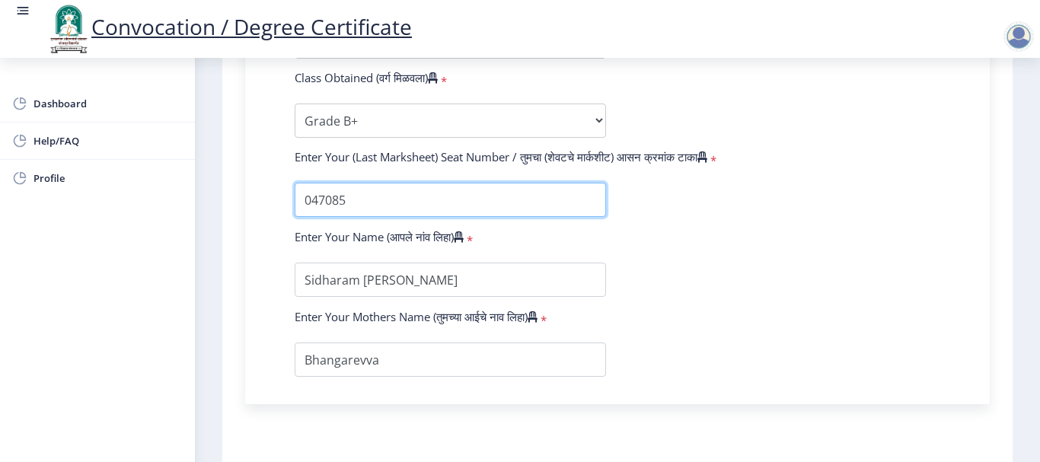
click at [428, 206] on input "textarea" at bounding box center [450, 200] width 311 height 34
type input "0"
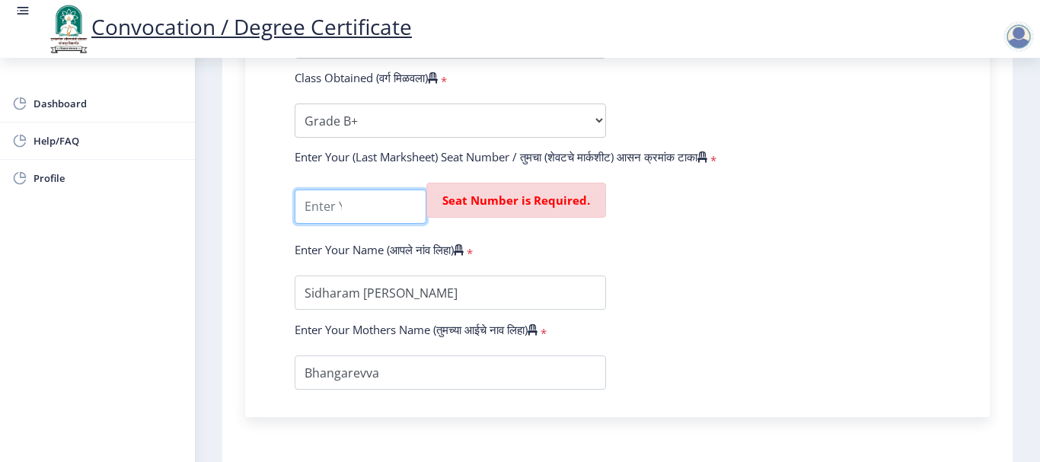
scroll to position [0, 0]
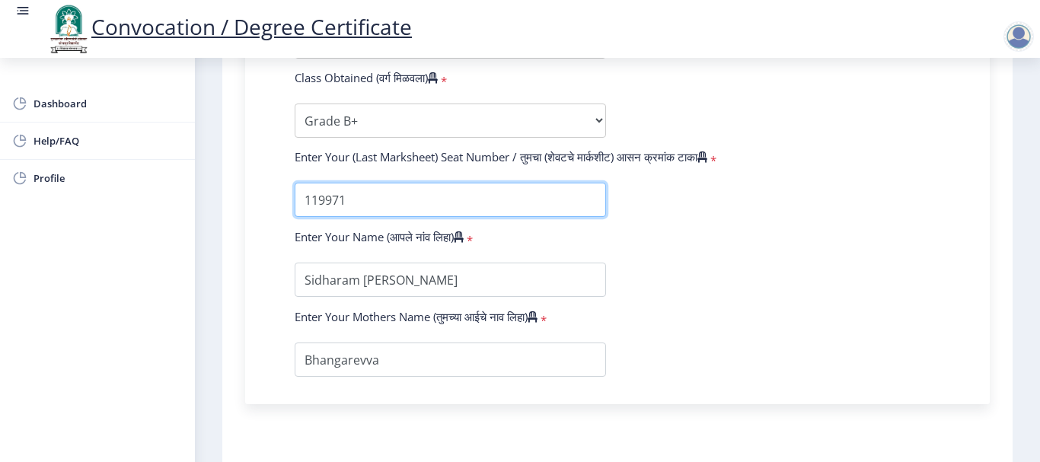
type input "119971"
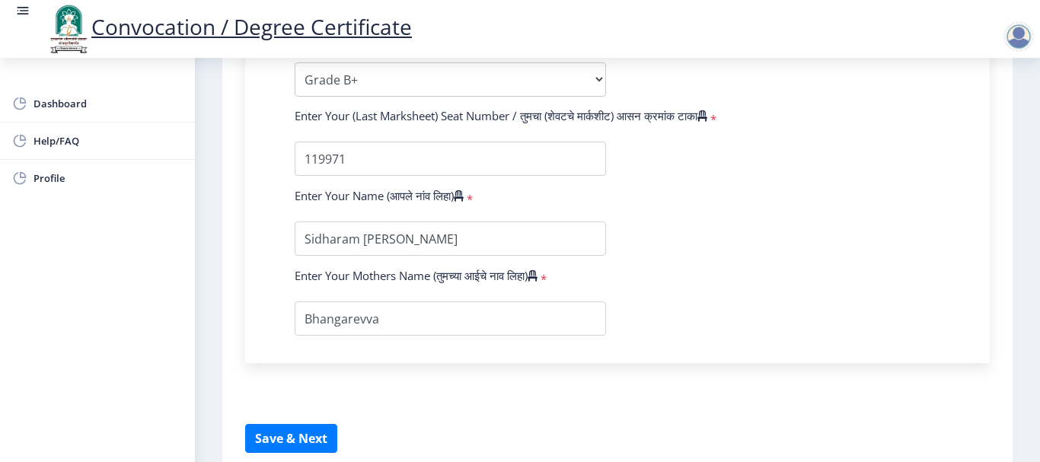
scroll to position [1068, 0]
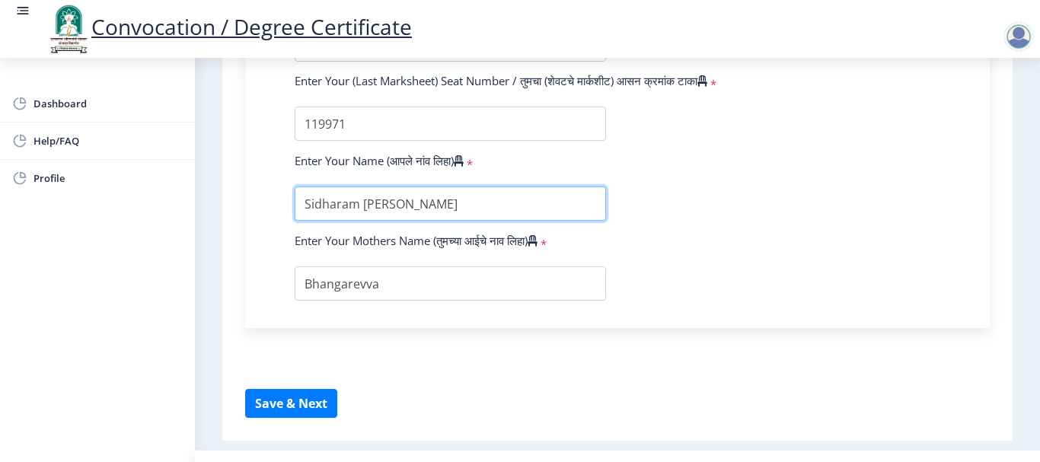
click at [493, 209] on input "textarea" at bounding box center [450, 204] width 311 height 34
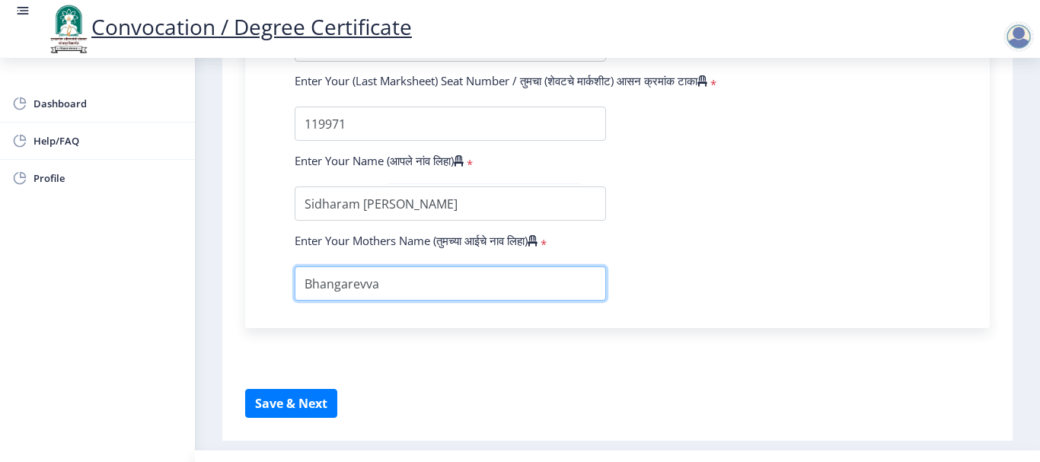
click at [425, 287] on input "textarea" at bounding box center [450, 283] width 311 height 34
type input "Bhangarevva"
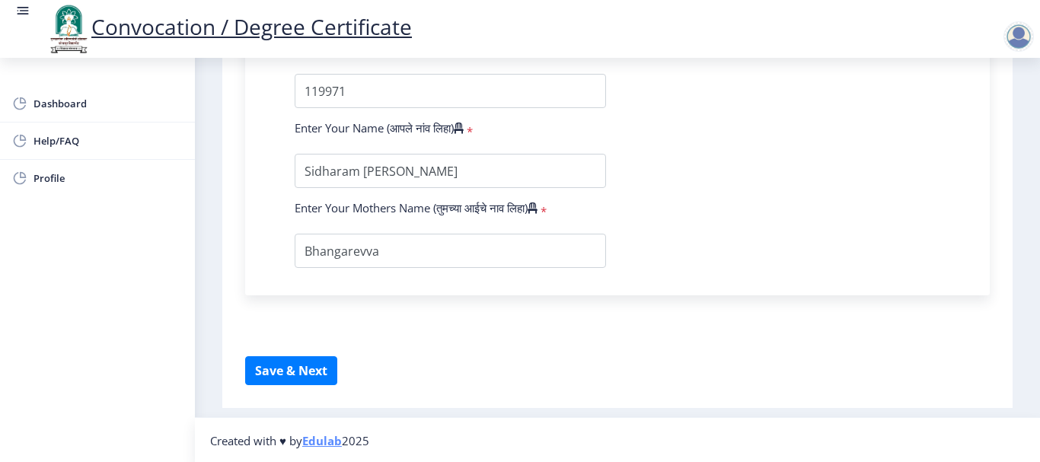
scroll to position [1102, 0]
click at [277, 375] on button "Save & Next" at bounding box center [291, 369] width 92 height 29
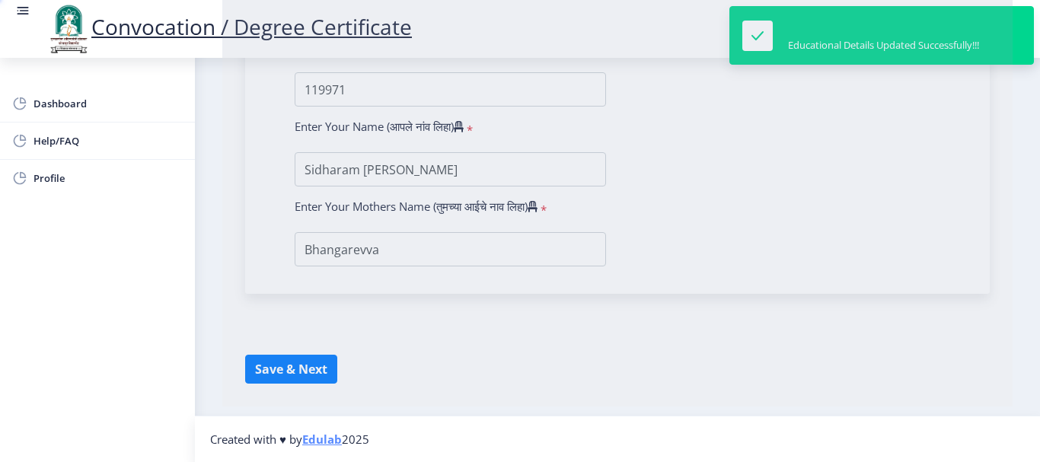
select select
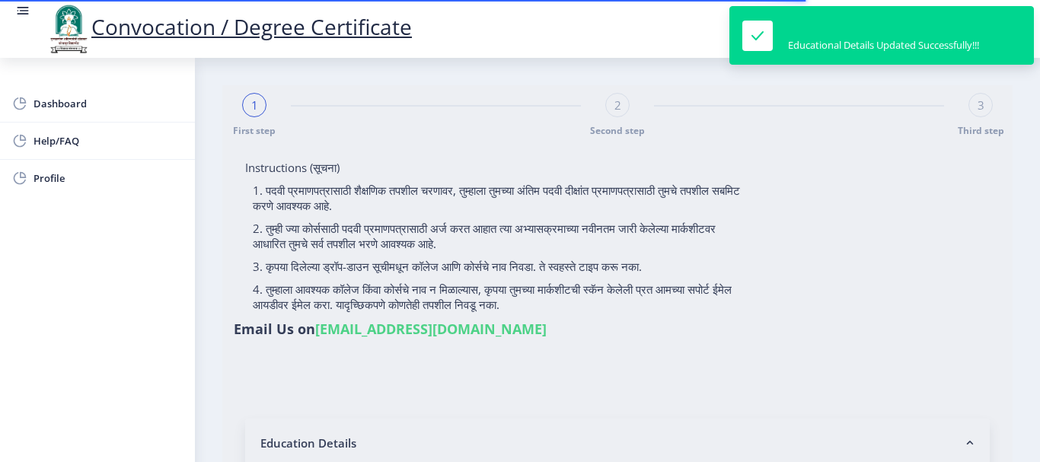
type input "Sidharam [PERSON_NAME]"
type input "Bhangarevva"
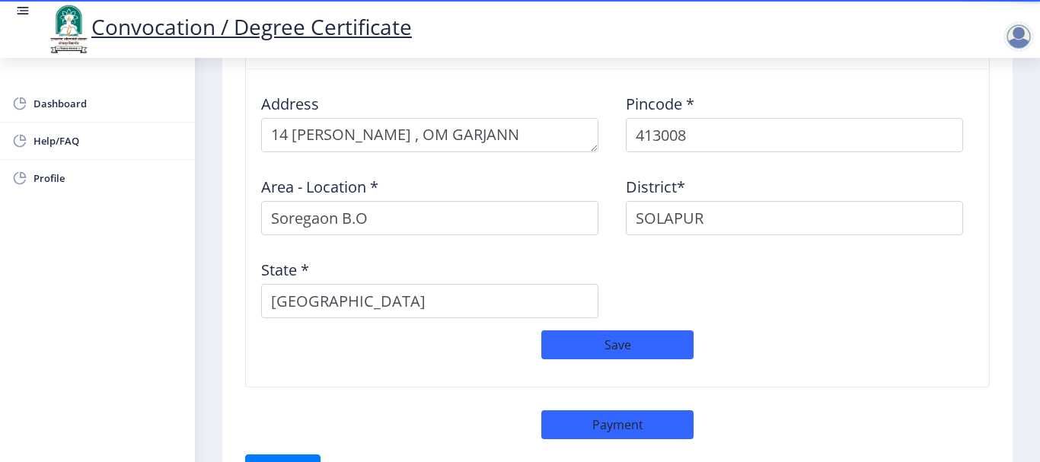
scroll to position [1294, 0]
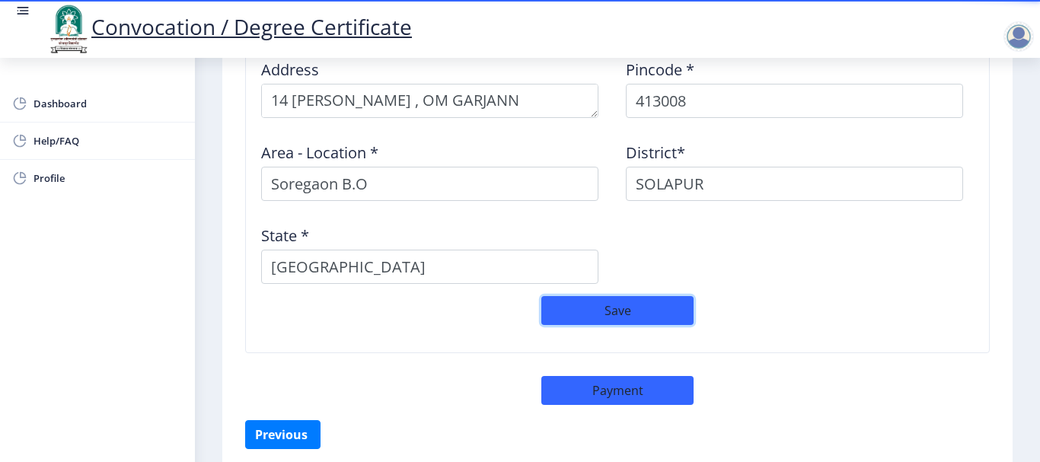
click at [612, 311] on button "Save" at bounding box center [617, 310] width 152 height 29
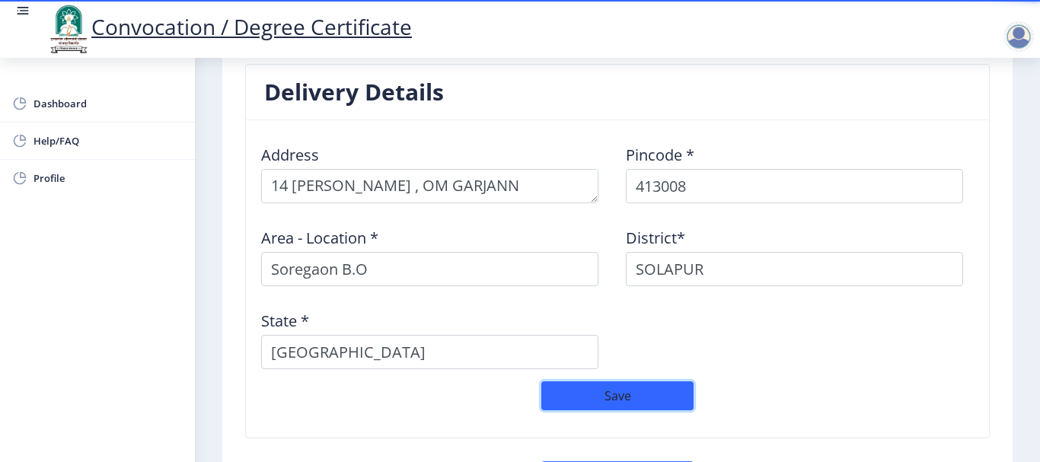
scroll to position [1207, 0]
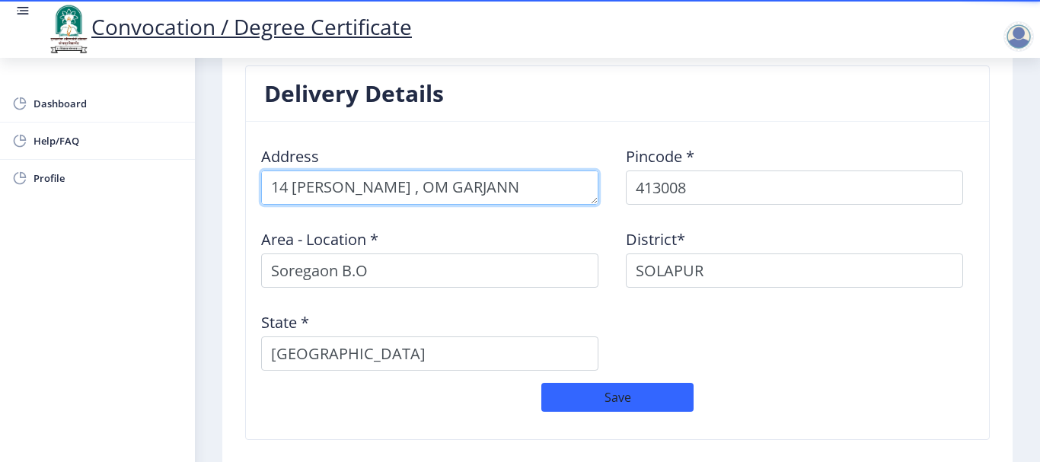
click at [538, 187] on textarea at bounding box center [429, 188] width 337 height 34
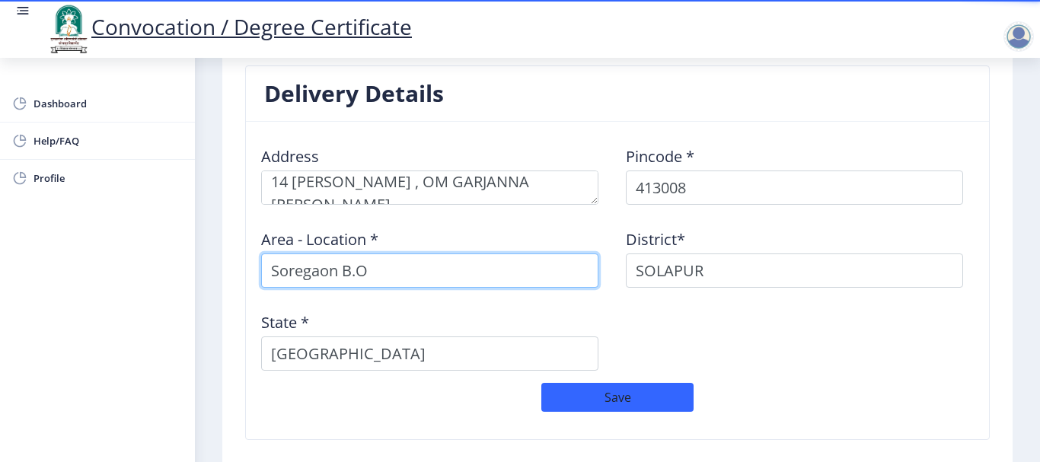
click at [526, 286] on input "Soregaon B.O" at bounding box center [429, 271] width 337 height 34
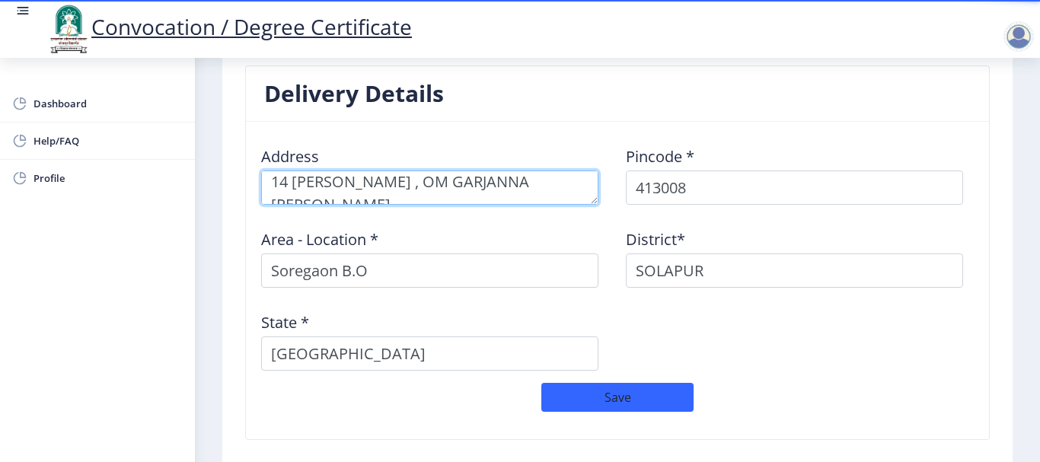
click at [516, 177] on textarea at bounding box center [429, 188] width 337 height 34
type textarea "14 [PERSON_NAME] , OM [PERSON_NAME]"
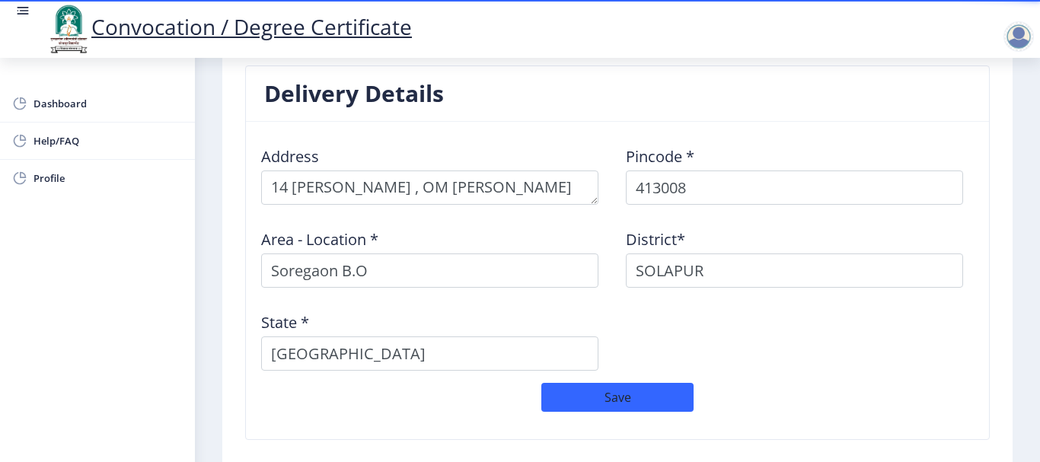
click at [521, 235] on div "Area - Location * Soregaon B.O" at bounding box center [435, 252] width 365 height 71
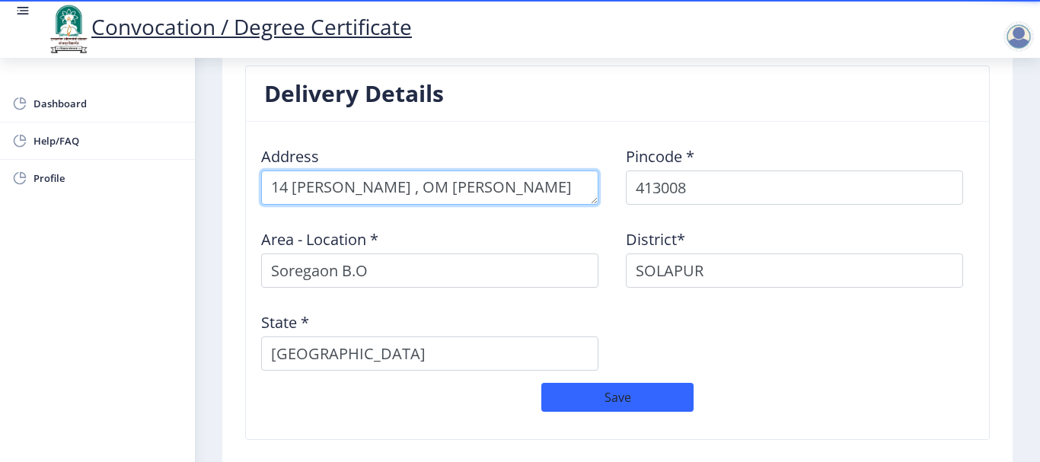
click at [519, 183] on textarea at bounding box center [429, 188] width 337 height 34
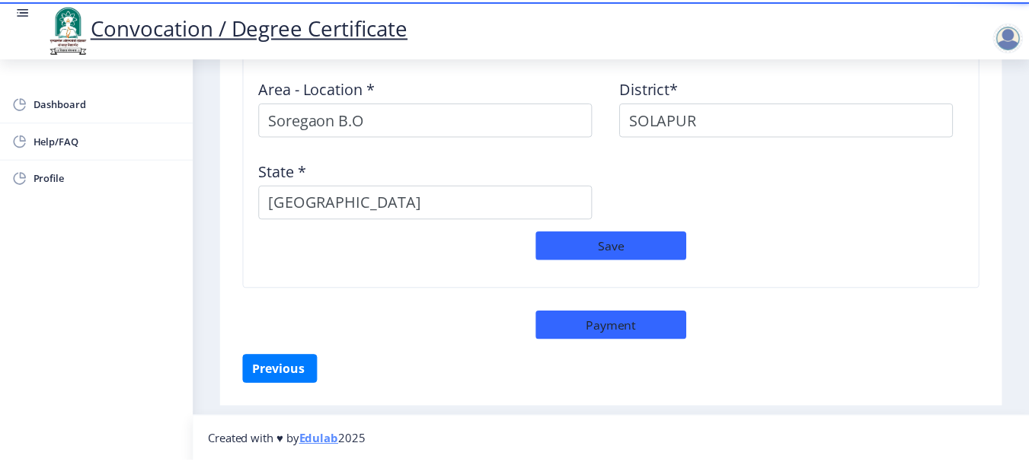
scroll to position [1360, 0]
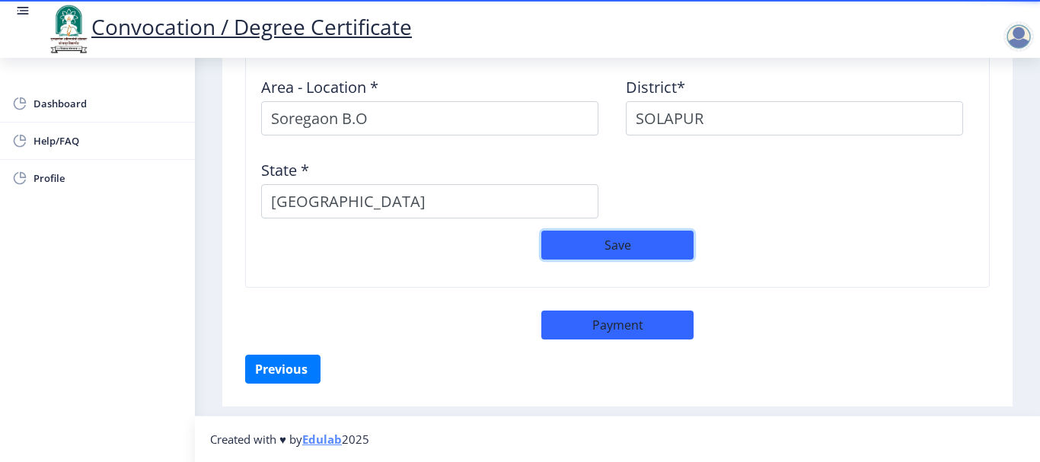
click at [630, 246] on button "Save" at bounding box center [617, 245] width 152 height 29
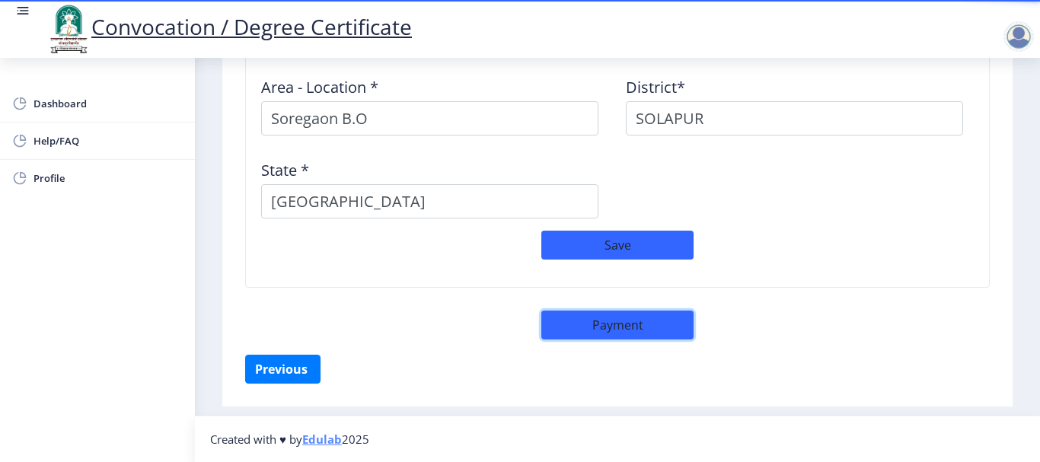
click at [620, 324] on button "Payment" at bounding box center [617, 325] width 152 height 29
select select "sealed"
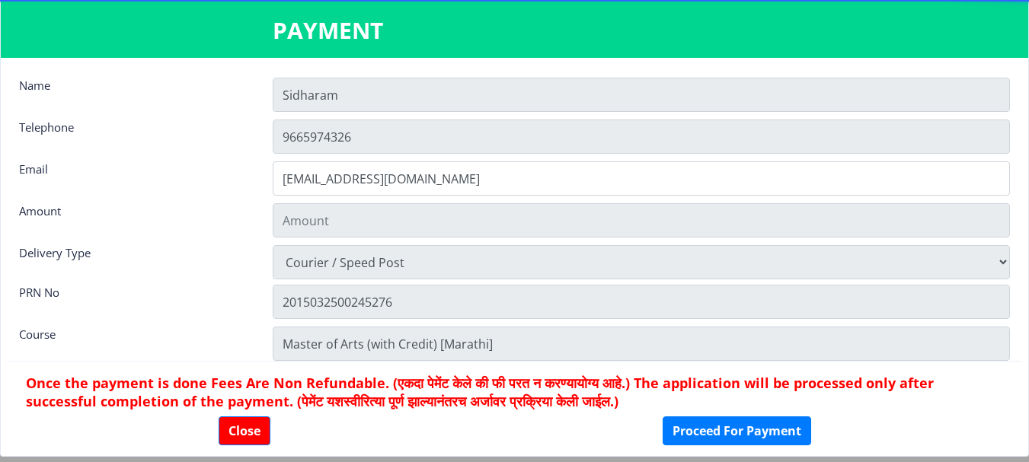
type input "1885"
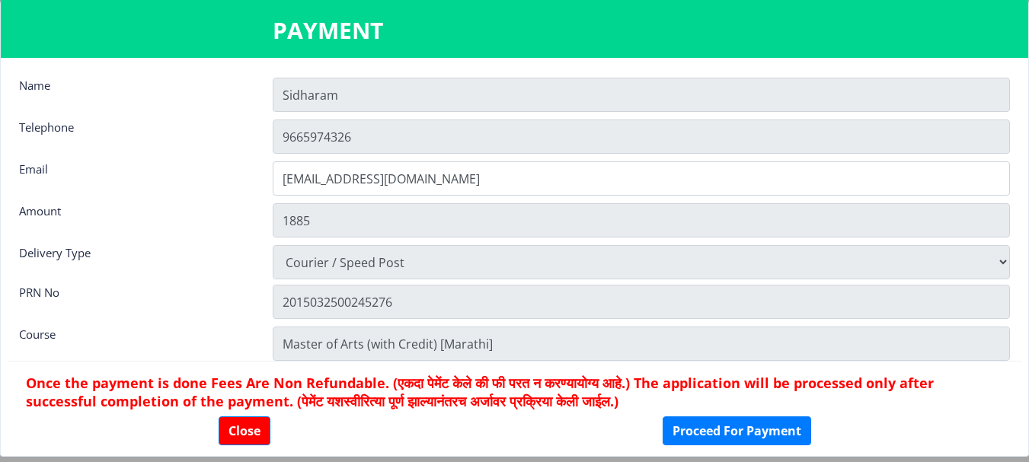
scroll to position [21, 0]
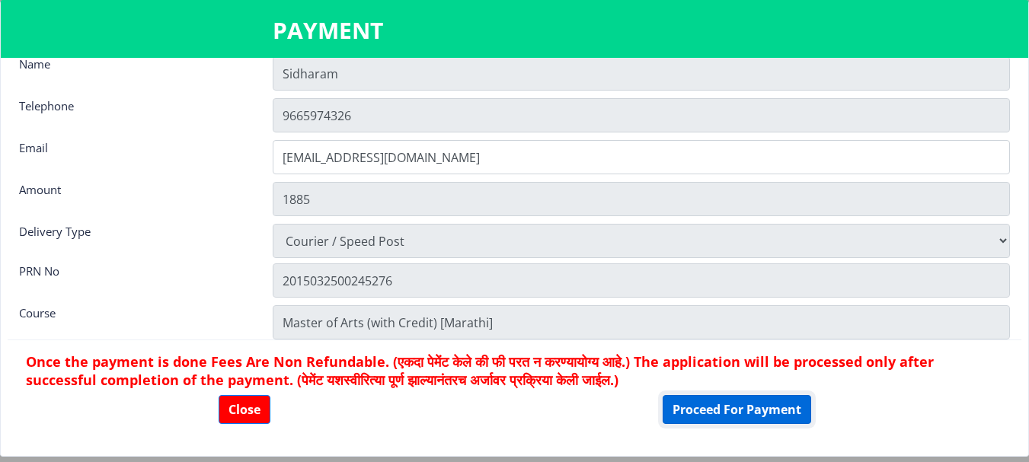
click at [789, 410] on button "Proceed For Payment" at bounding box center [736, 409] width 148 height 29
click at [790, 410] on button "Proceed For Payment" at bounding box center [736, 409] width 148 height 29
